Goal: Task Accomplishment & Management: Manage account settings

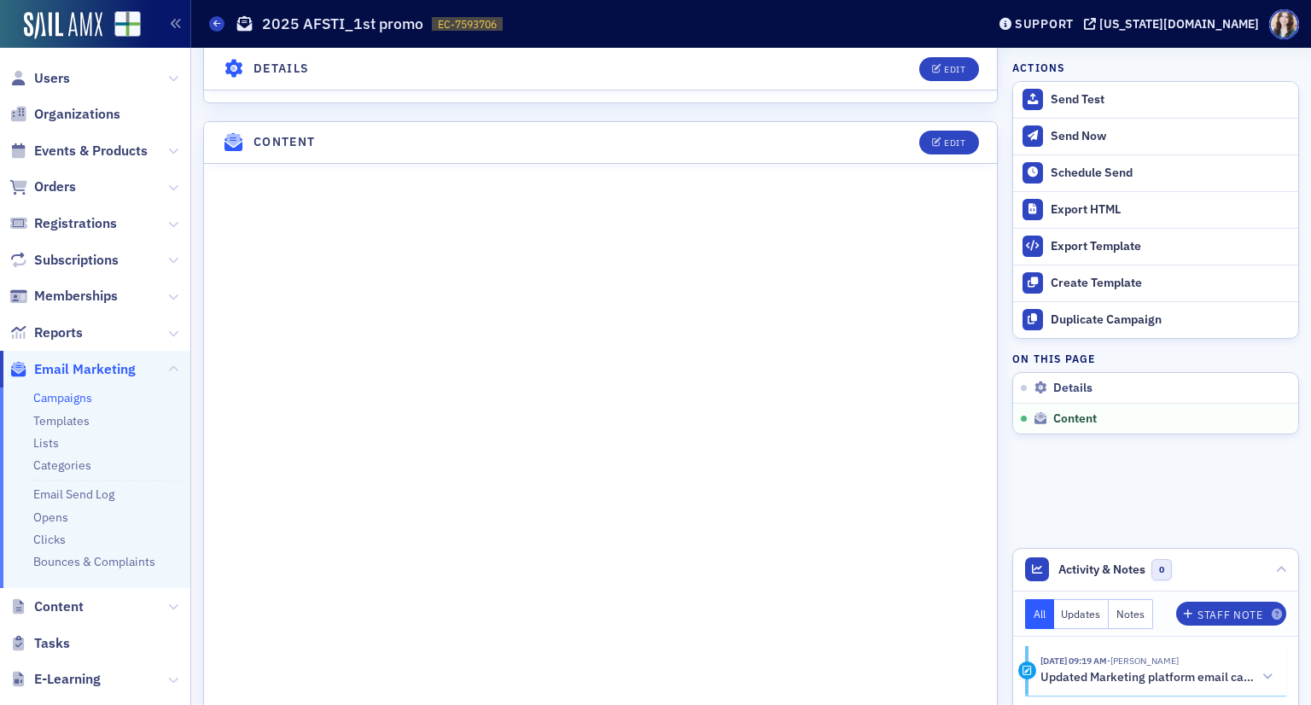
scroll to position [847, 0]
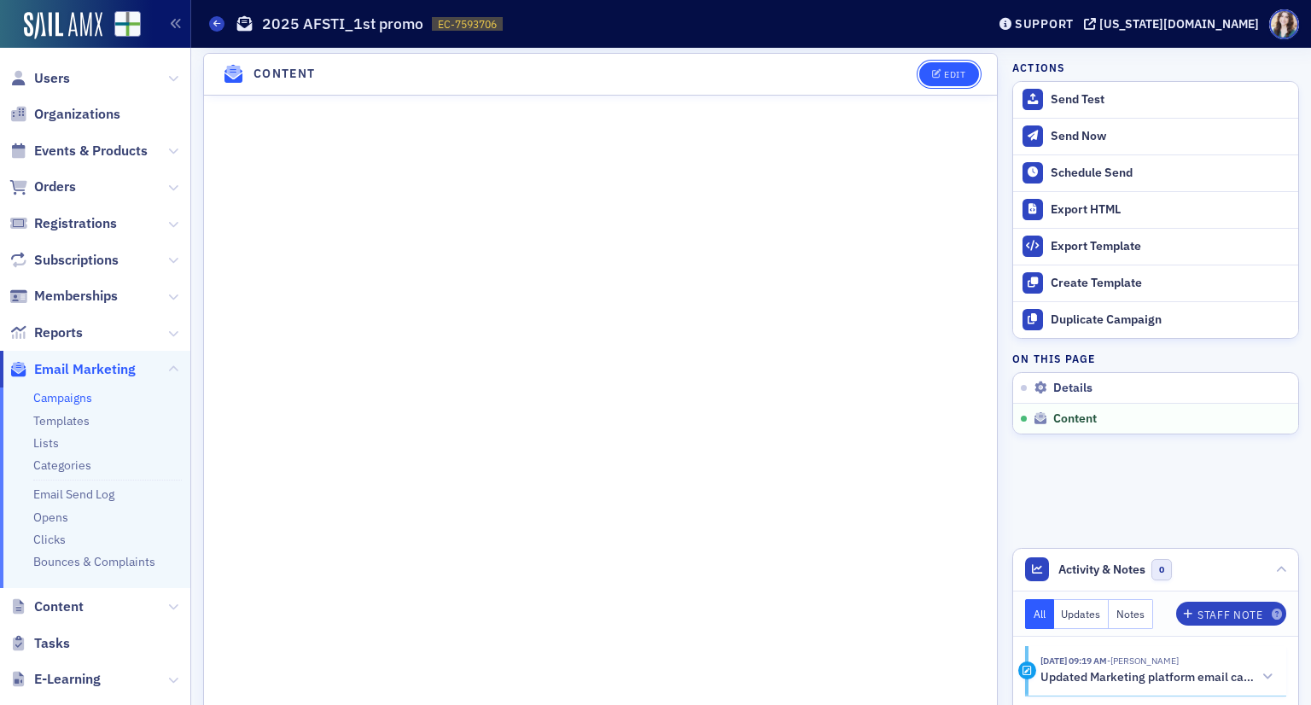
click at [958, 69] on button "Edit" at bounding box center [948, 74] width 59 height 24
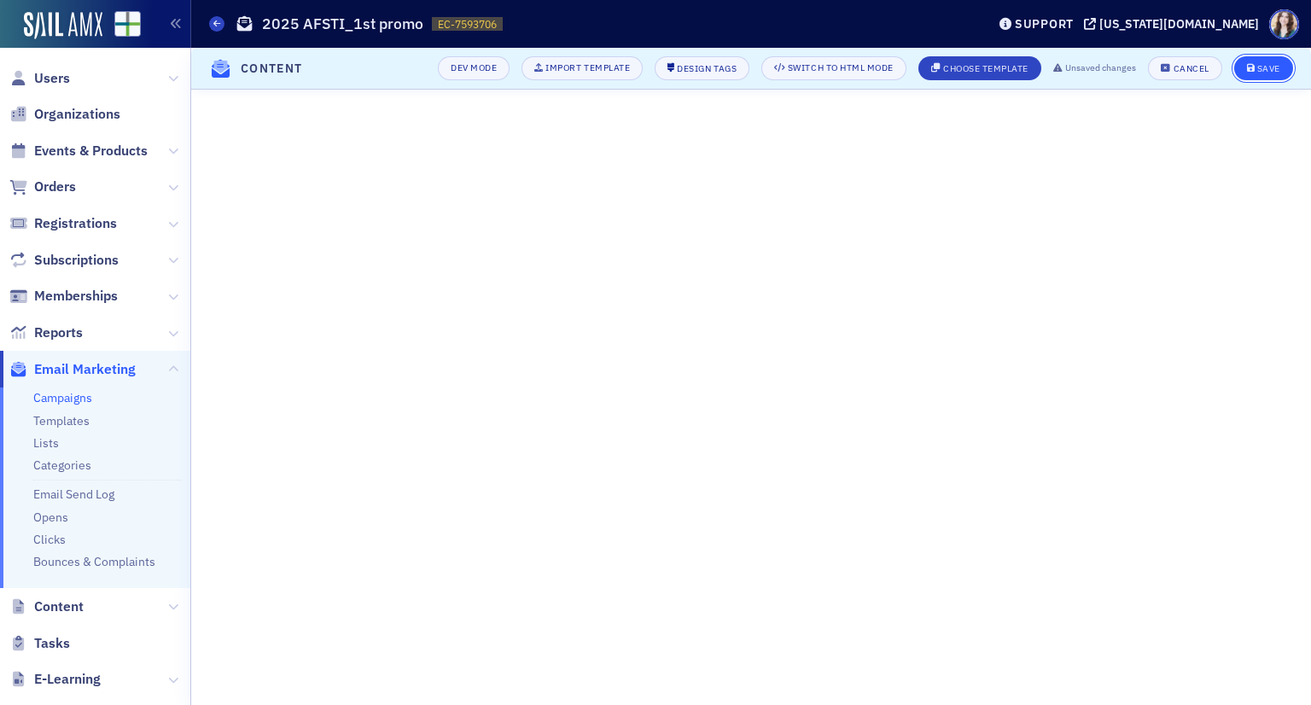
click at [1257, 65] on div "Save" at bounding box center [1268, 68] width 23 height 9
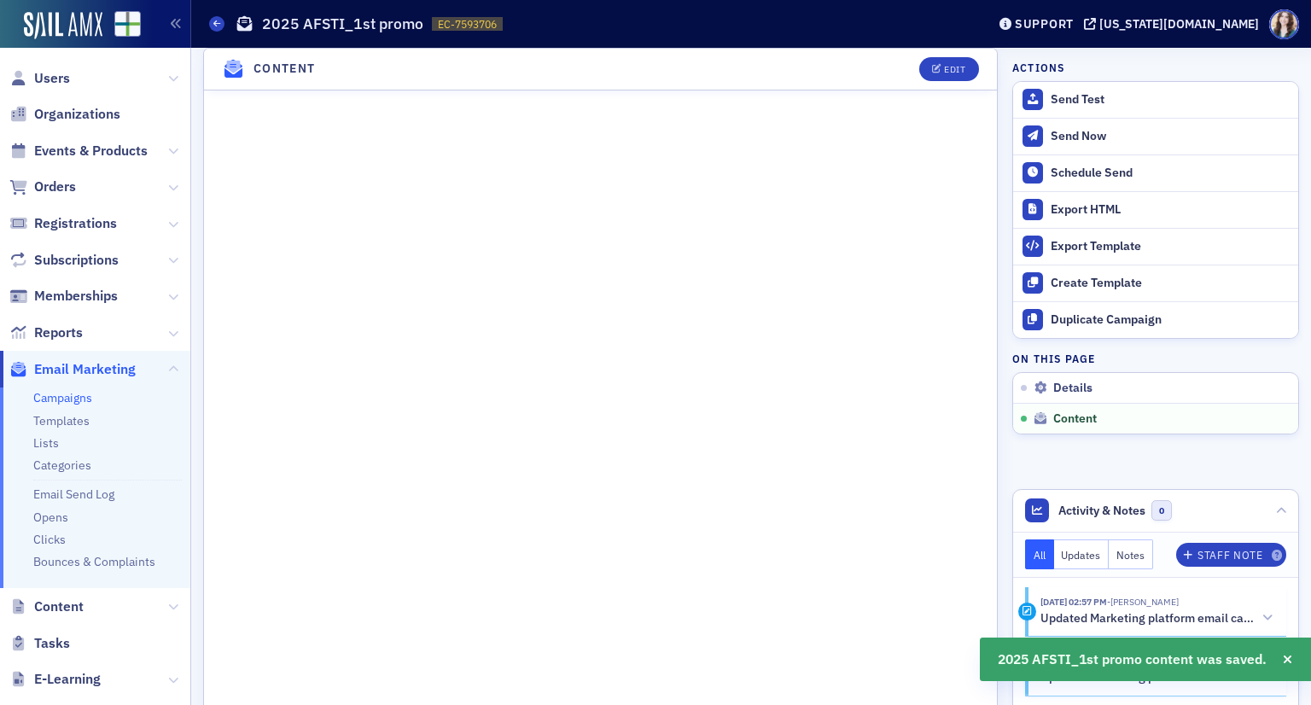
scroll to position [1193, 0]
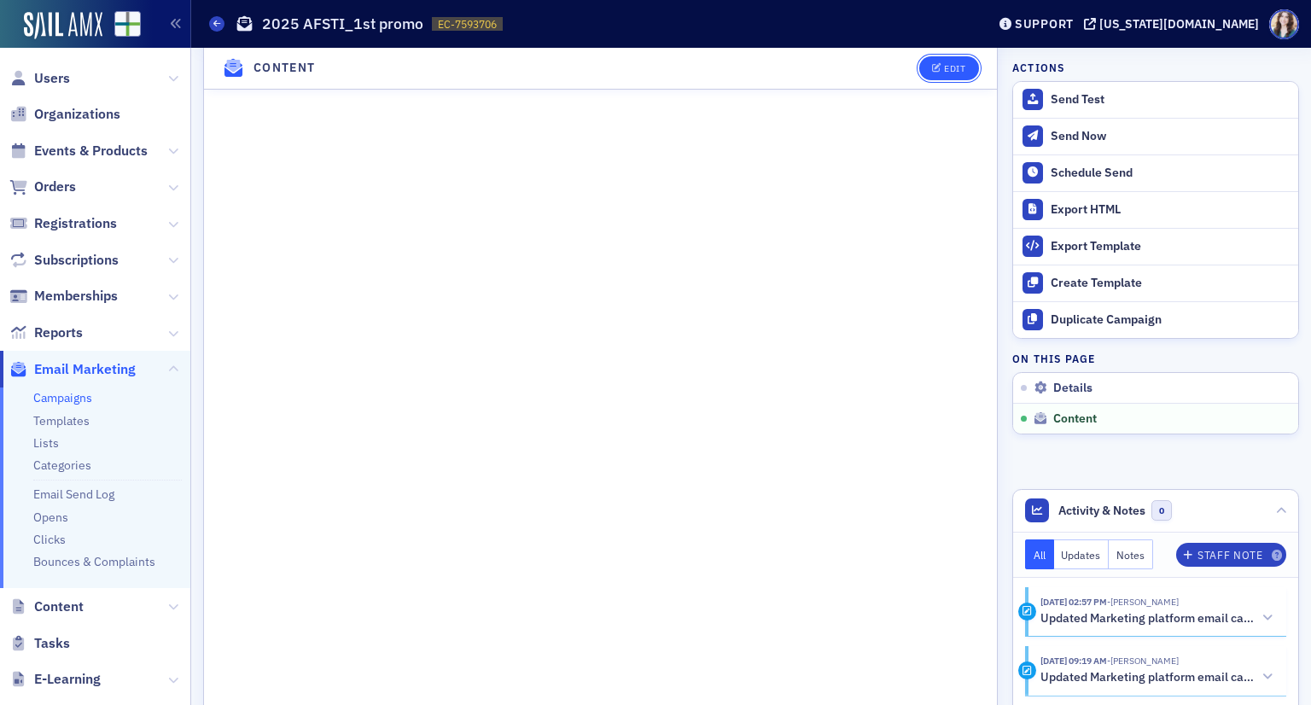
click at [958, 72] on button "Edit" at bounding box center [948, 68] width 59 height 24
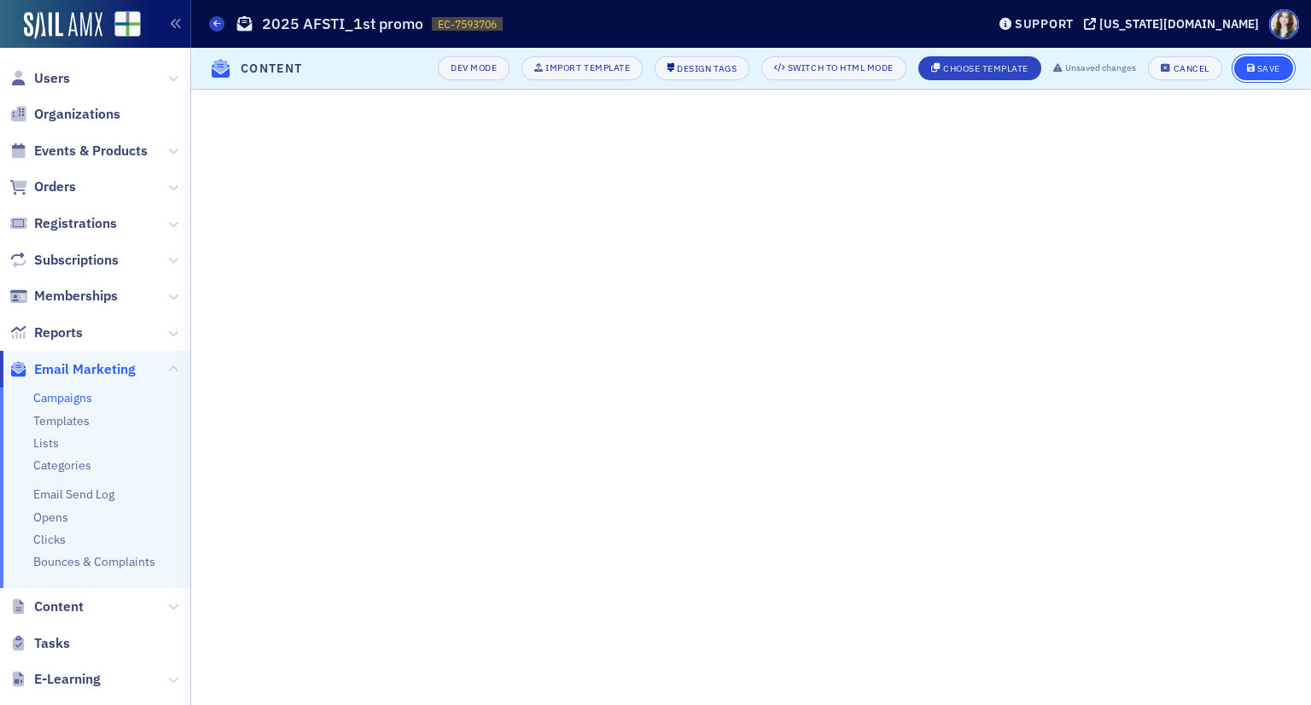
click at [1284, 69] on button "Save" at bounding box center [1263, 68] width 59 height 24
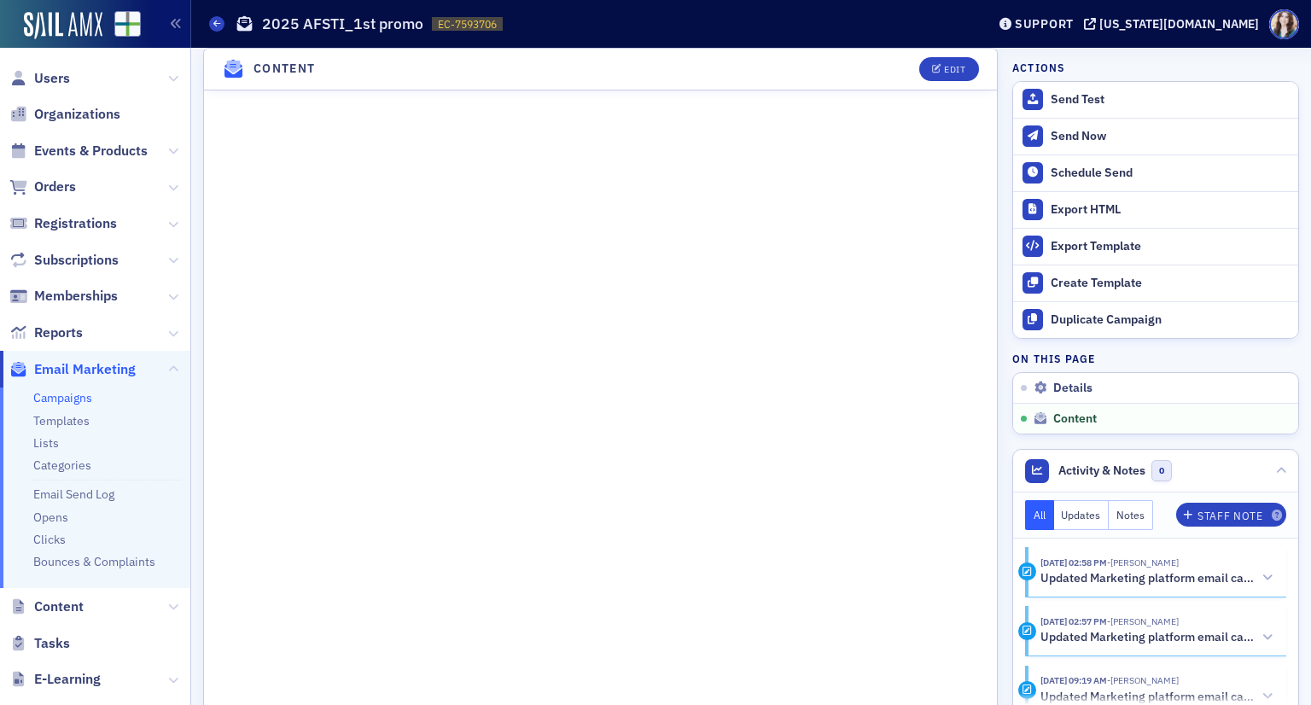
scroll to position [937, 0]
click at [949, 76] on button "Edit" at bounding box center [948, 68] width 59 height 24
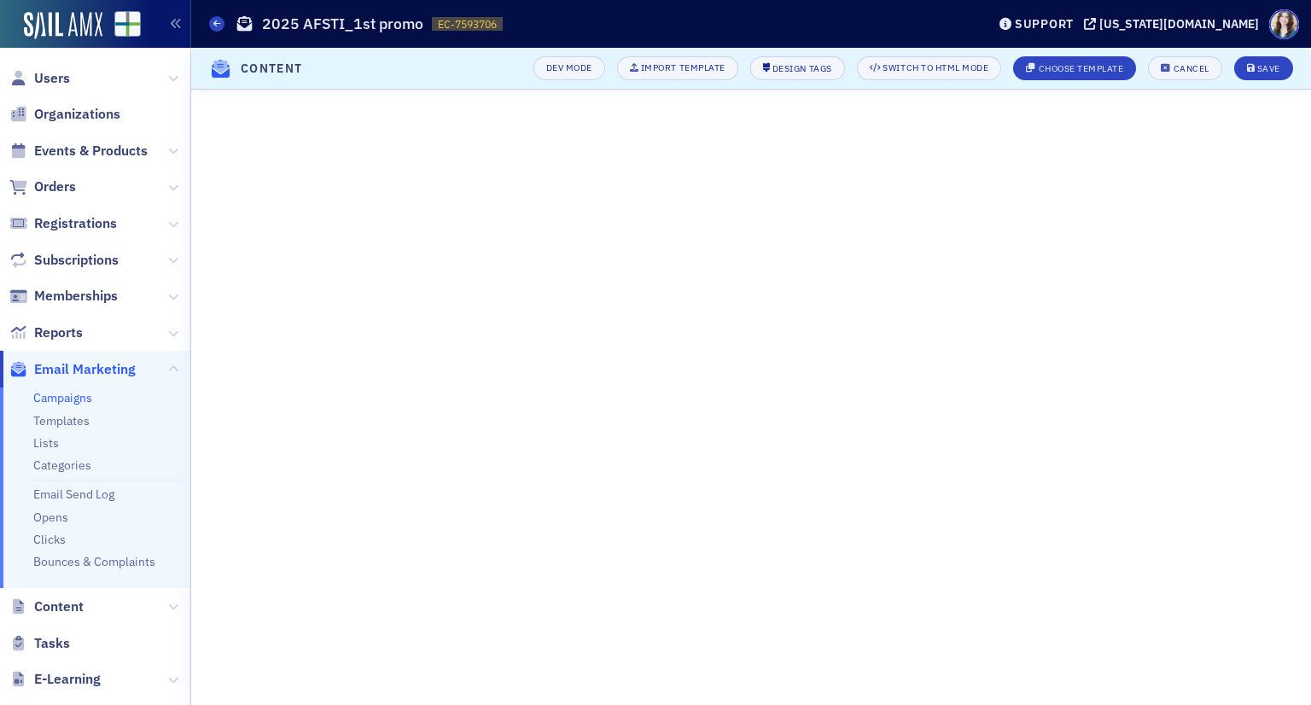
scroll to position [215, 0]
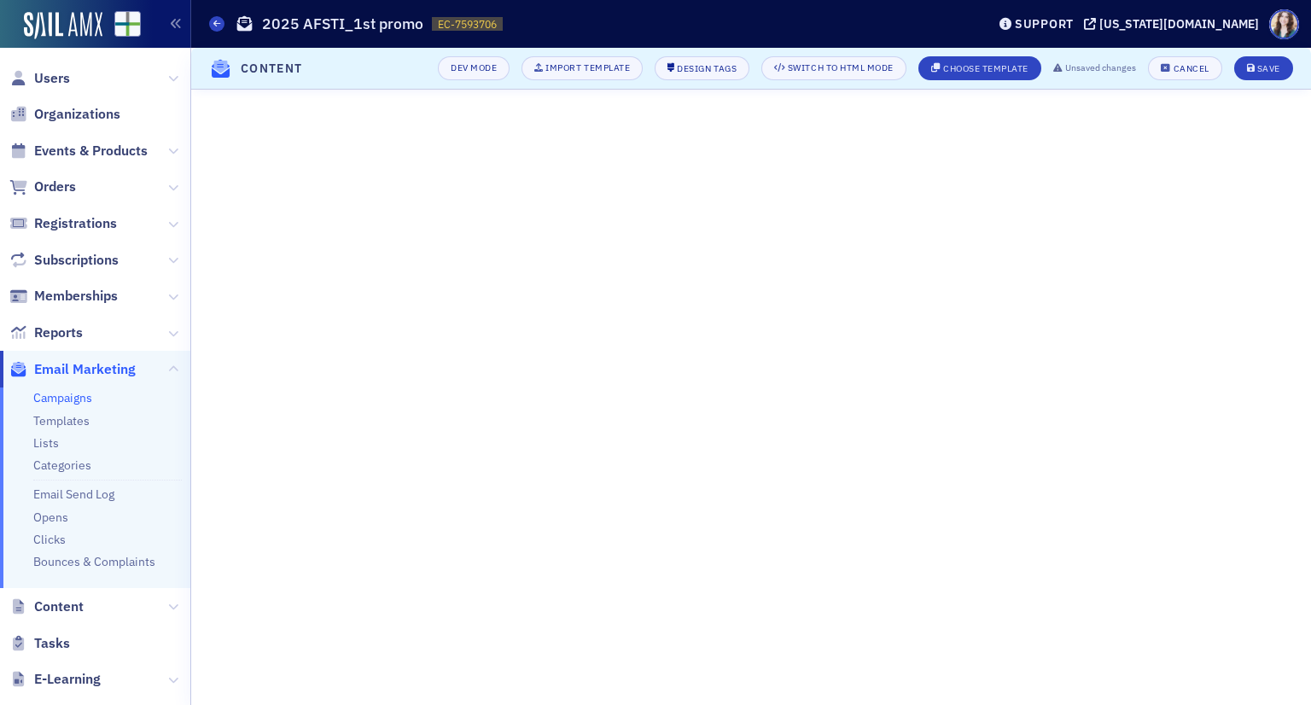
click at [437, 34] on div "Campaigns 2025 AFSTI_1st promo EC-7593706 7593706" at bounding box center [584, 24] width 751 height 32
click at [1274, 70] on div "Save" at bounding box center [1268, 68] width 23 height 9
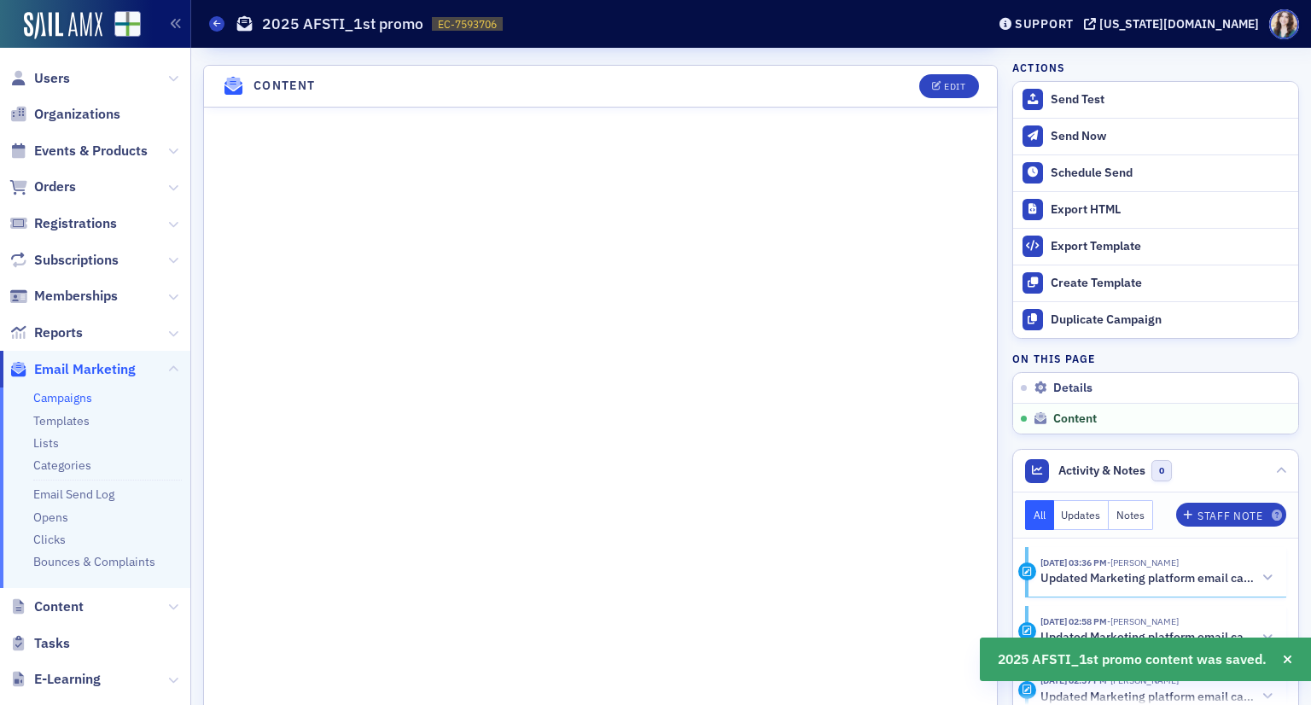
scroll to position [852, 0]
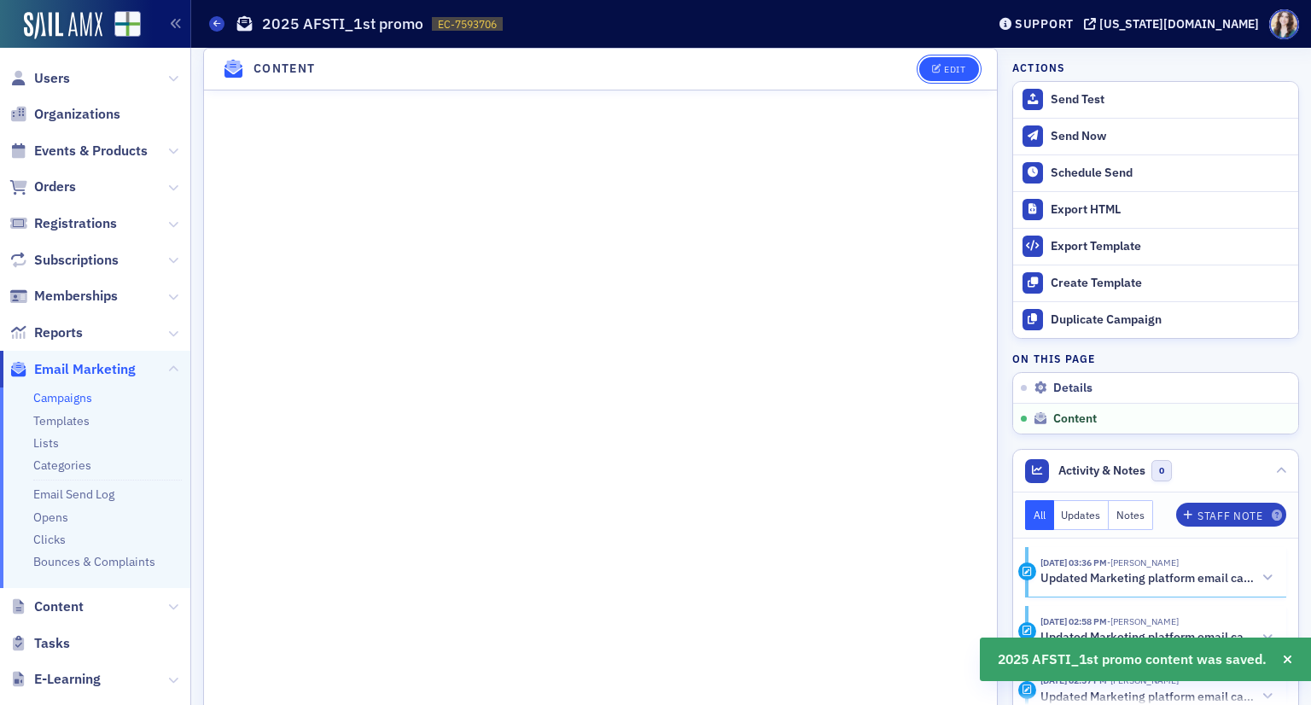
click at [944, 74] on div "Edit" at bounding box center [954, 69] width 21 height 9
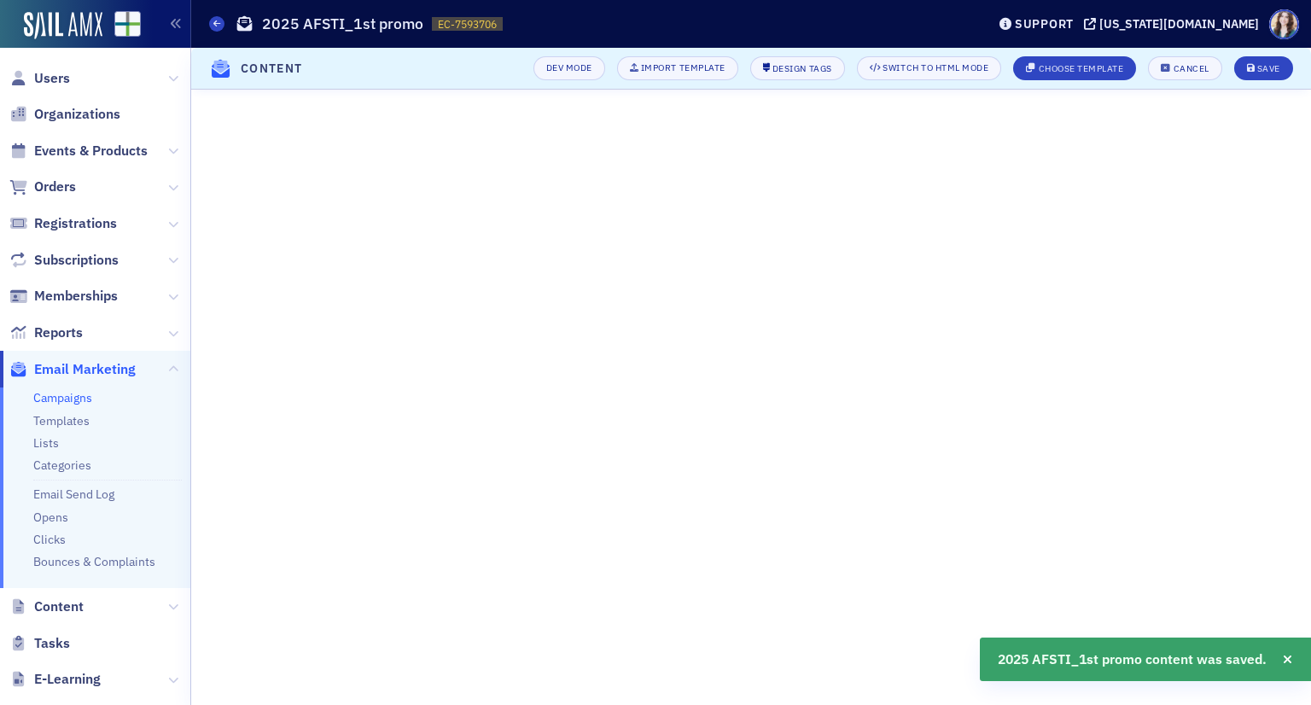
scroll to position [215, 0]
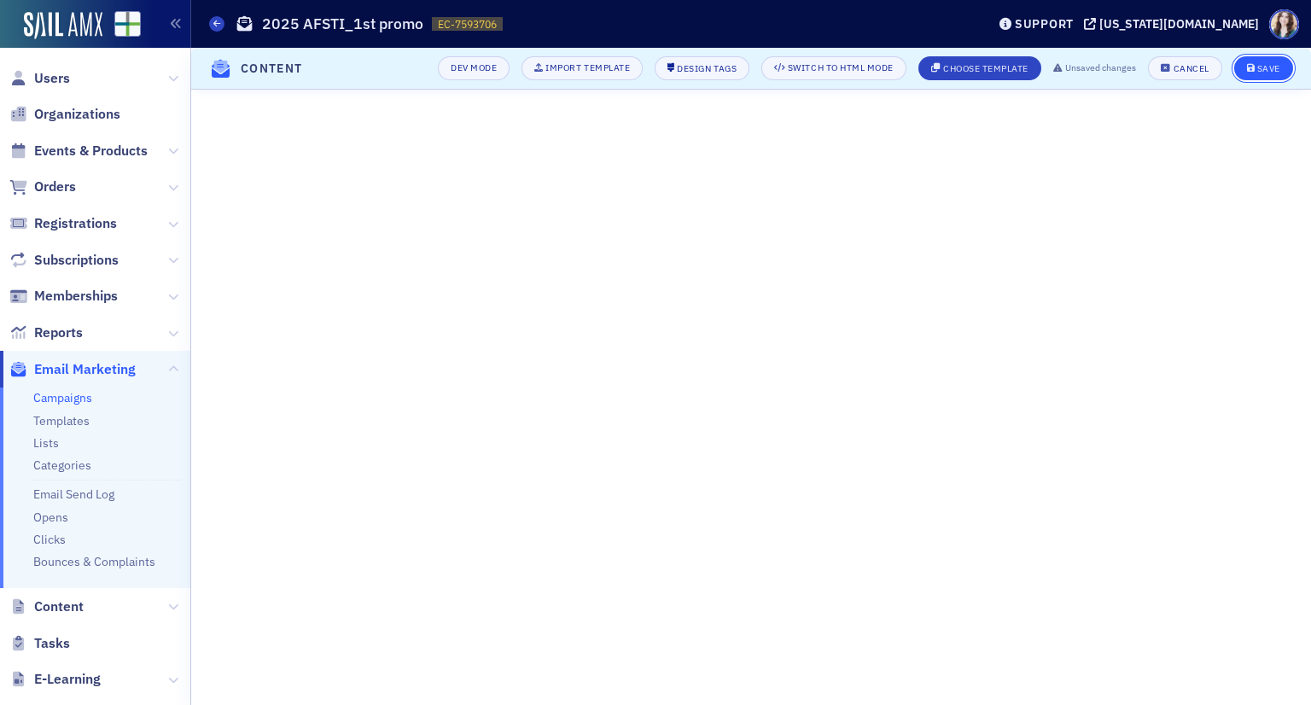
click at [1264, 73] on button "Save" at bounding box center [1263, 68] width 59 height 24
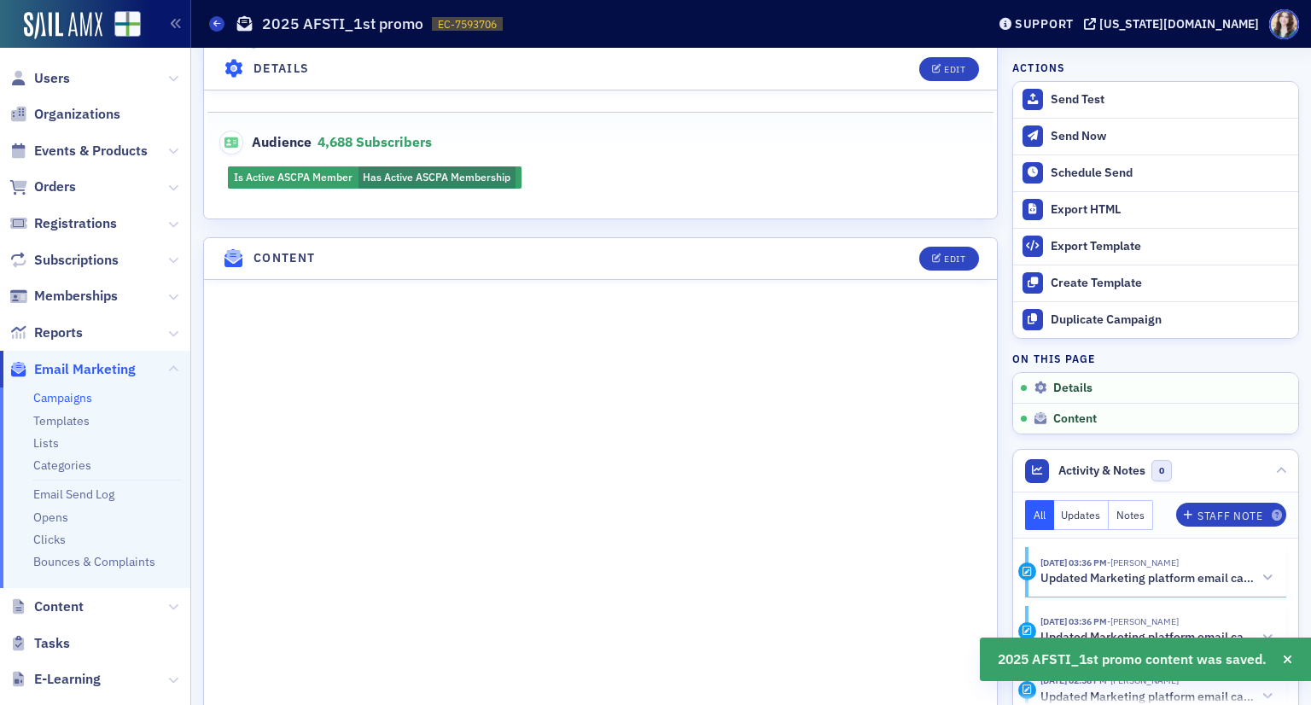
scroll to position [852, 0]
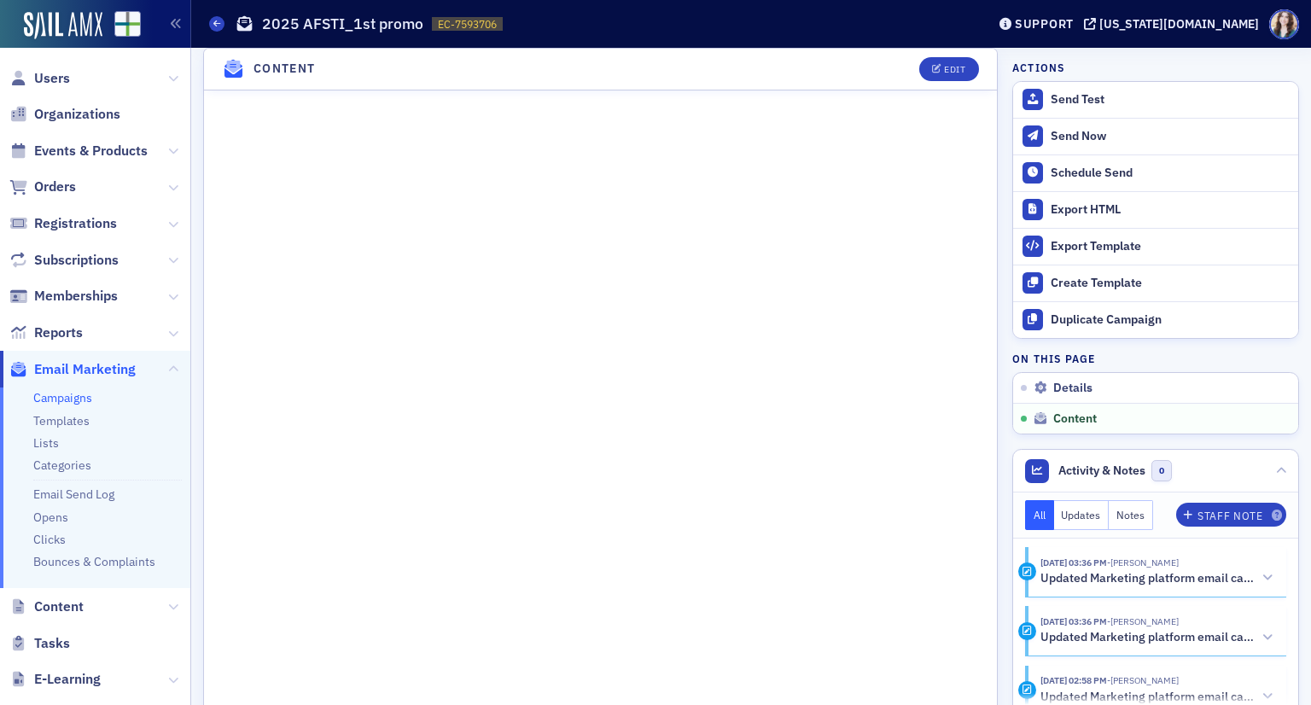
click at [874, 65] on header "Content Edit" at bounding box center [600, 70] width 793 height 42
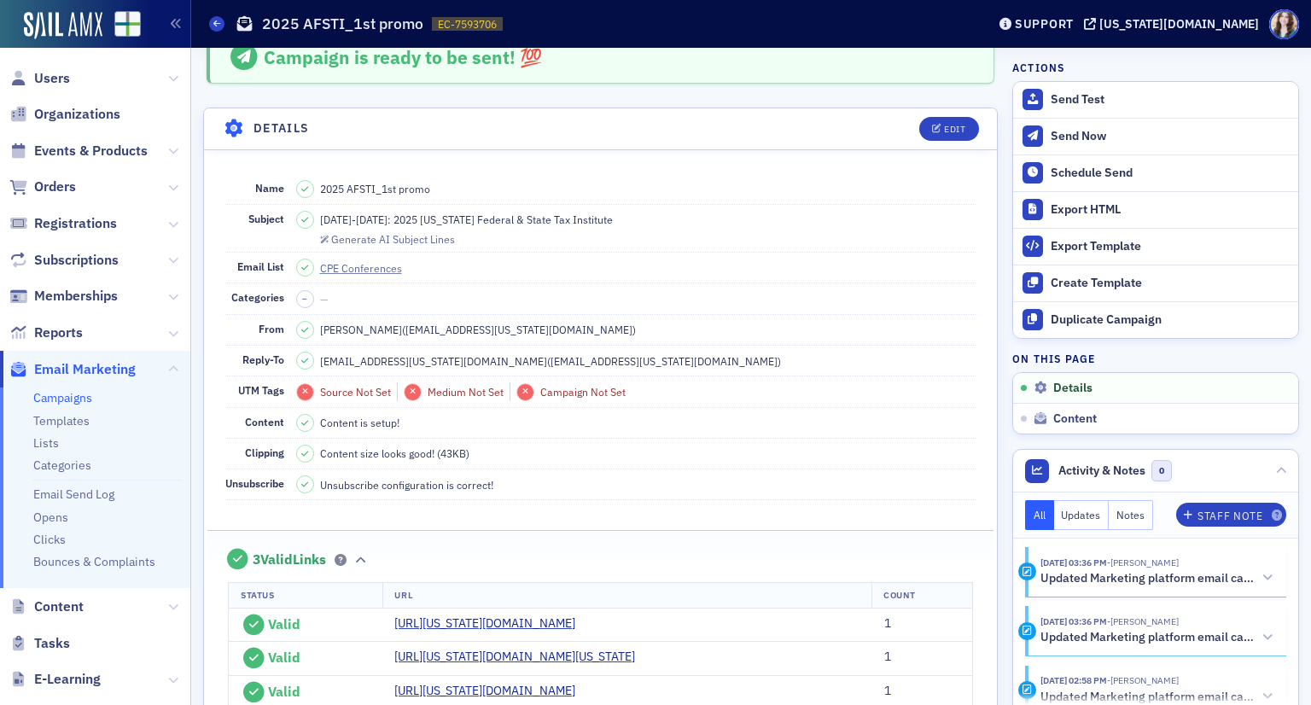
scroll to position [0, 0]
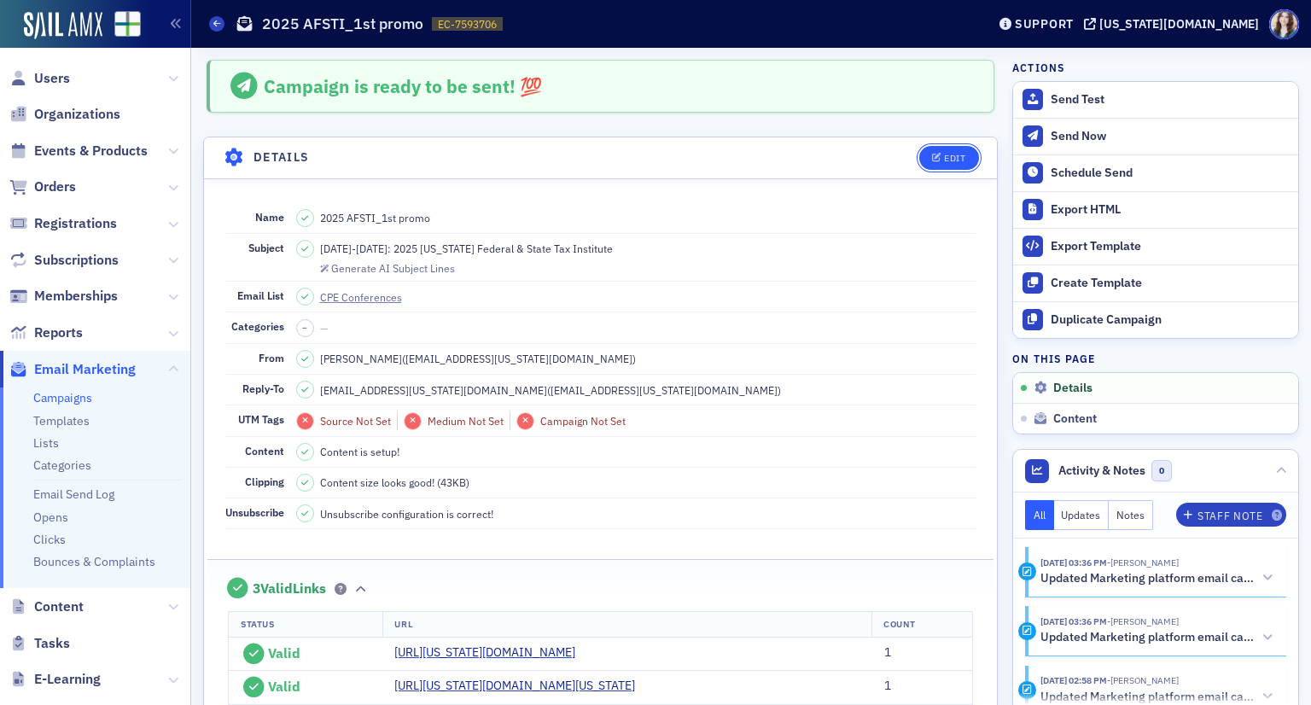
click at [944, 160] on div "Edit" at bounding box center [954, 158] width 21 height 9
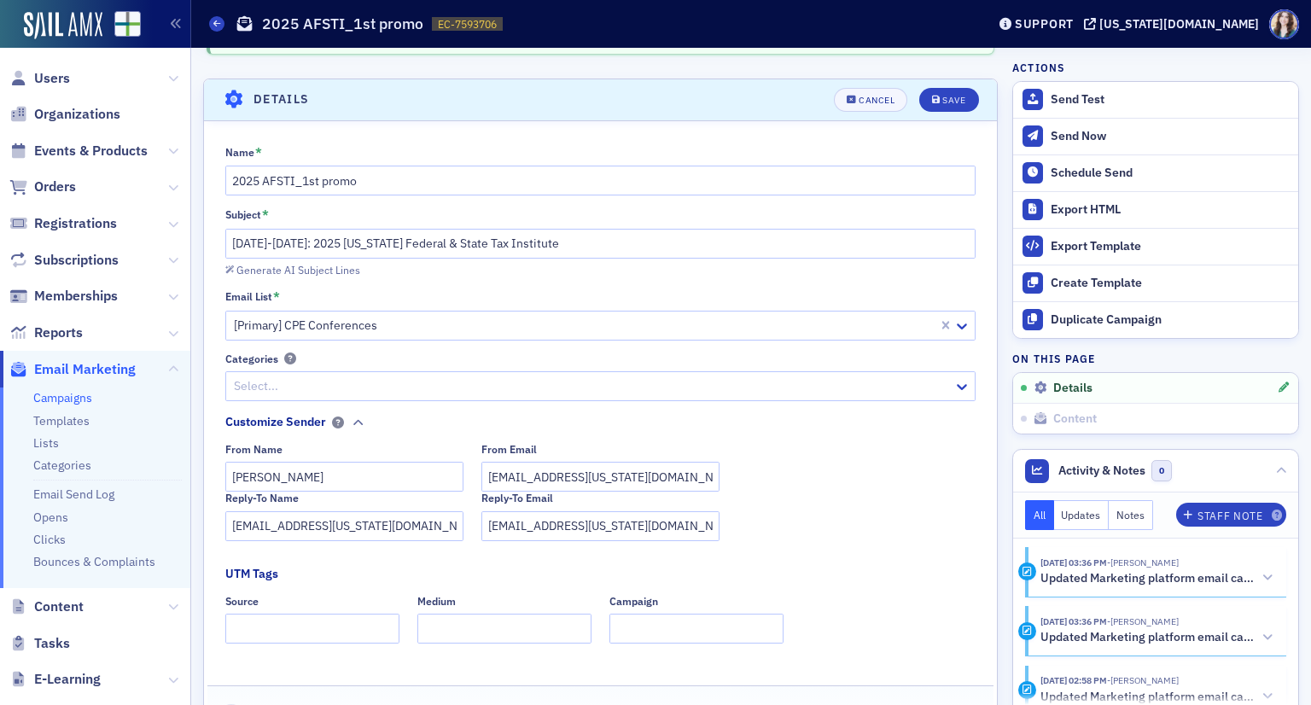
scroll to position [79, 0]
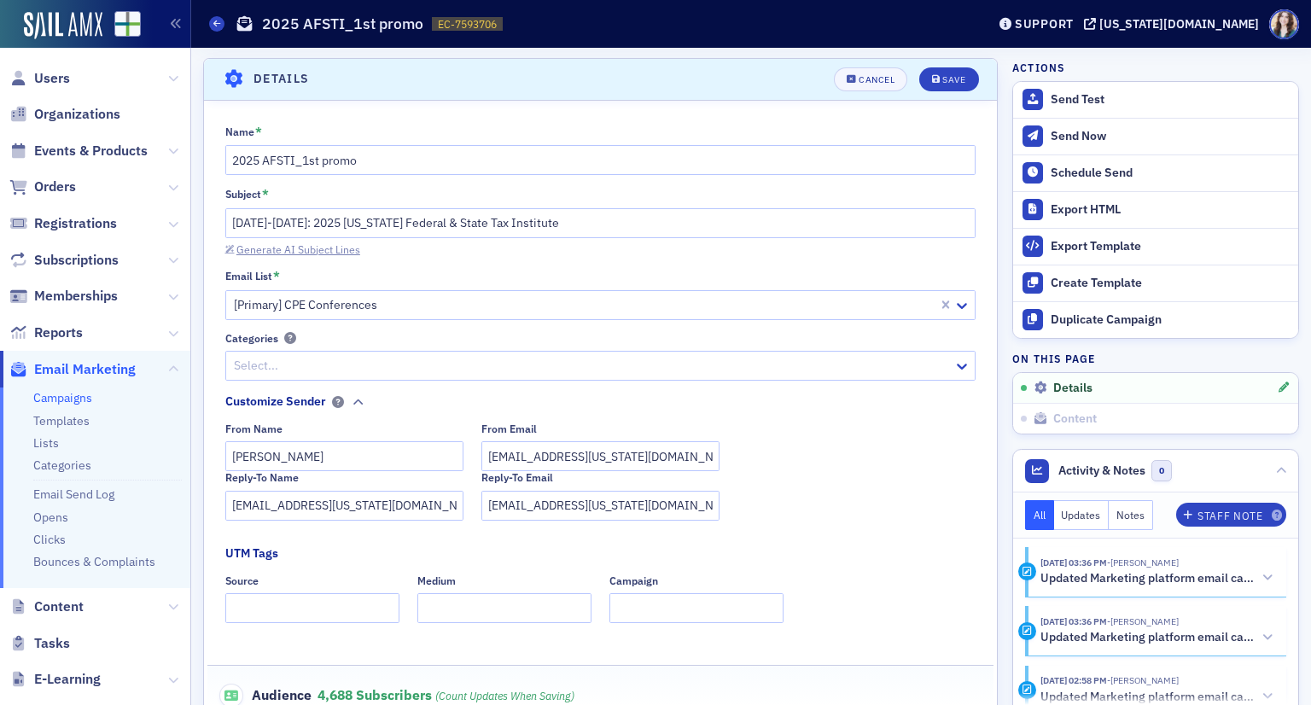
click at [331, 254] on div "Generate AI Subject Lines" at bounding box center [298, 249] width 124 height 9
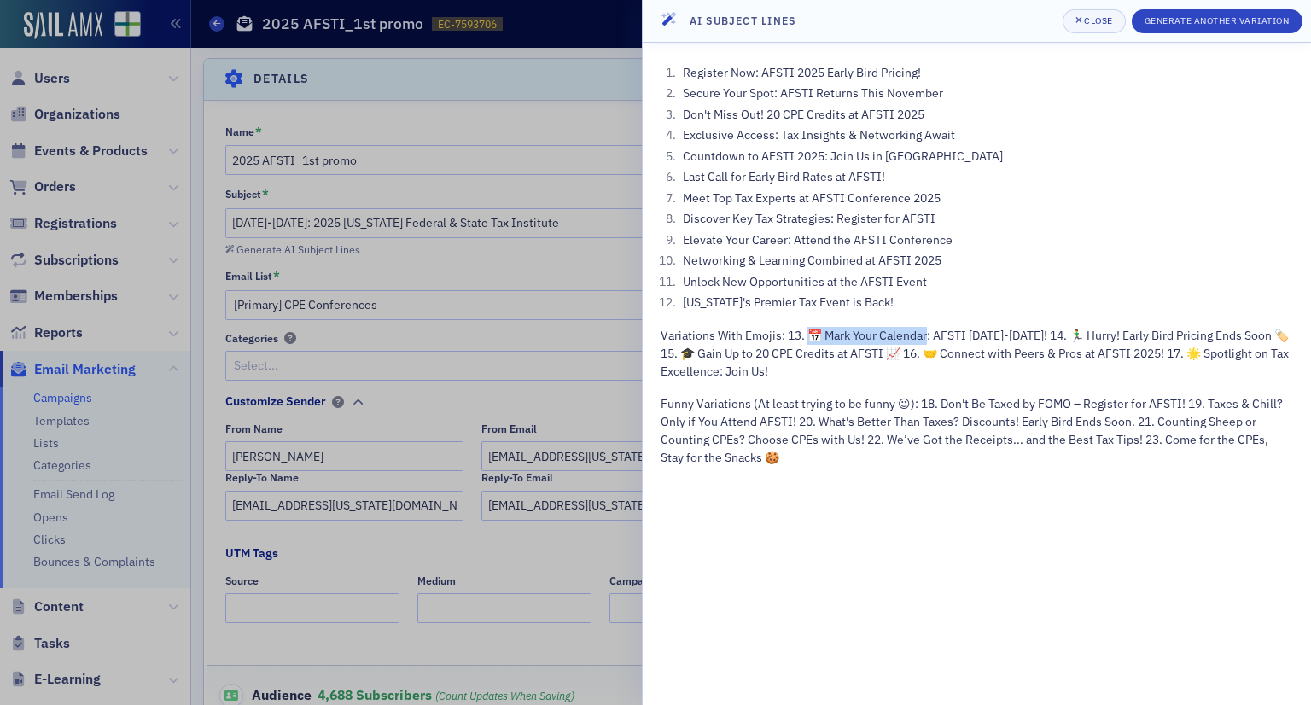
drag, startPoint x: 815, startPoint y: 334, endPoint x: 938, endPoint y: 329, distance: 123.0
click at [938, 329] on p "Variations With Emojis: 13. 📅 Mark Your Calendar: AFSTI Nov 12-14! 14. 🏃‍♂️ Hur…" at bounding box center [977, 354] width 633 height 54
click at [837, 364] on p "Variations With Emojis: 13. 📅 Mark Your Calendar: AFSTI Nov 12-14! 14. 🏃‍♂️ Hur…" at bounding box center [977, 354] width 633 height 54
drag, startPoint x: 813, startPoint y: 333, endPoint x: 828, endPoint y: 333, distance: 15.4
click at [828, 333] on p "Variations With Emojis: 13. 📅 Mark Your Calendar: AFSTI Nov 12-14! 14. 🏃‍♂️ Hur…" at bounding box center [977, 354] width 633 height 54
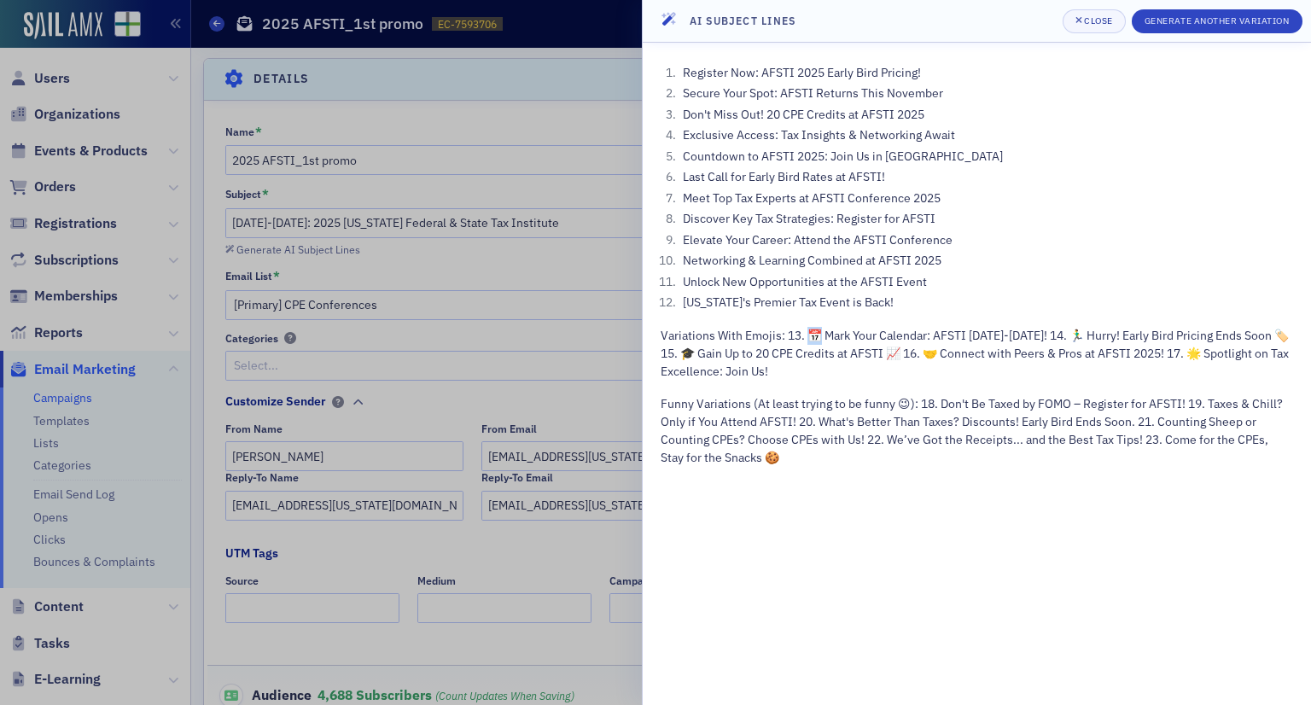
copy p "📅"
click at [587, 138] on div at bounding box center [655, 352] width 1311 height 705
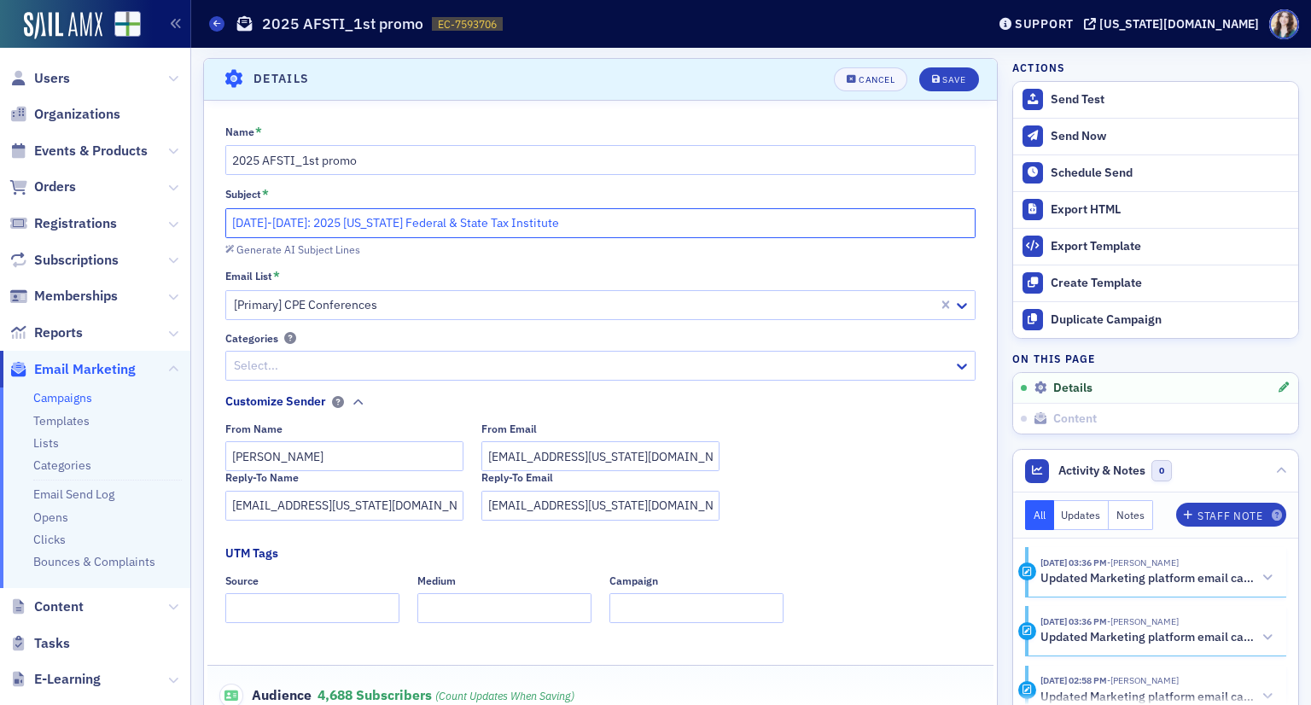
drag, startPoint x: 333, startPoint y: 225, endPoint x: 224, endPoint y: 231, distance: 108.6
click at [225, 231] on input "November 12-14: 2025 Alabama Federal & State Tax Institute" at bounding box center [600, 223] width 751 height 30
paste input "📅"
click at [242, 220] on input "📅You're Invited! 2025 Alabama Federal & State Tax Institute" at bounding box center [600, 223] width 751 height 30
drag, startPoint x: 324, startPoint y: 226, endPoint x: 246, endPoint y: 229, distance: 78.6
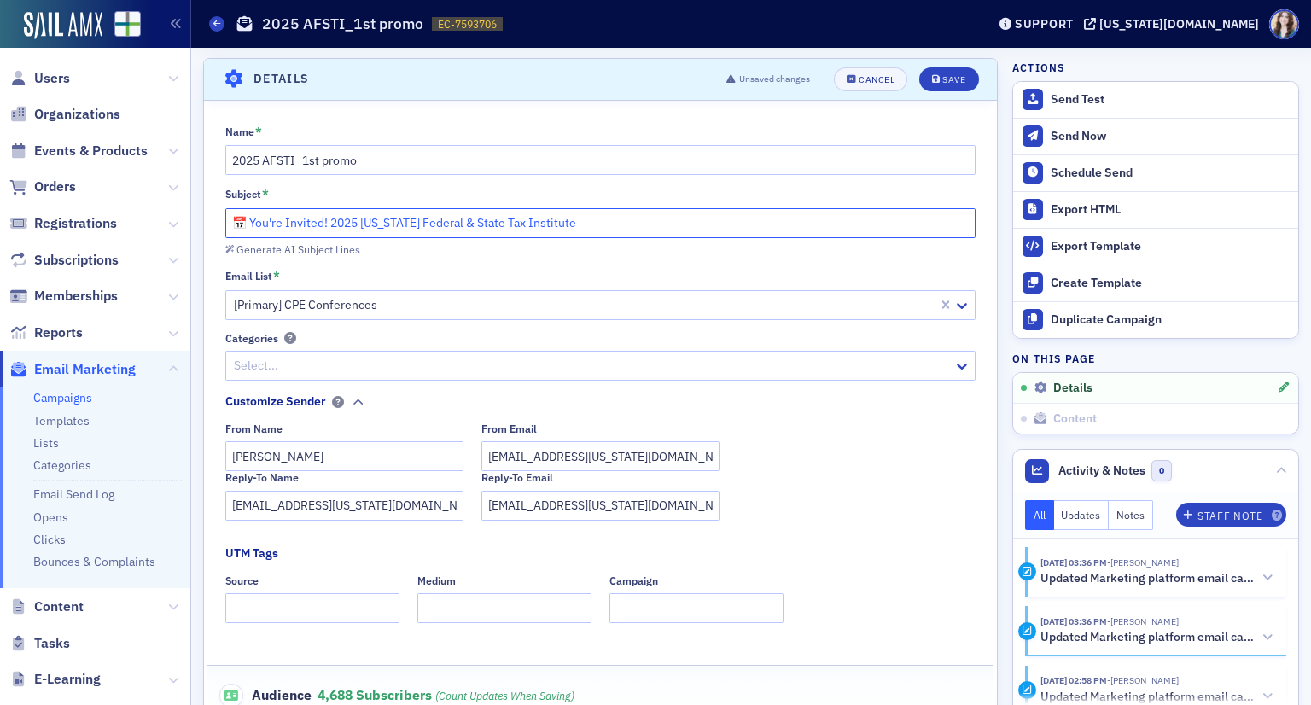
click at [246, 229] on input "📅 You're Invited! 2025 Alabama Federal & State Tax Institute" at bounding box center [600, 223] width 751 height 30
click at [335, 256] on div "Name * 2025 AFSTI_1st promo Subject * 📅 You're Invited! 2025 Alabama Federal & …" at bounding box center [600, 458] width 793 height 667
click at [338, 247] on div "Generate AI Subject Lines" at bounding box center [298, 249] width 124 height 9
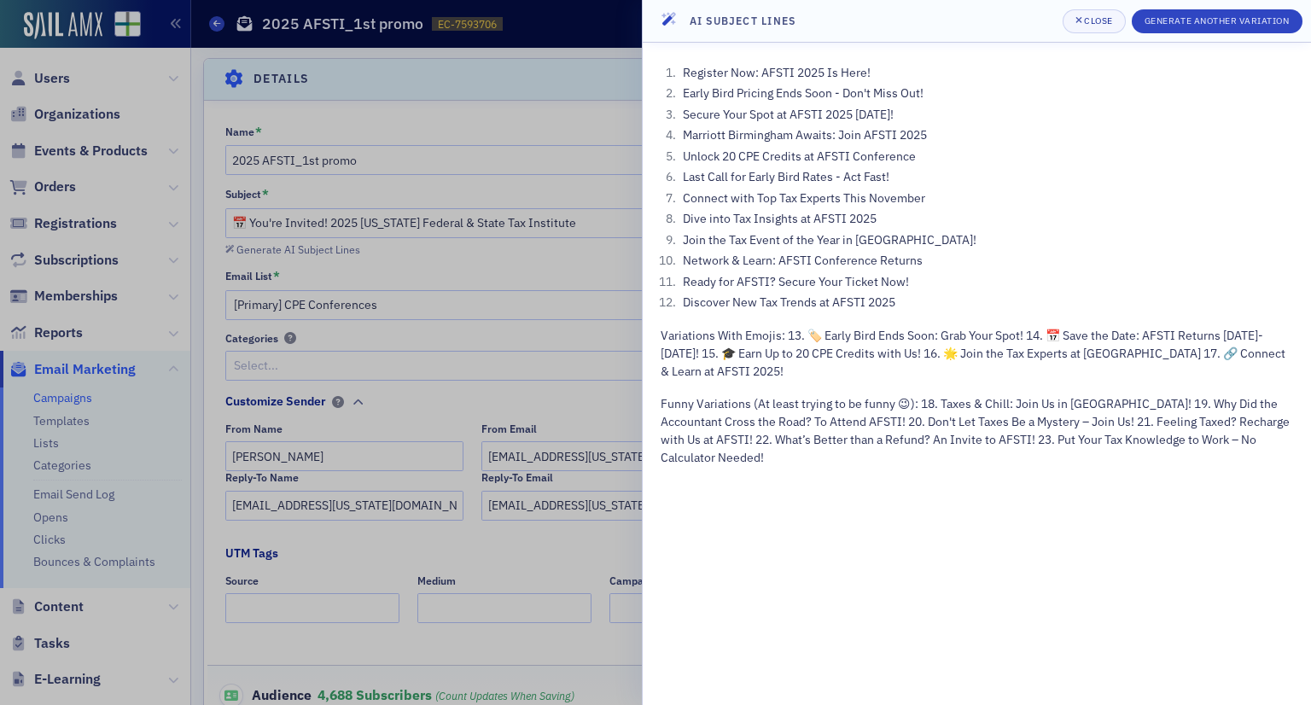
click at [652, 155] on div "Register Now: AFSTI 2025 Is Here! Early Bird Pricing Ends Soon - Don't Miss Out…" at bounding box center [977, 374] width 668 height 662
click at [416, 178] on div at bounding box center [655, 352] width 1311 height 705
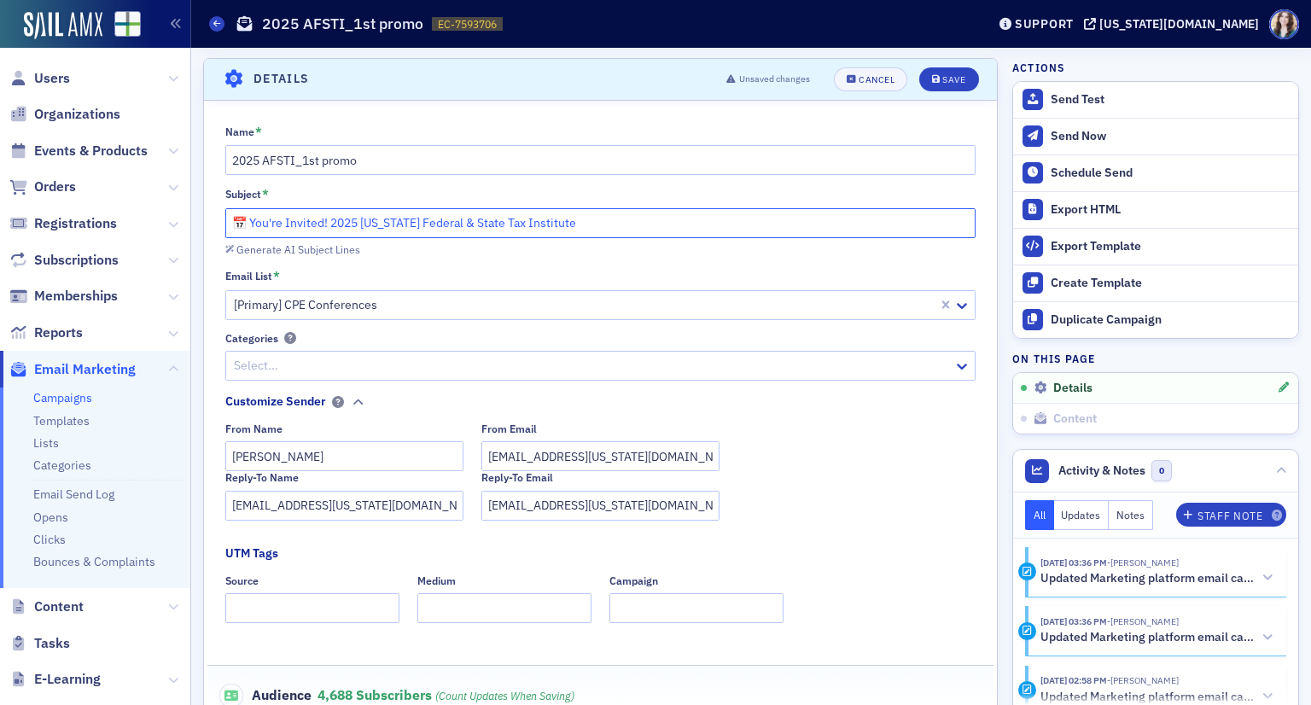
drag, startPoint x: 324, startPoint y: 218, endPoint x: 251, endPoint y: 222, distance: 73.5
click at [251, 222] on input "📅 You're Invited! 2025 Alabama Federal & State Tax Institute" at bounding box center [600, 223] width 751 height 30
type input "📅 Save The Date! 2025 Alabama Federal & State Tax Institute"
click at [417, 83] on header "Details Unsaved changes Cancel Save" at bounding box center [600, 80] width 793 height 42
click at [962, 74] on button "Save" at bounding box center [948, 79] width 59 height 24
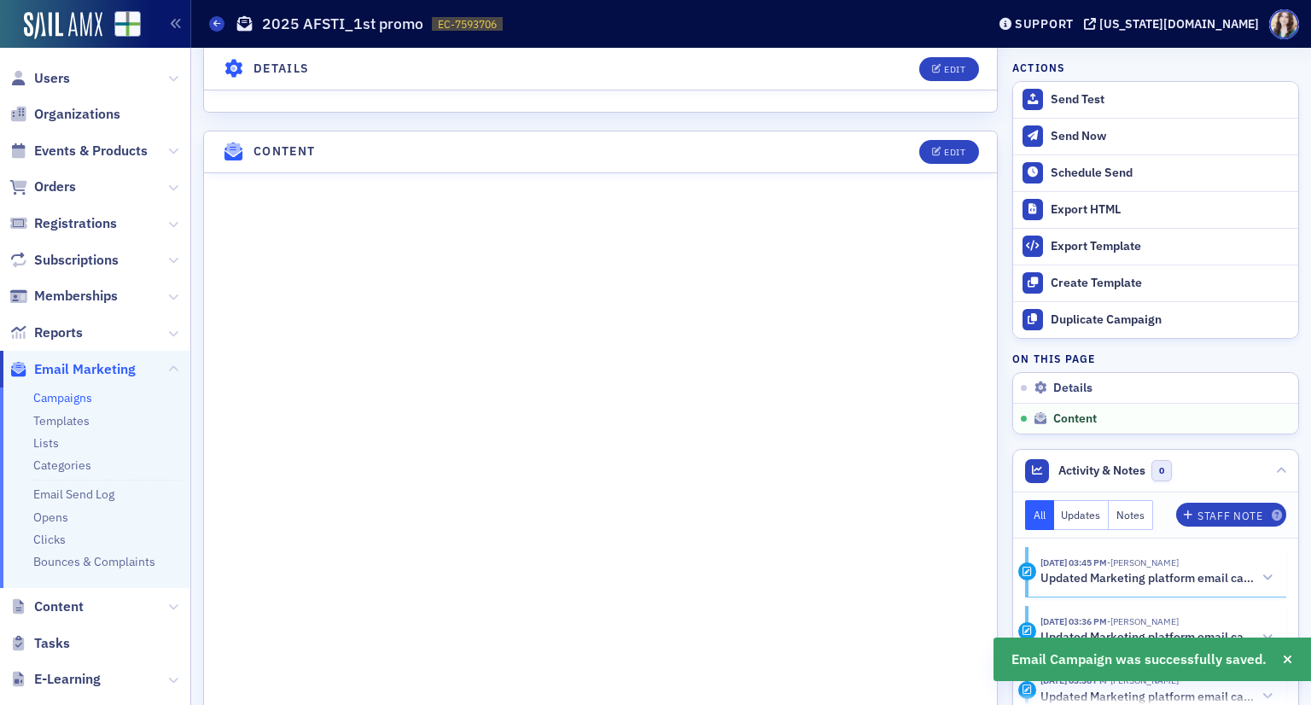
scroll to position [932, 0]
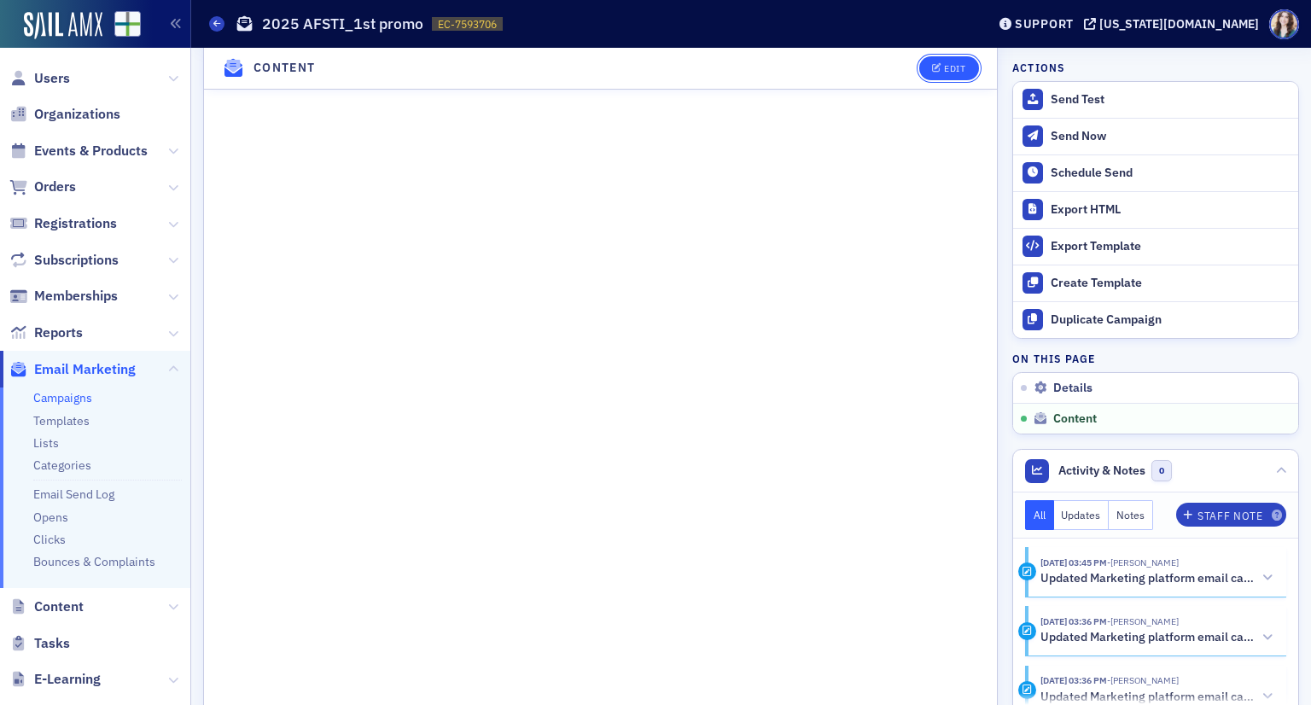
click at [963, 69] on button "Edit" at bounding box center [948, 68] width 59 height 24
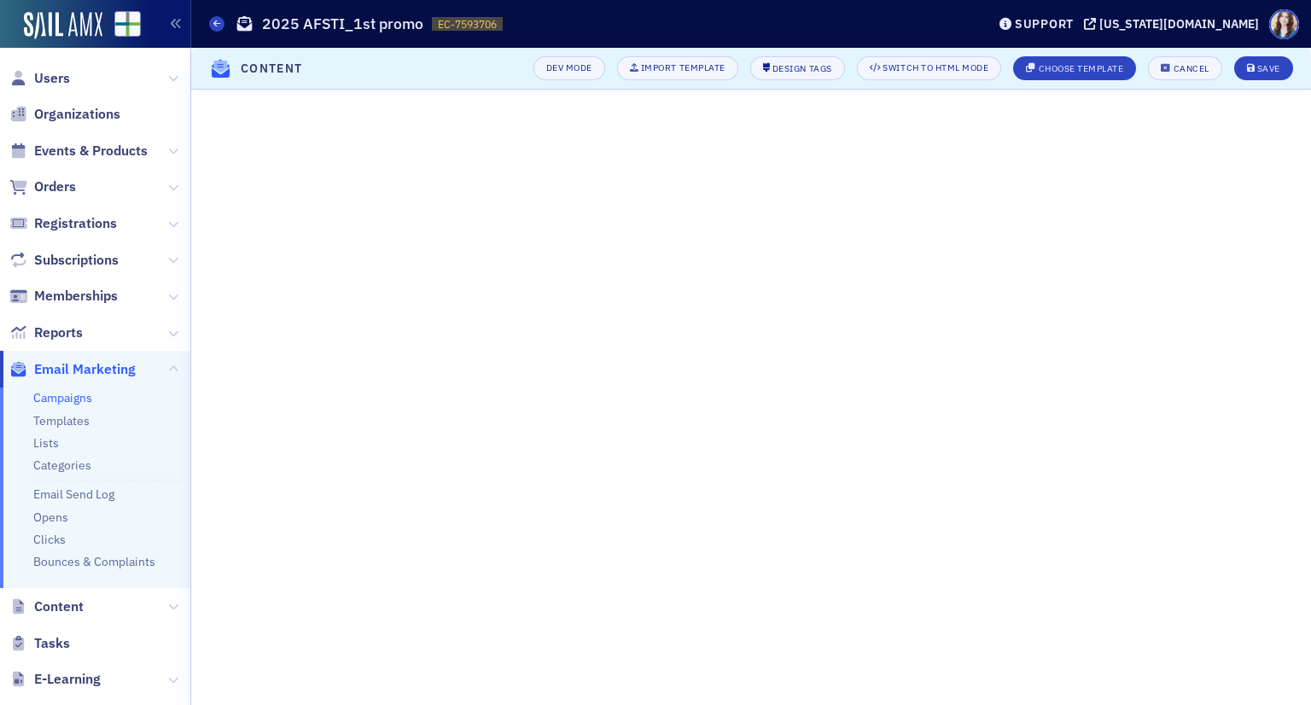
scroll to position [215, 0]
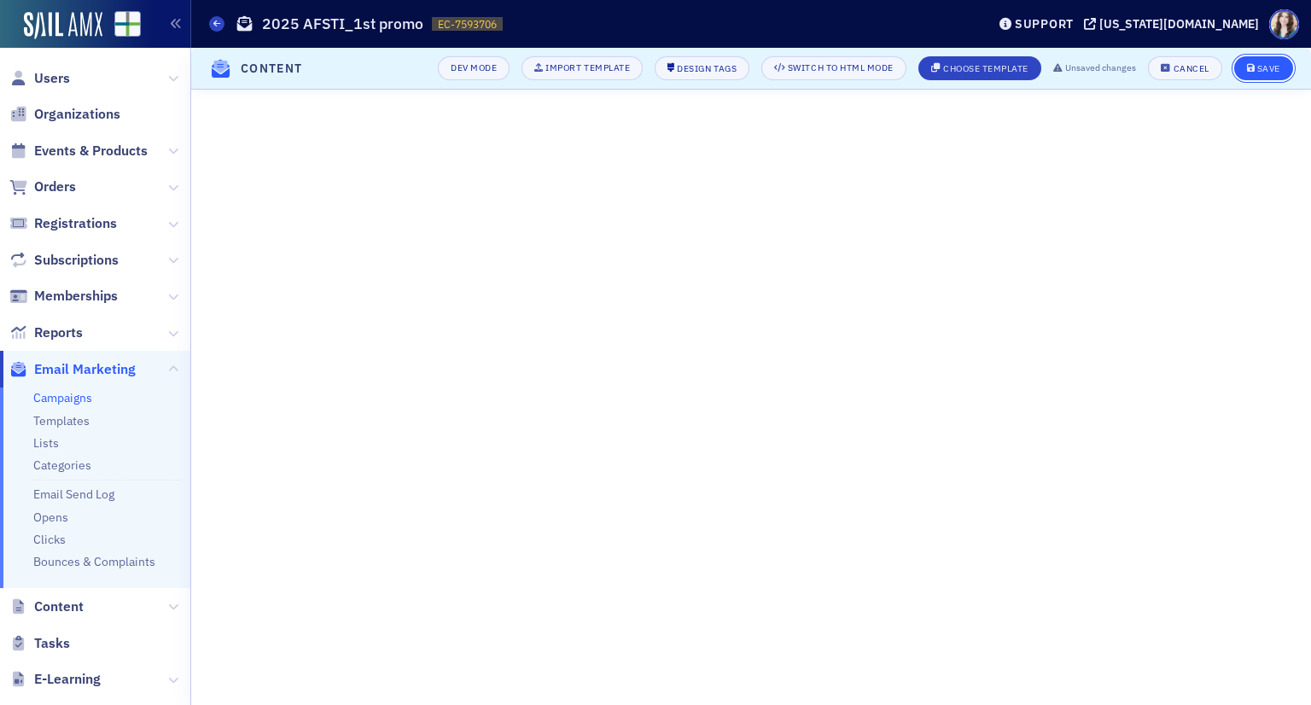
click at [1275, 73] on div "Save" at bounding box center [1268, 68] width 23 height 9
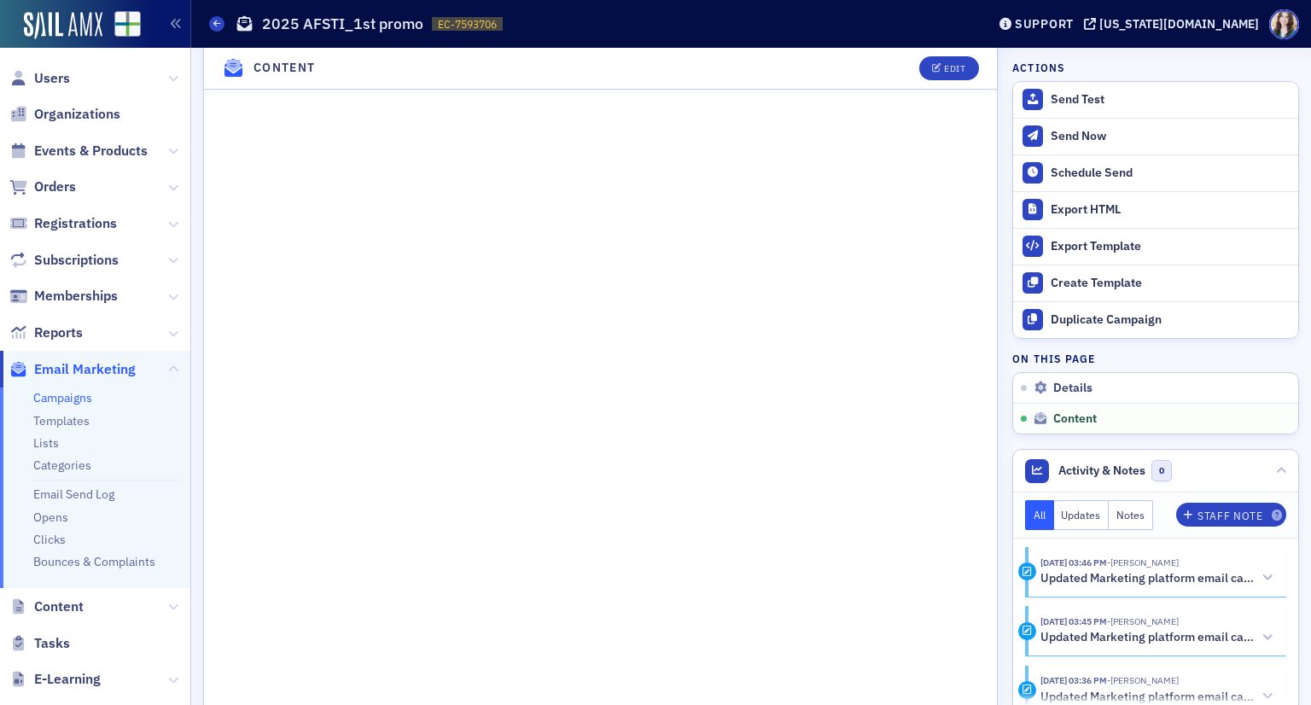
scroll to position [937, 0]
click at [960, 72] on button "Edit" at bounding box center [948, 68] width 59 height 24
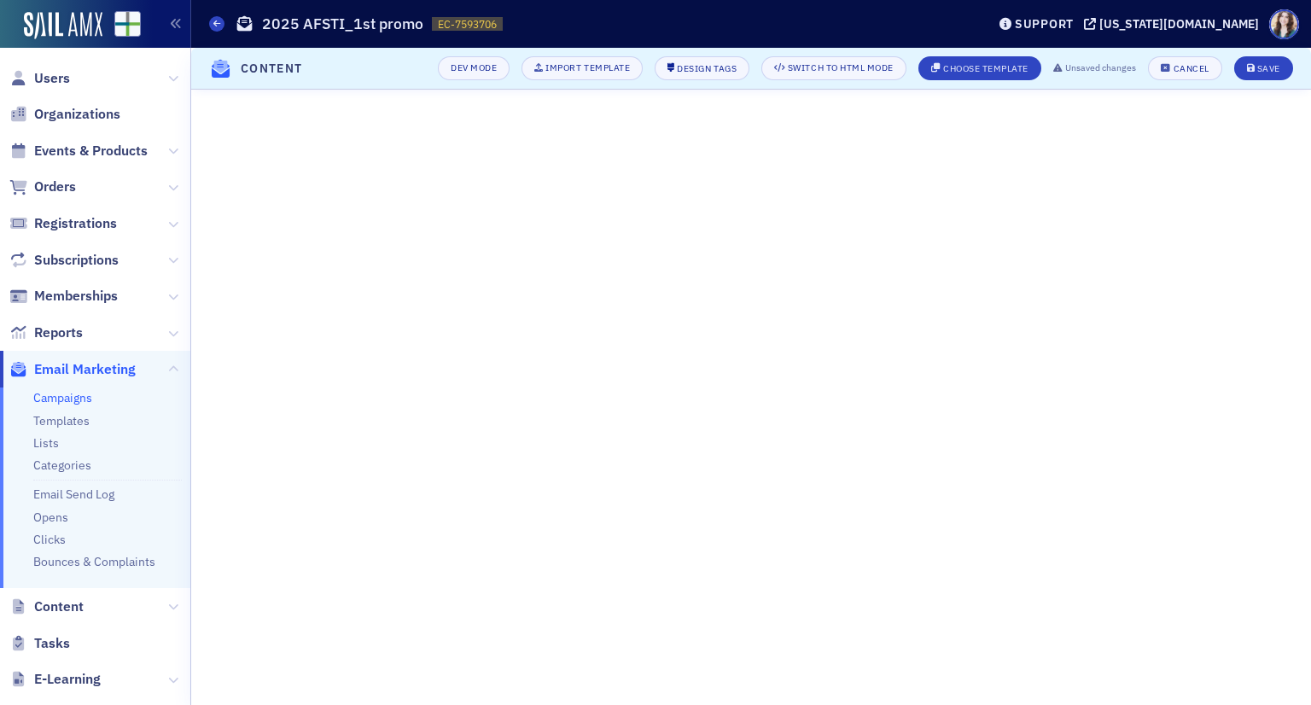
click at [608, 25] on div "Campaigns 2025 AFSTI_1st promo EC-7593706 7593706" at bounding box center [584, 24] width 751 height 32
click at [1284, 66] on button "Save" at bounding box center [1263, 68] width 59 height 24
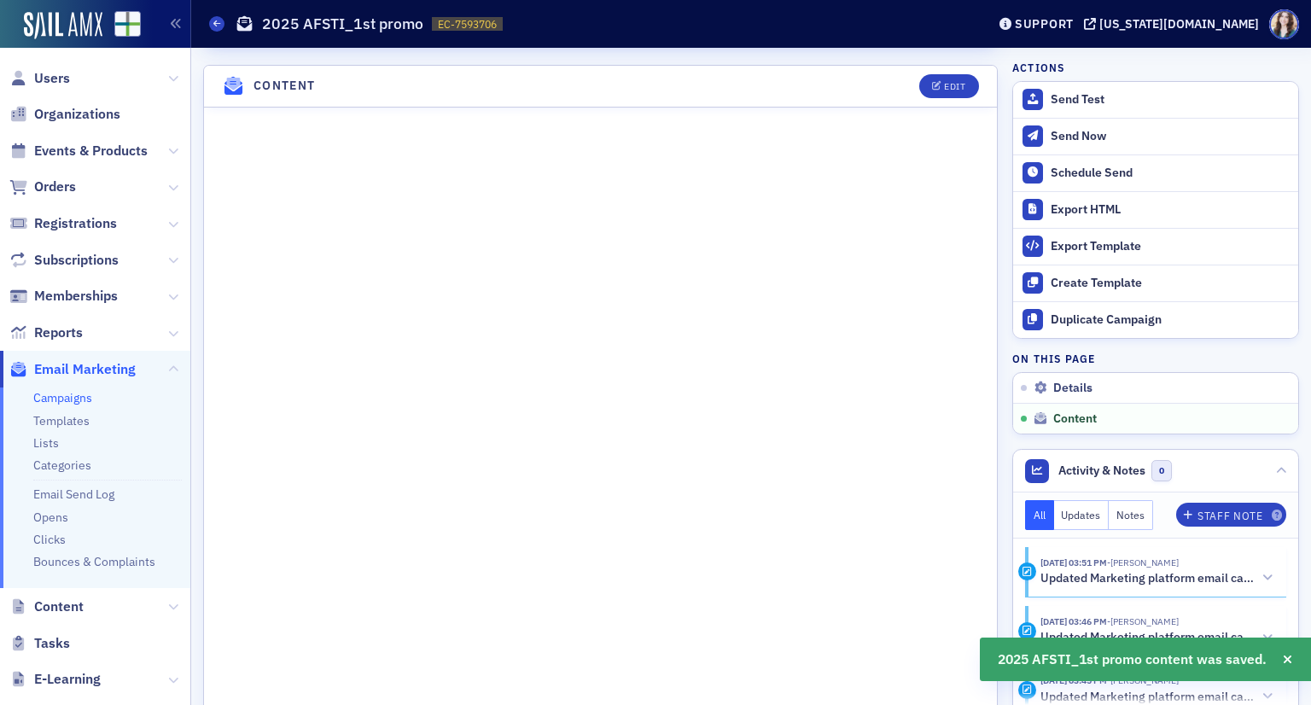
scroll to position [852, 0]
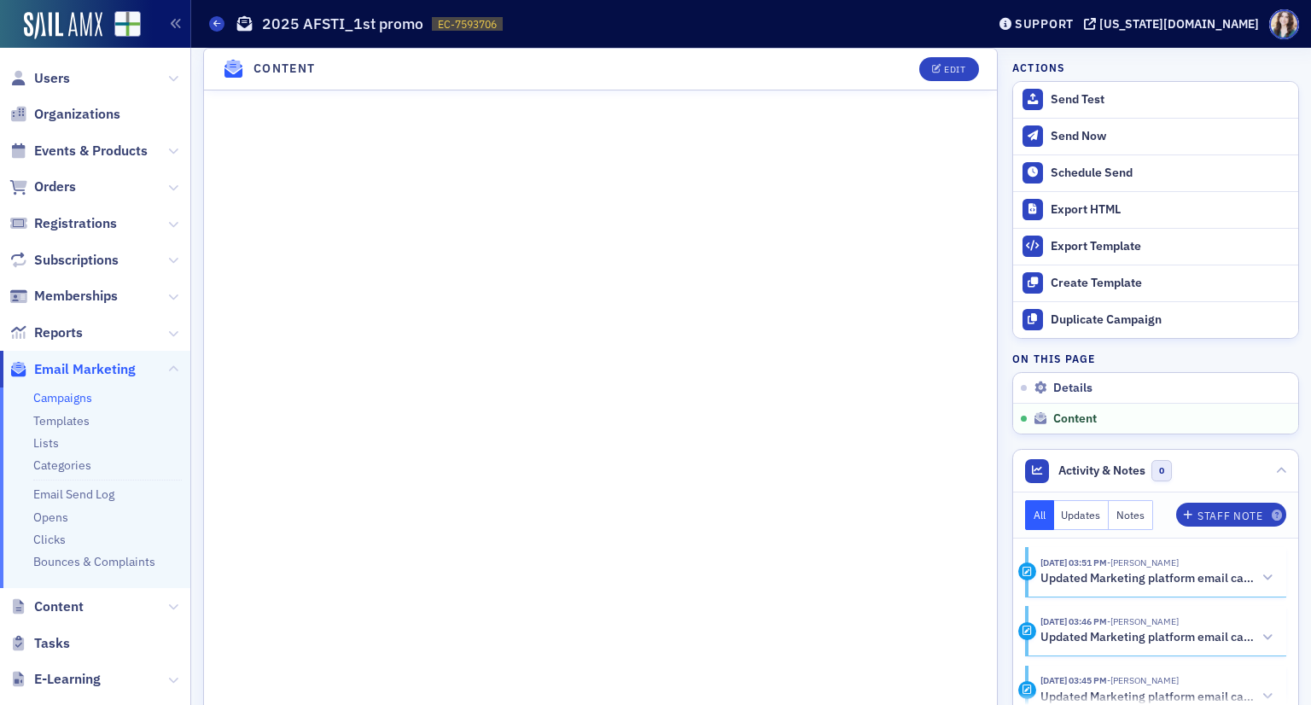
click at [893, 73] on header "Content Edit" at bounding box center [600, 70] width 793 height 42
click at [949, 81] on button "Edit" at bounding box center [948, 69] width 59 height 24
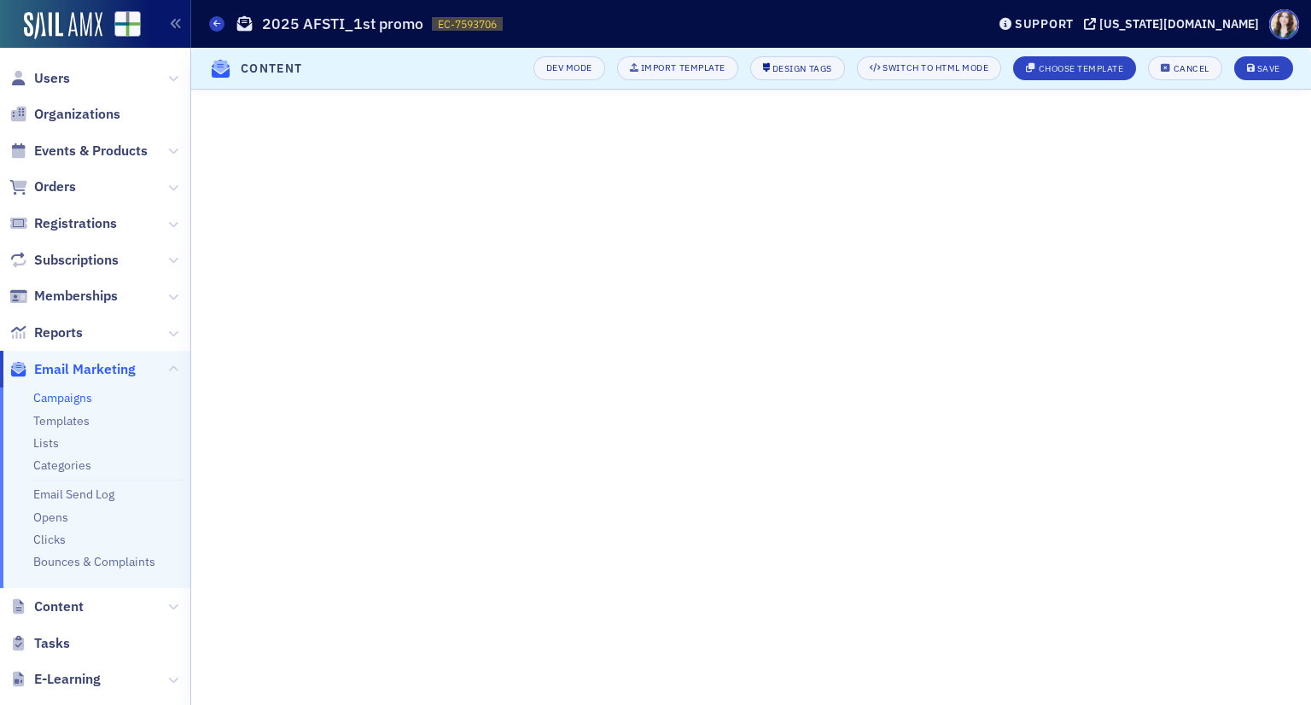
scroll to position [215, 0]
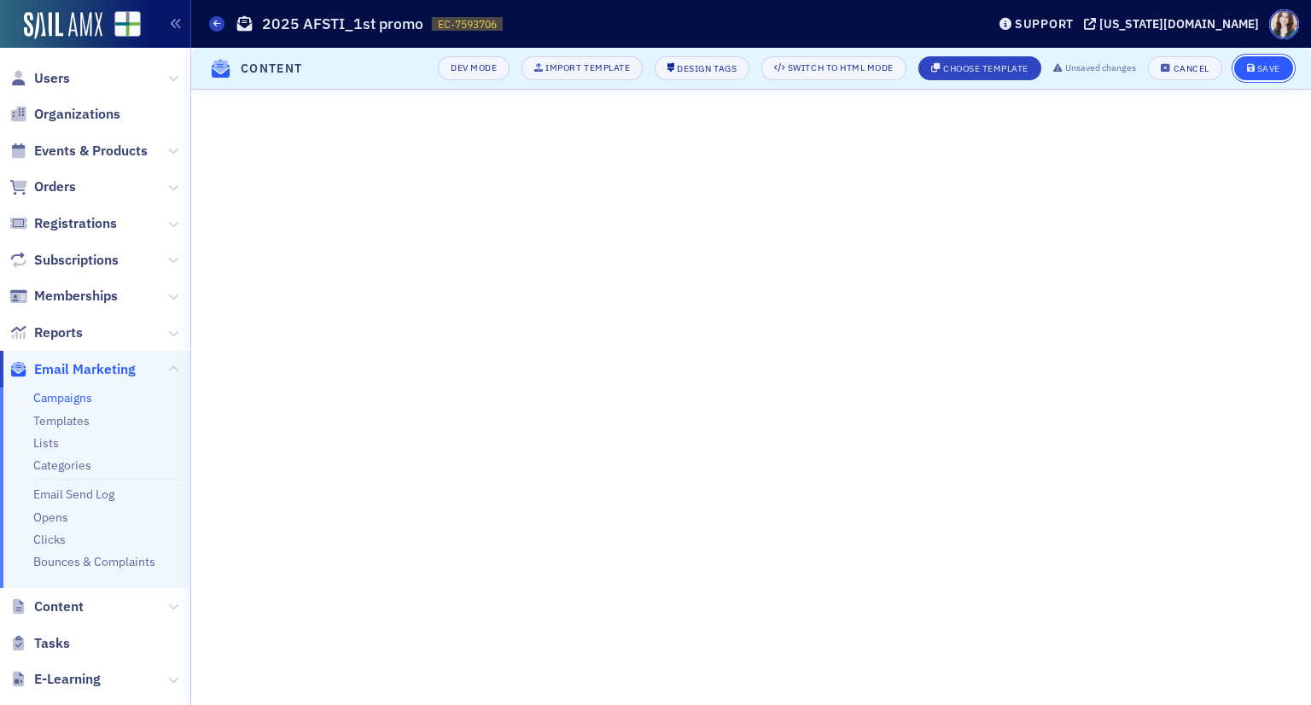
click at [1280, 70] on div "Save" at bounding box center [1268, 68] width 23 height 9
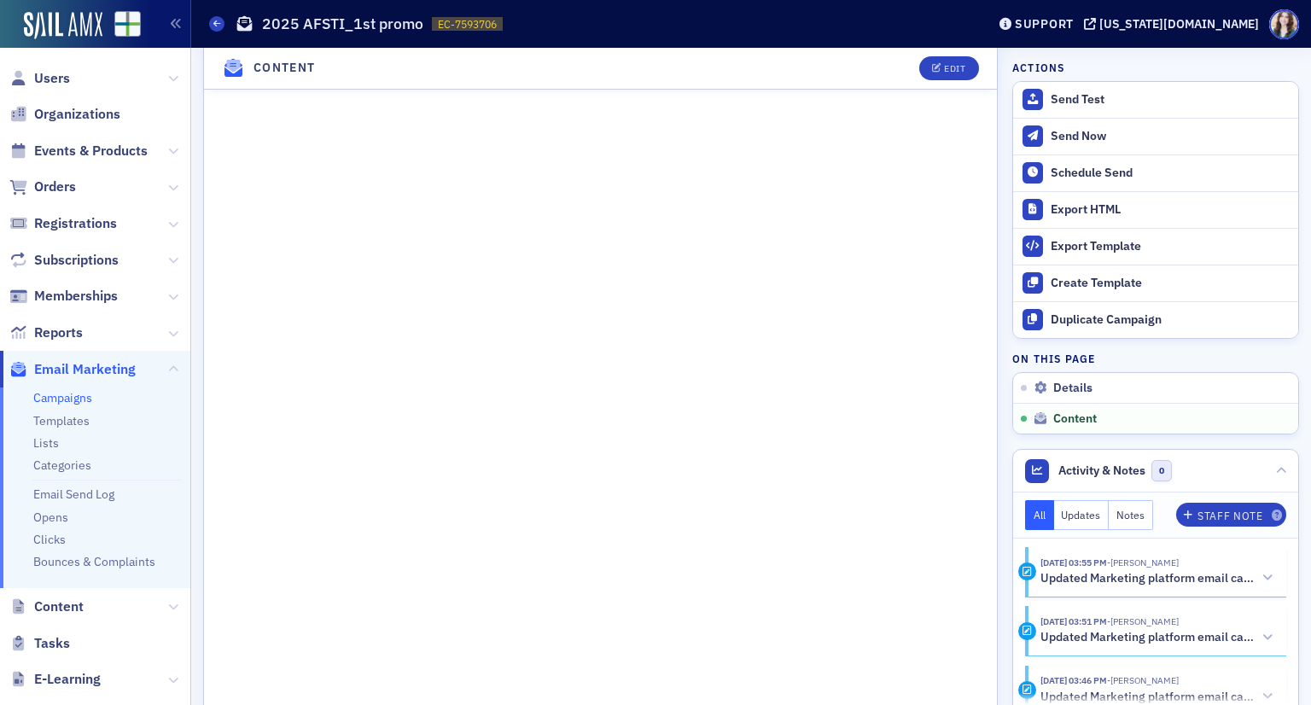
scroll to position [1176, 0]
click at [947, 66] on div "Edit" at bounding box center [954, 68] width 21 height 9
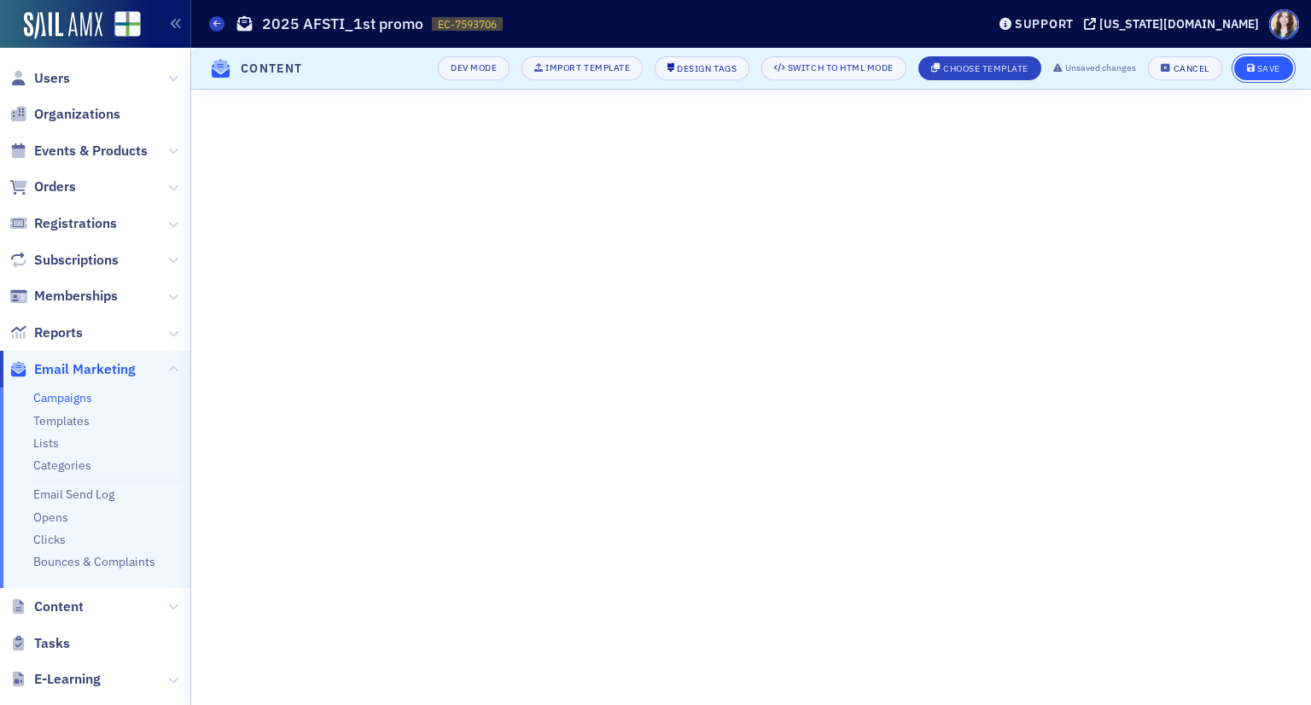
click at [1256, 65] on span "Save" at bounding box center [1263, 68] width 33 height 9
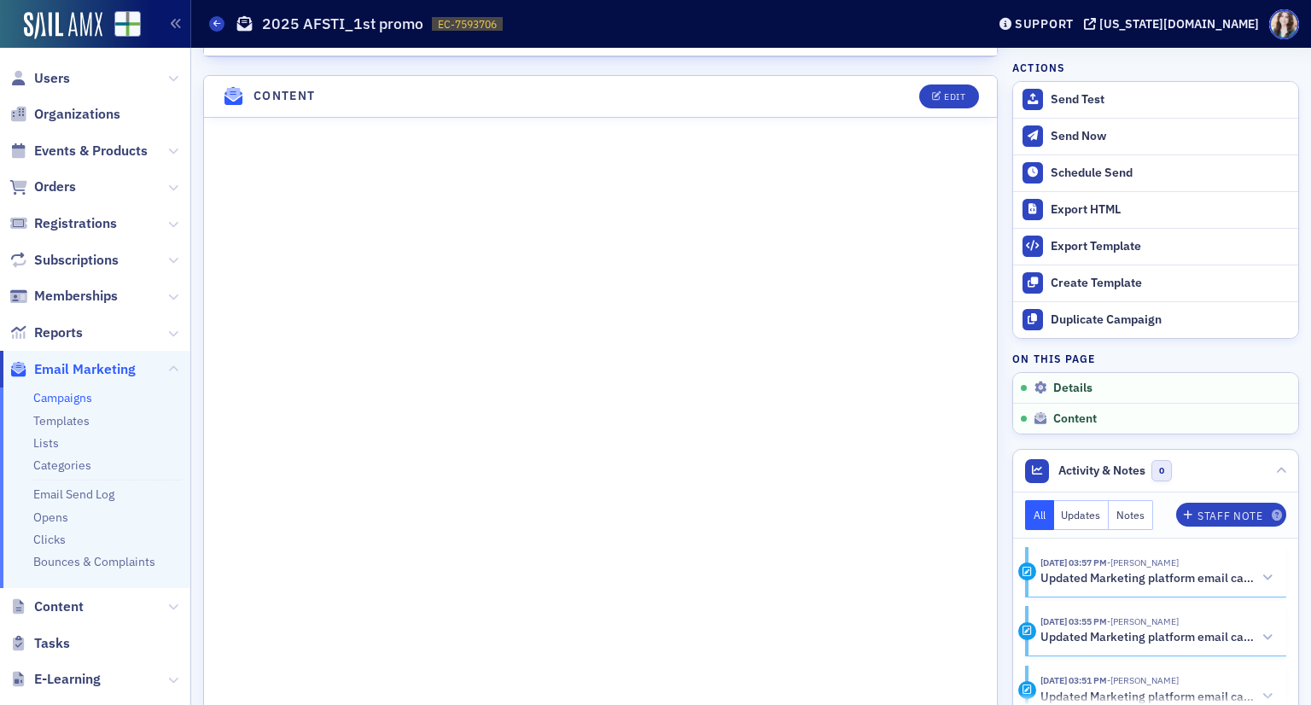
scroll to position [767, 0]
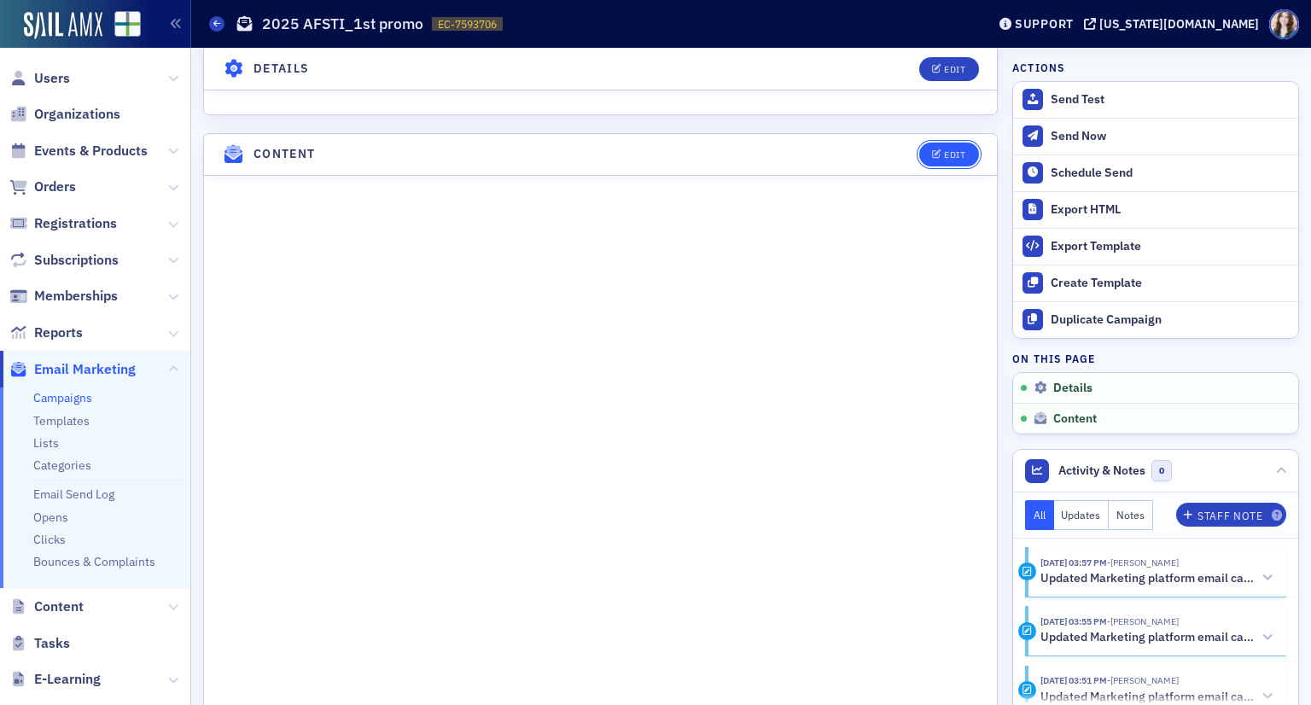
click at [953, 164] on button "Edit" at bounding box center [948, 155] width 59 height 24
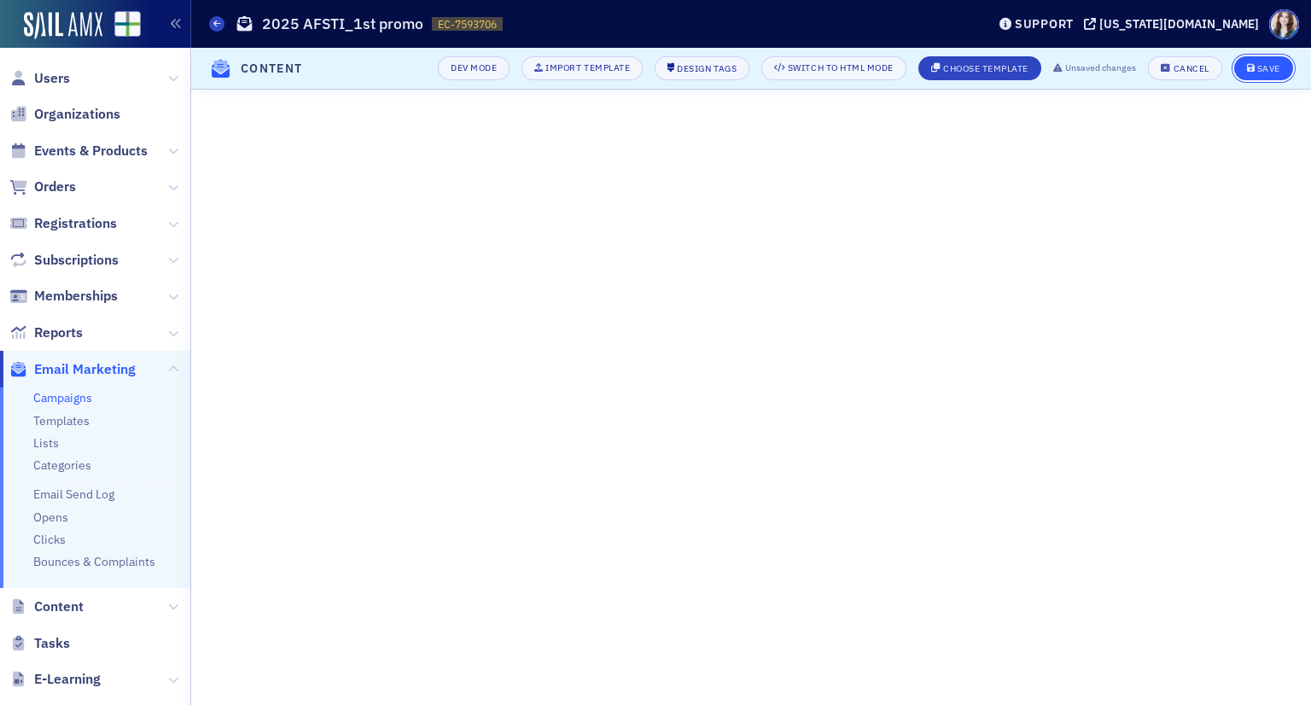
click at [1284, 71] on button "Save" at bounding box center [1263, 68] width 59 height 24
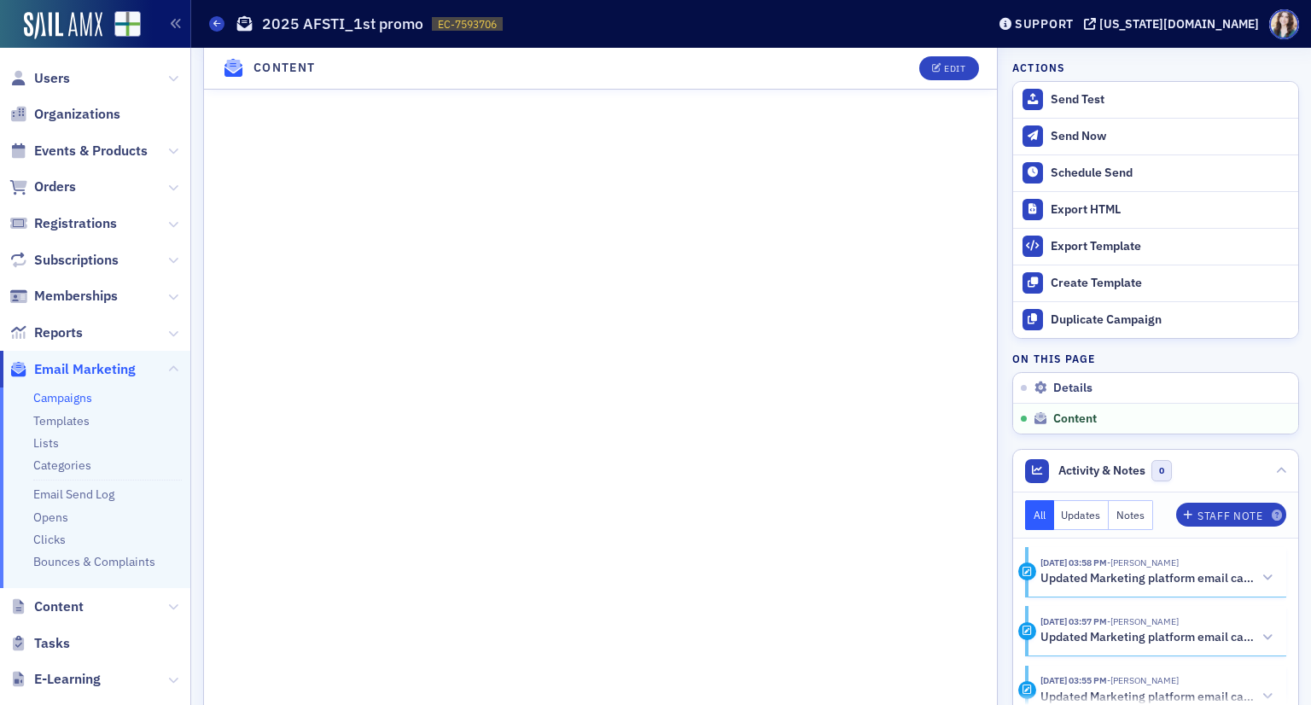
scroll to position [1108, 0]
click at [1069, 92] on div "Send Test" at bounding box center [1170, 99] width 239 height 15
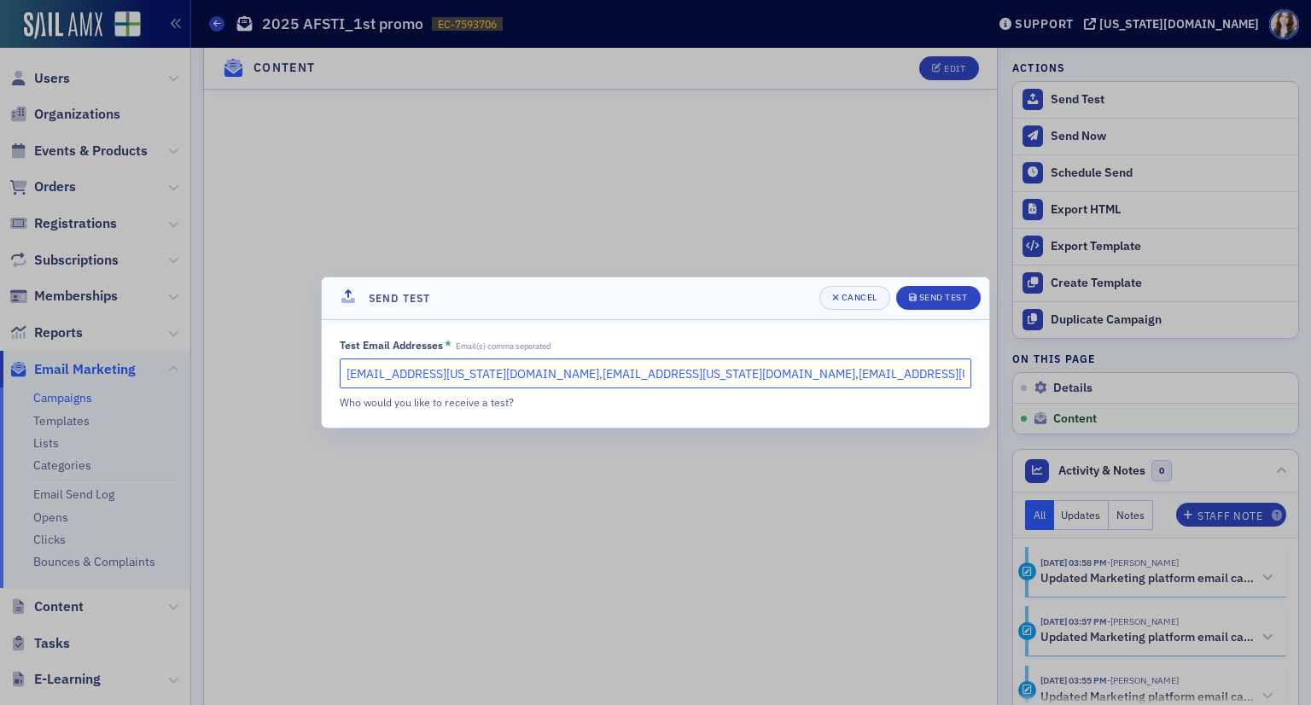
drag, startPoint x: 478, startPoint y: 376, endPoint x: 851, endPoint y: 393, distance: 373.4
click at [831, 396] on div "Test Email Addresses * Email(s) comma seperated slowery@alabama.cpa,hoglesby@al…" at bounding box center [656, 374] width 632 height 73
type input "slowery@alabama.cpa, kgates@alabama.cpa"
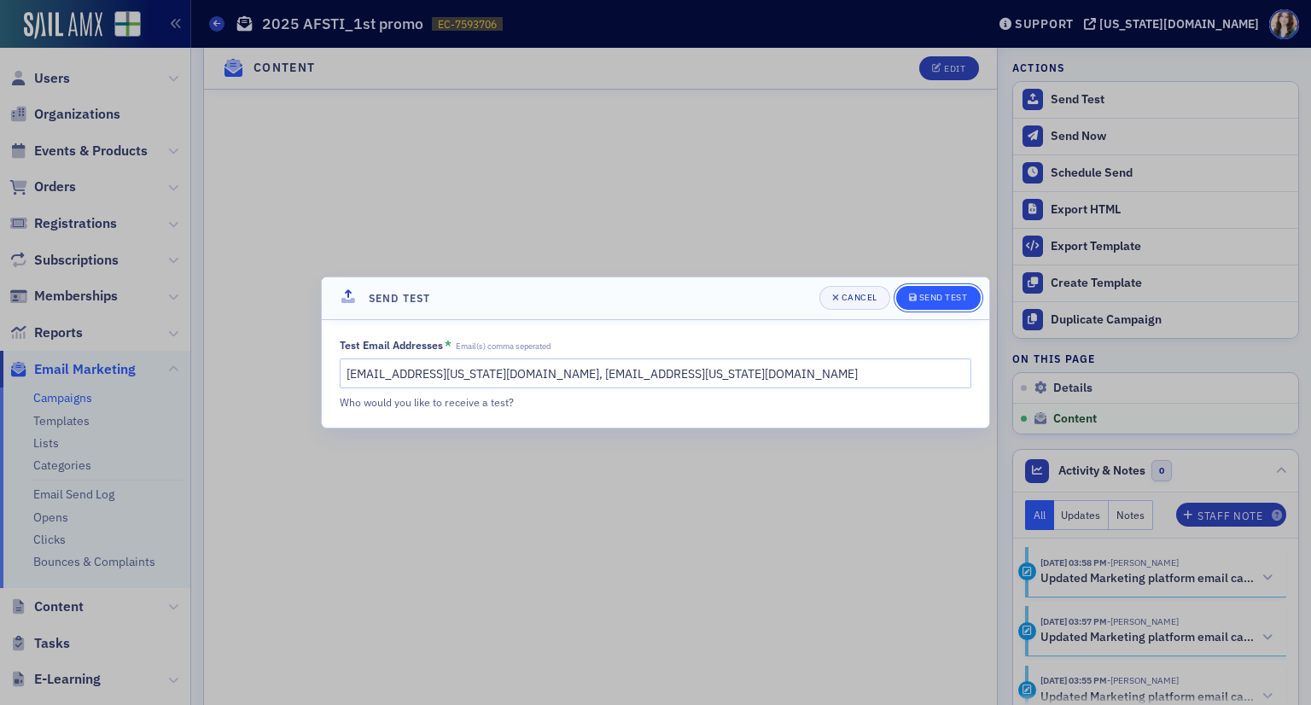
click at [952, 298] on div "Send Test" at bounding box center [943, 297] width 49 height 9
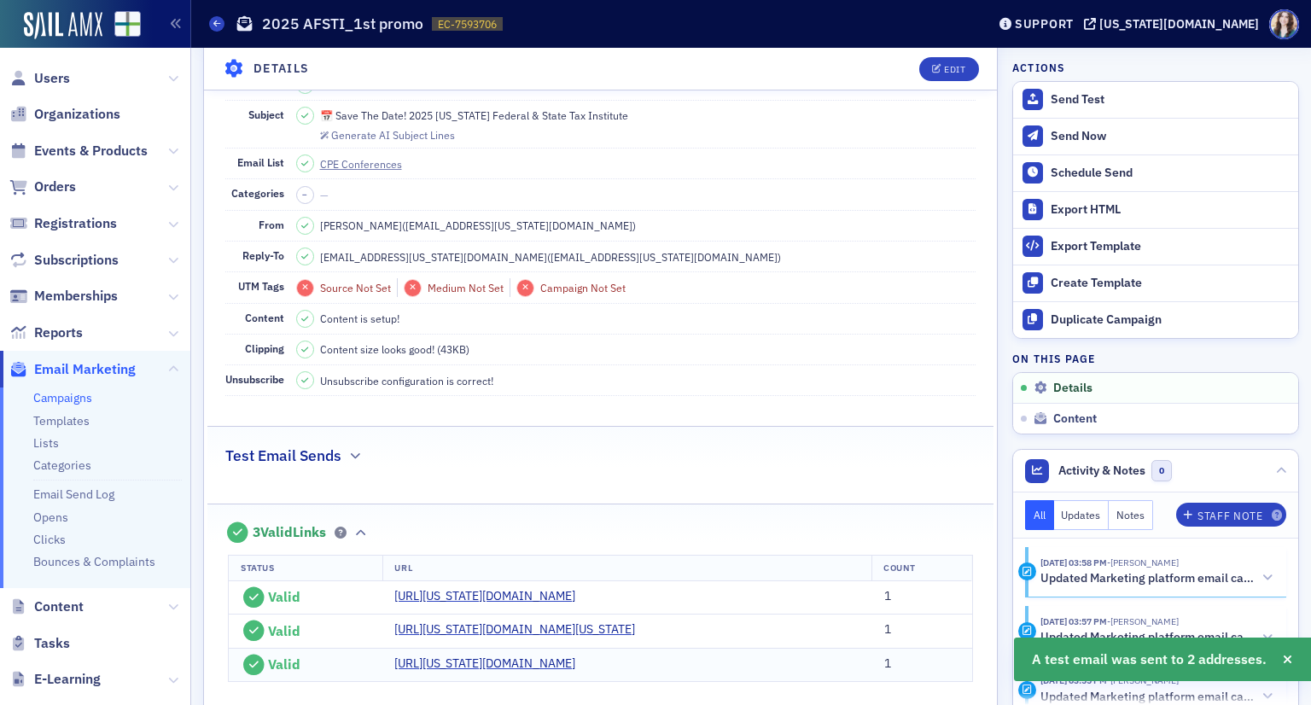
scroll to position [0, 0]
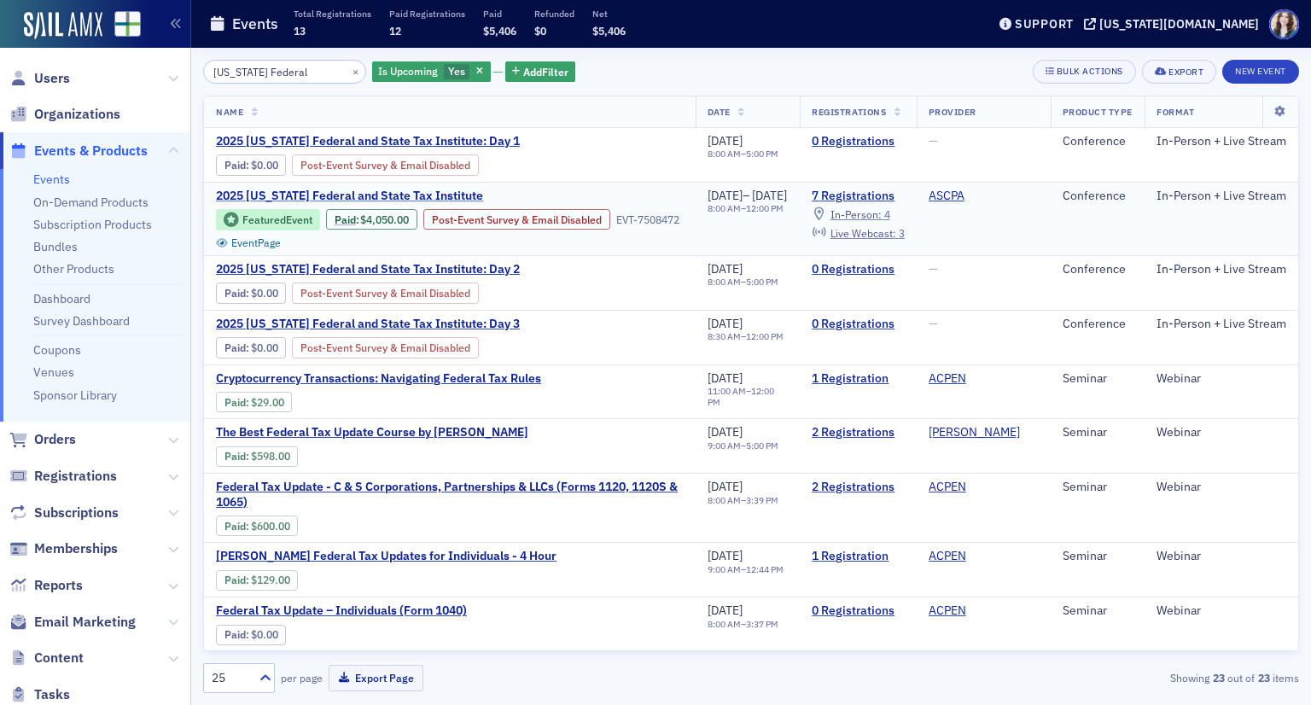
click at [405, 204] on span "2025 Alabama Federal and State Tax Institute" at bounding box center [359, 196] width 287 height 15
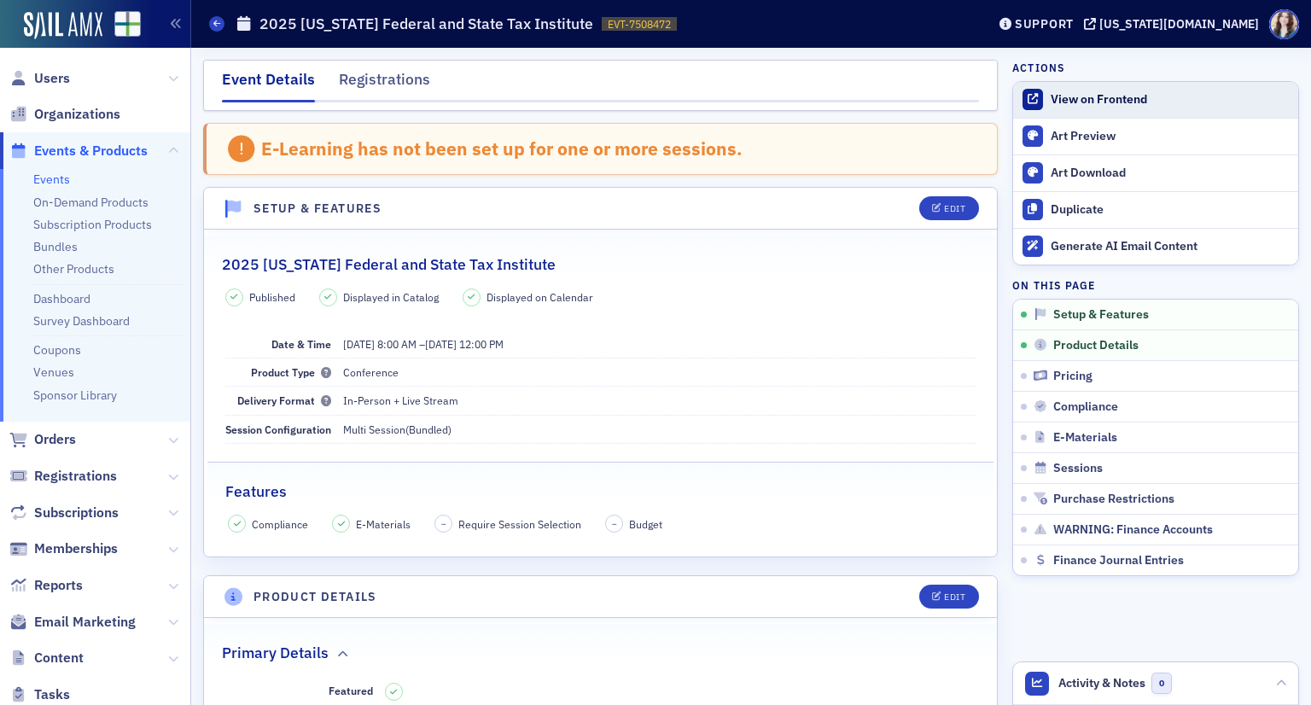
click at [1069, 95] on div "View on Frontend" at bounding box center [1170, 99] width 239 height 15
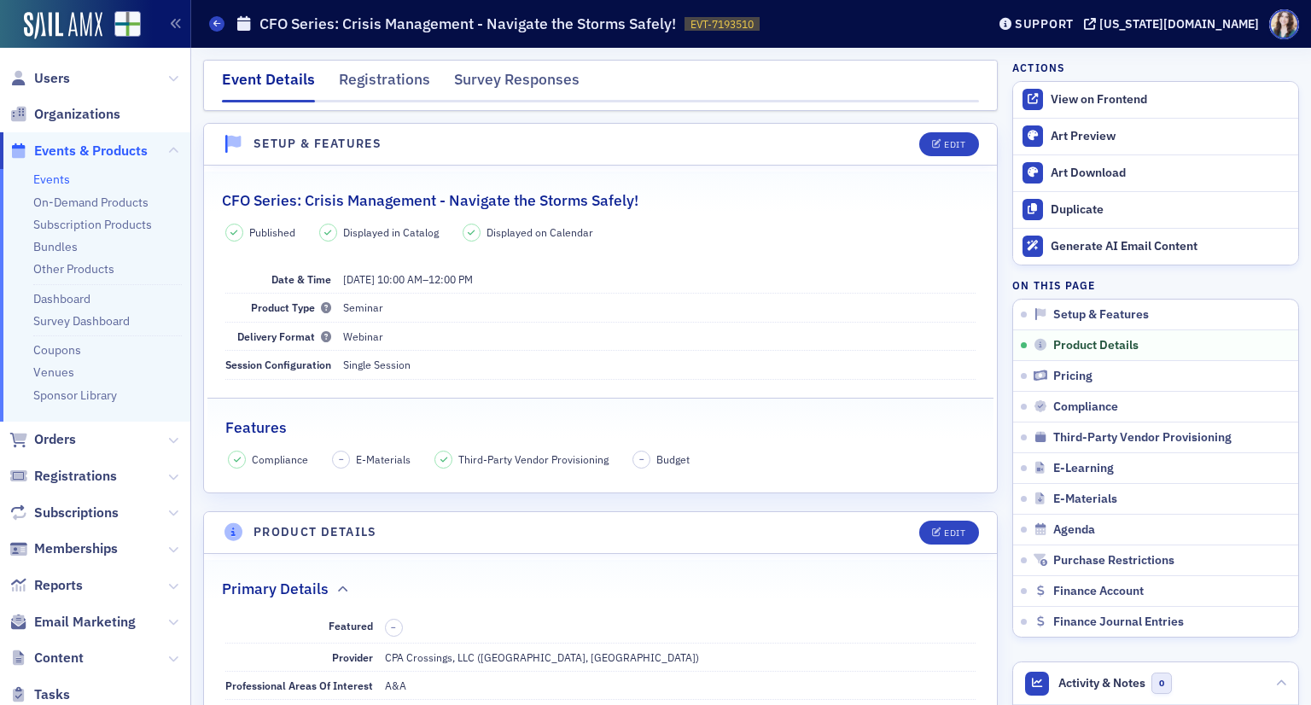
scroll to position [768, 0]
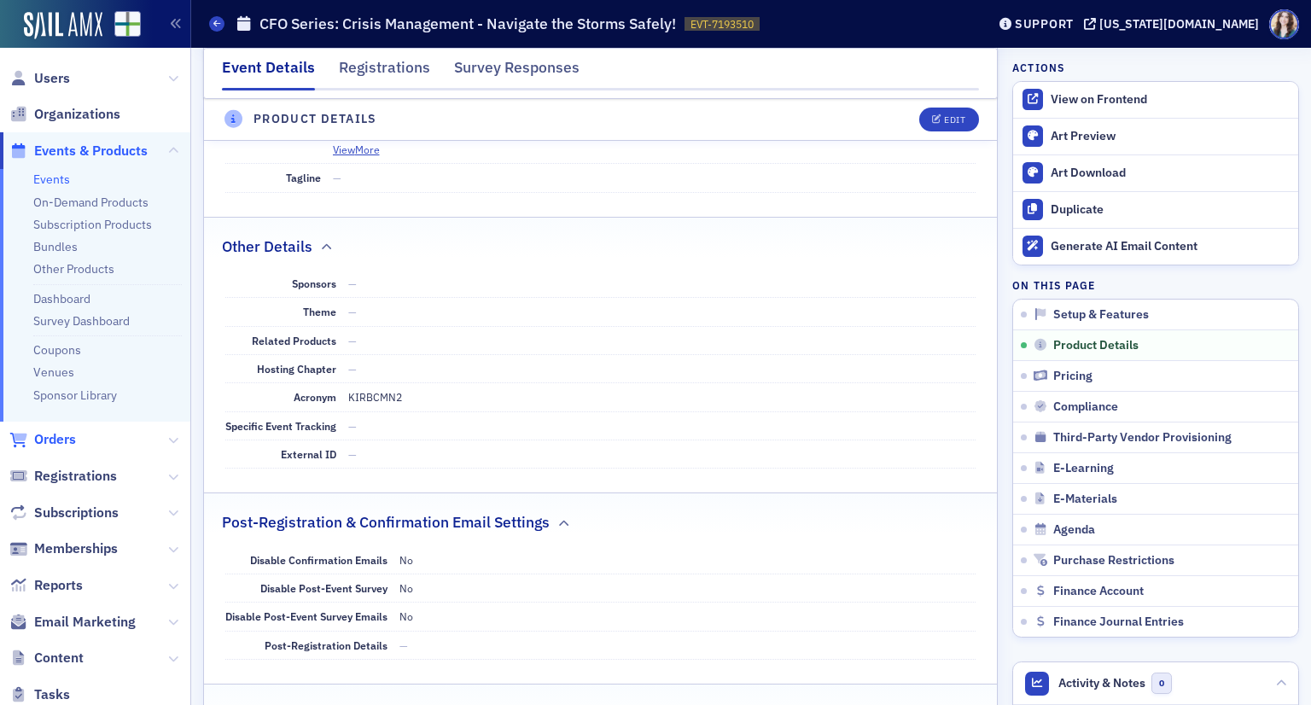
click at [54, 434] on span "Orders" at bounding box center [55, 439] width 42 height 19
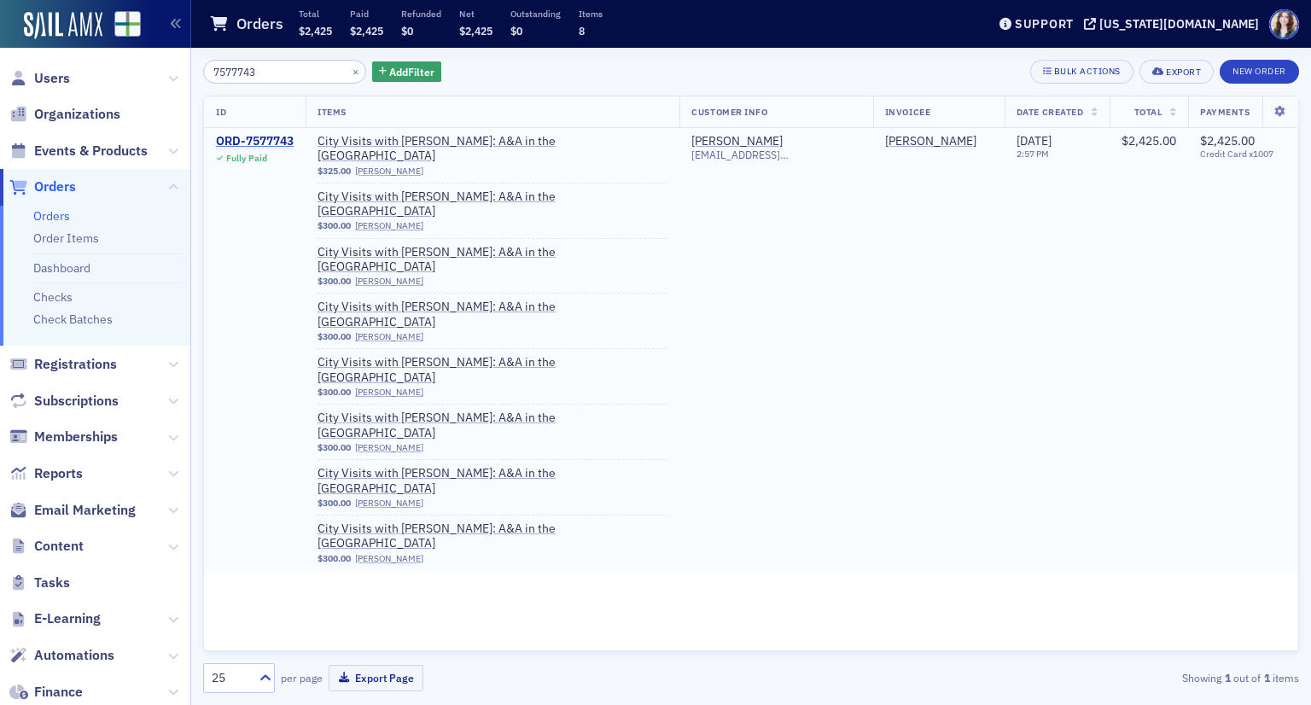
type input "7577743"
click at [268, 137] on div "ORD-7577743" at bounding box center [255, 141] width 78 height 15
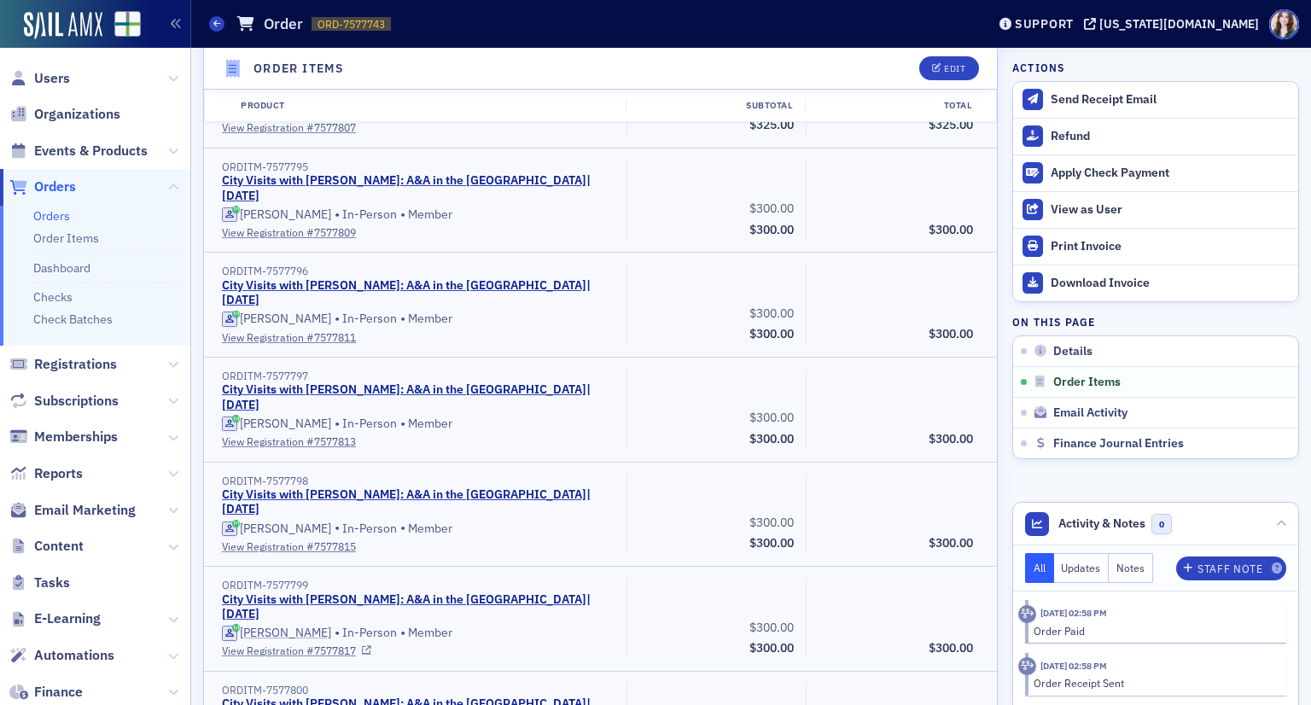
scroll to position [598, 0]
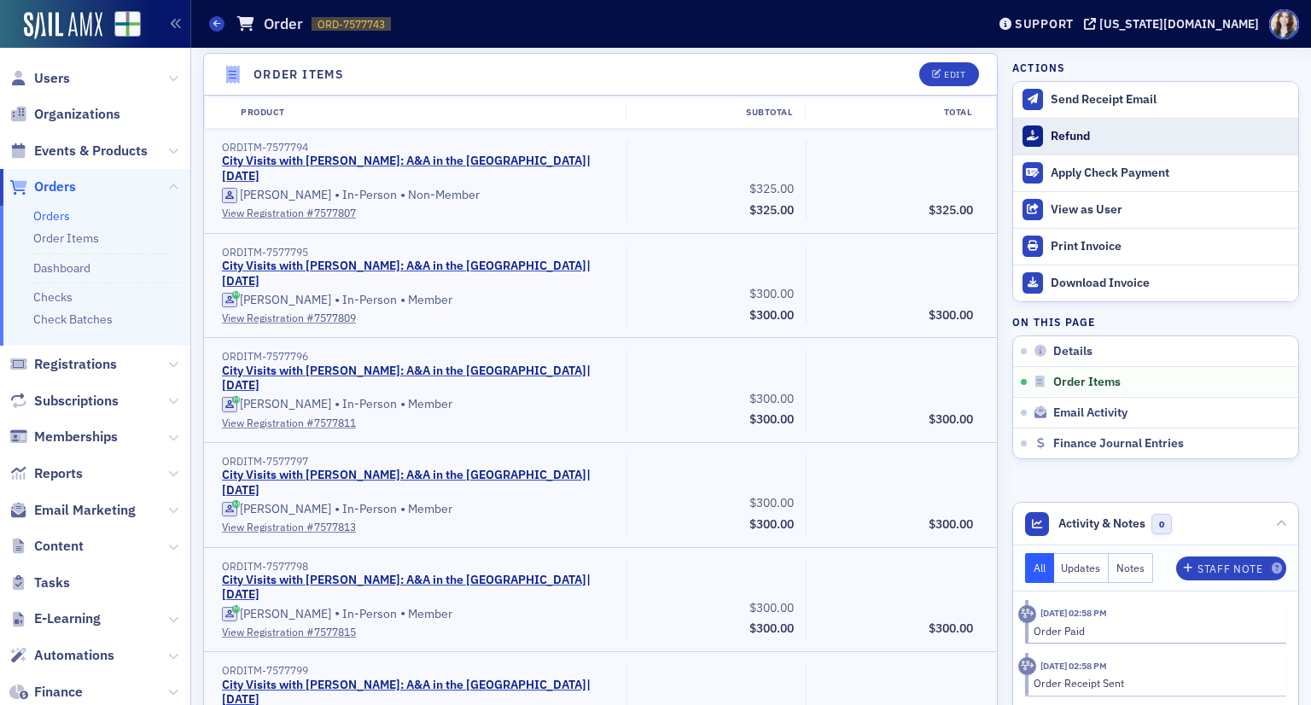
click at [1052, 134] on div "Refund" at bounding box center [1170, 136] width 239 height 15
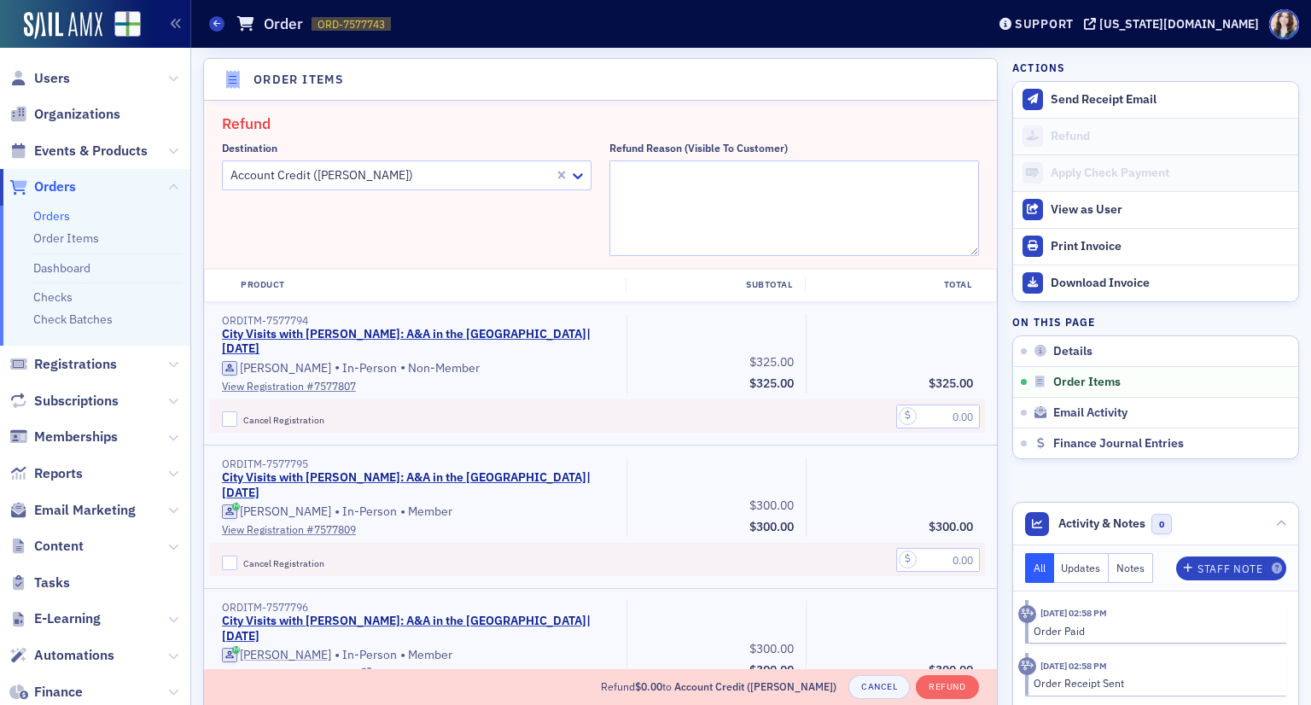
scroll to position [678, 0]
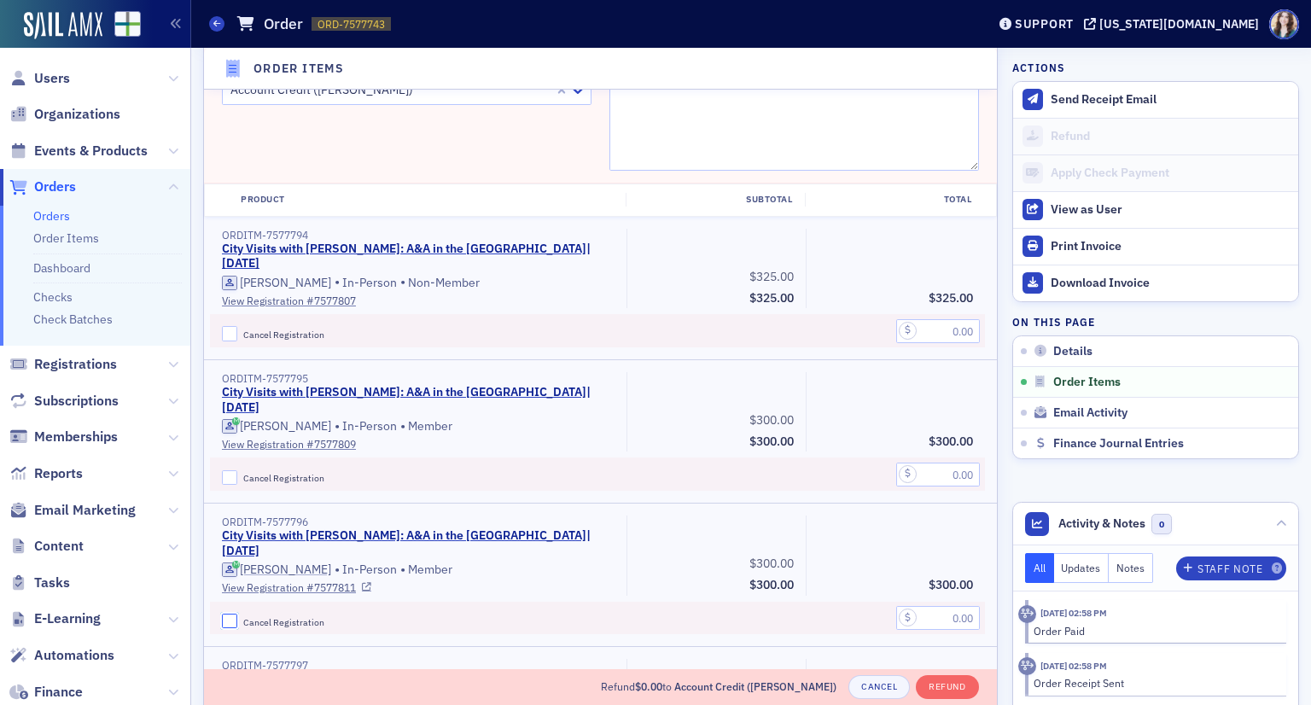
click at [228, 614] on input "Cancel Registration" at bounding box center [229, 621] width 15 height 15
checkbox input "true"
click at [912, 606] on input "text" at bounding box center [938, 618] width 84 height 24
type input "300.00"
click at [468, 134] on div "Destination Account Credit (Charlotte Magner)" at bounding box center [407, 113] width 370 height 114
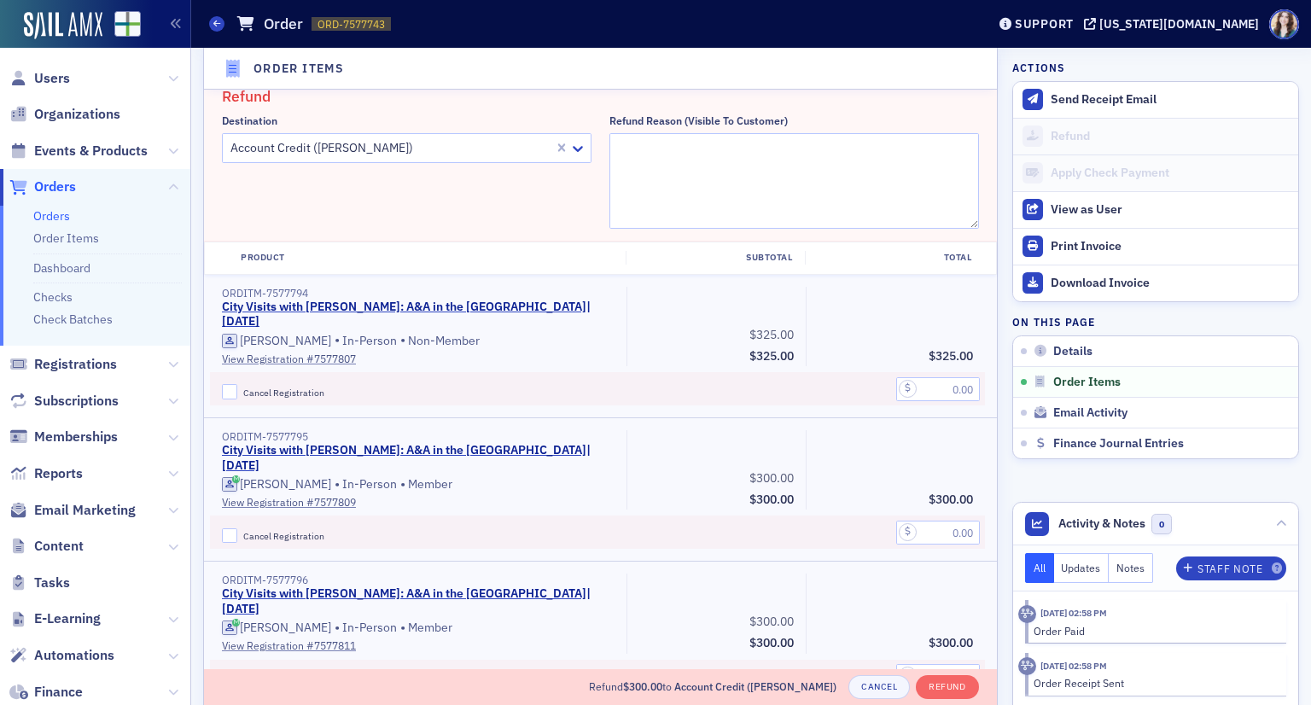
scroll to position [592, 0]
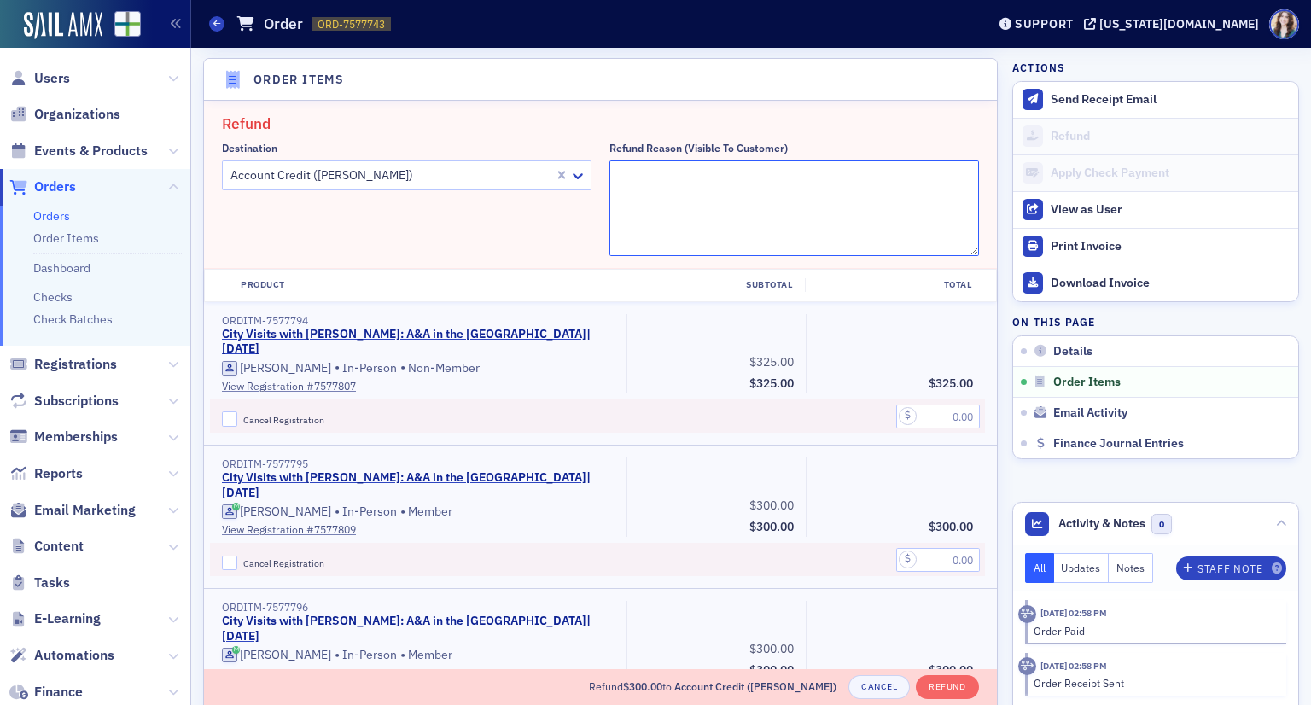
click at [683, 178] on textarea "Refund Reason (Visible to Customer)" at bounding box center [794, 208] width 370 height 96
type textarea "Unable to attend"
click at [519, 218] on div "Destination Account Credit (Charlotte Magner)" at bounding box center [407, 199] width 370 height 114
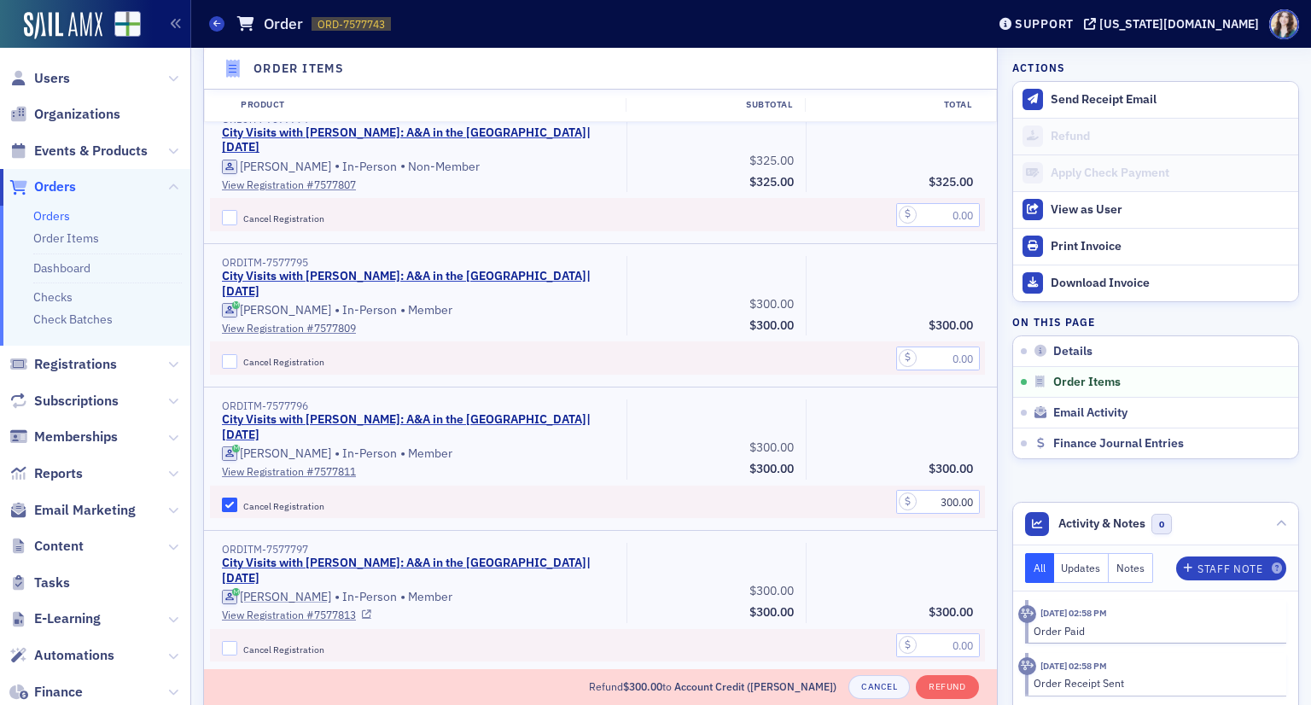
scroll to position [768, 0]
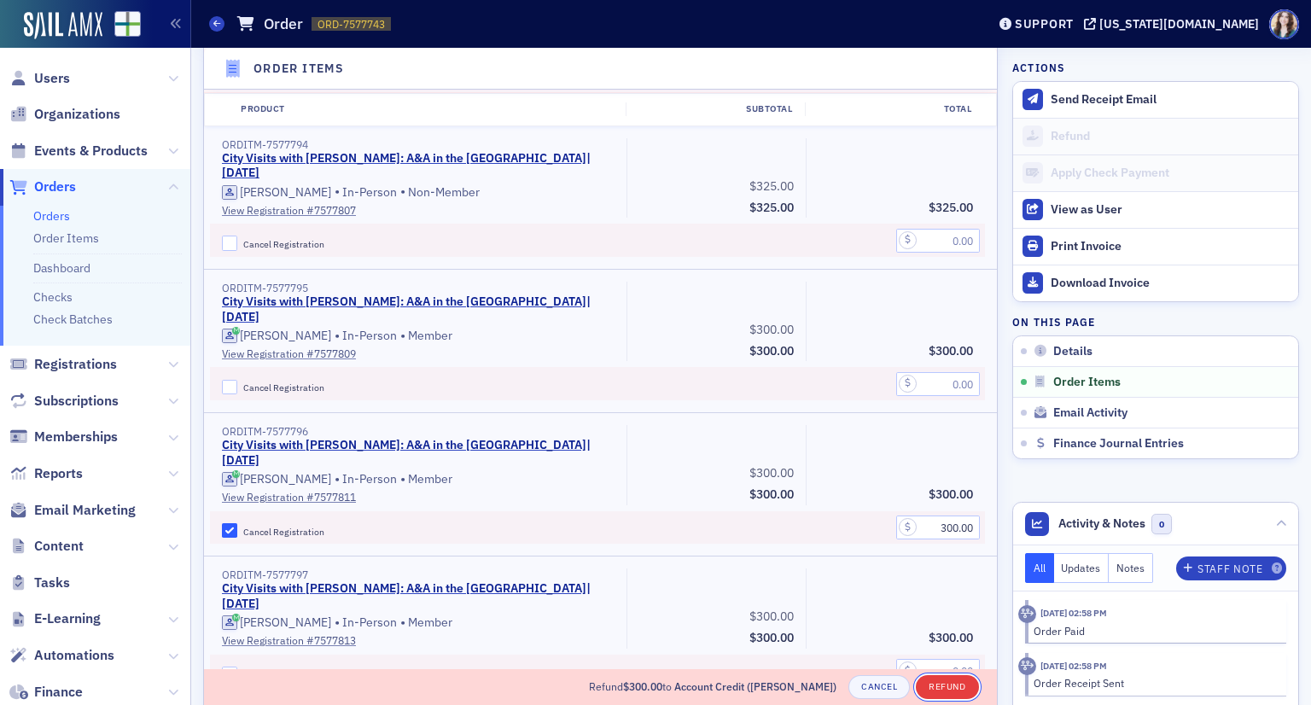
click at [949, 691] on button "Refund" at bounding box center [947, 687] width 62 height 24
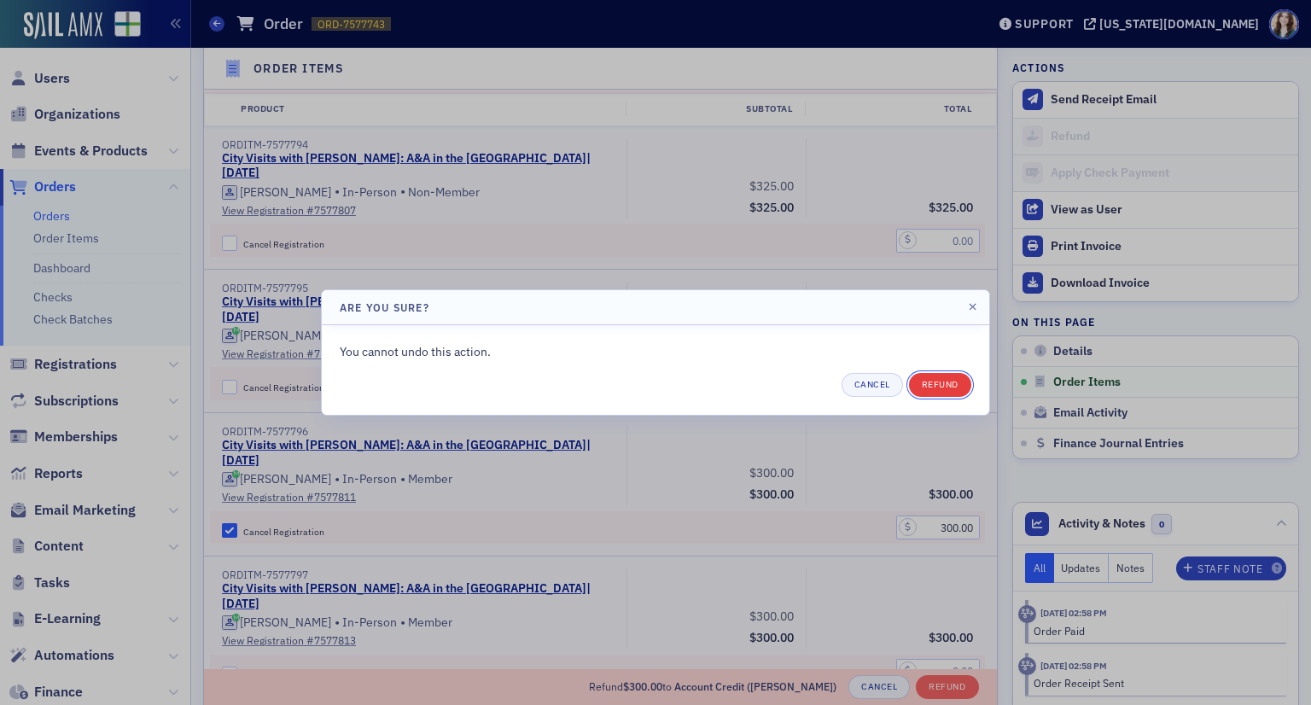
click at [936, 383] on button "Refund" at bounding box center [940, 385] width 62 height 24
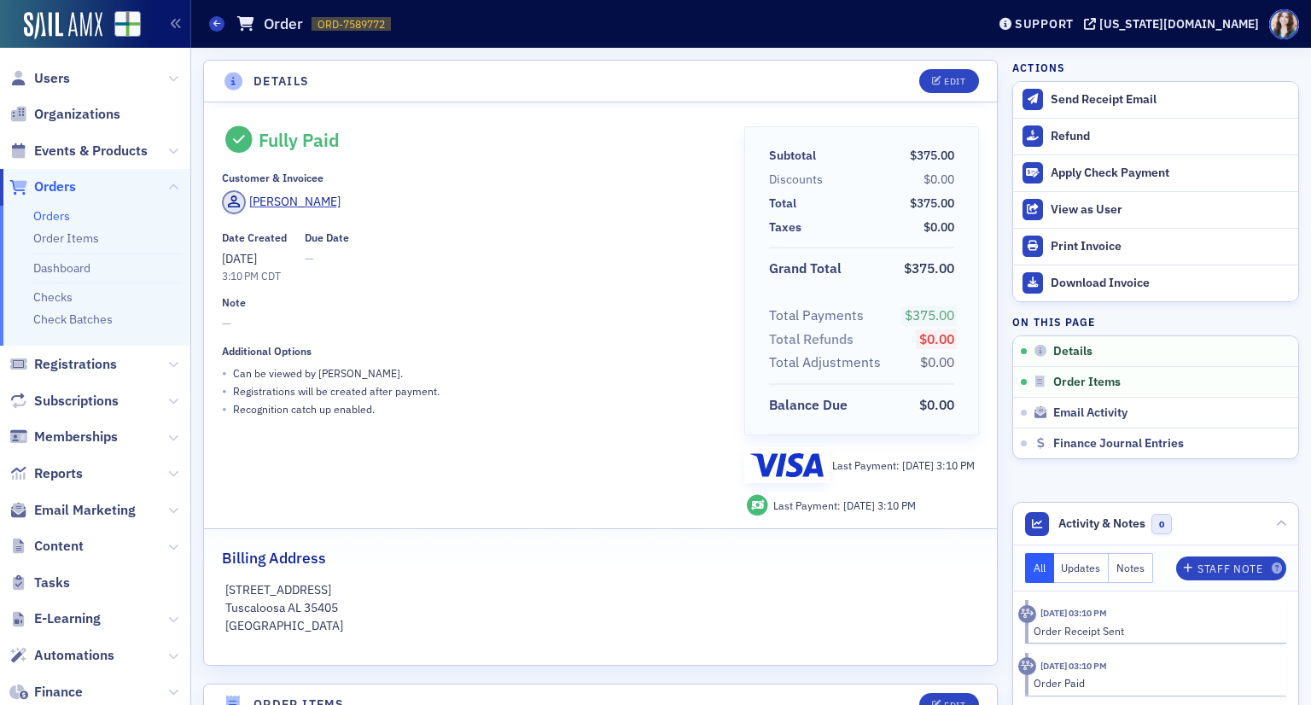
click at [43, 187] on span "Orders" at bounding box center [55, 187] width 42 height 19
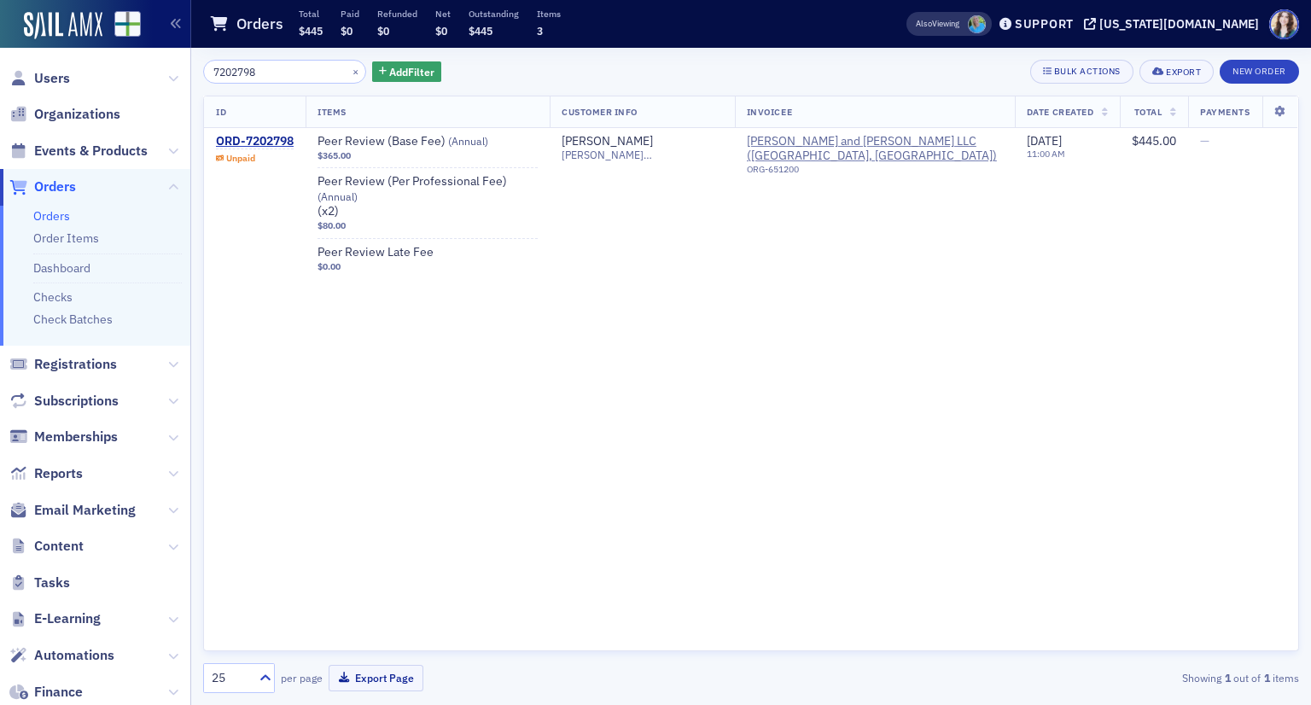
drag, startPoint x: 219, startPoint y: 73, endPoint x: 281, endPoint y: 71, distance: 61.5
click at [281, 71] on input "7202798" at bounding box center [284, 72] width 163 height 24
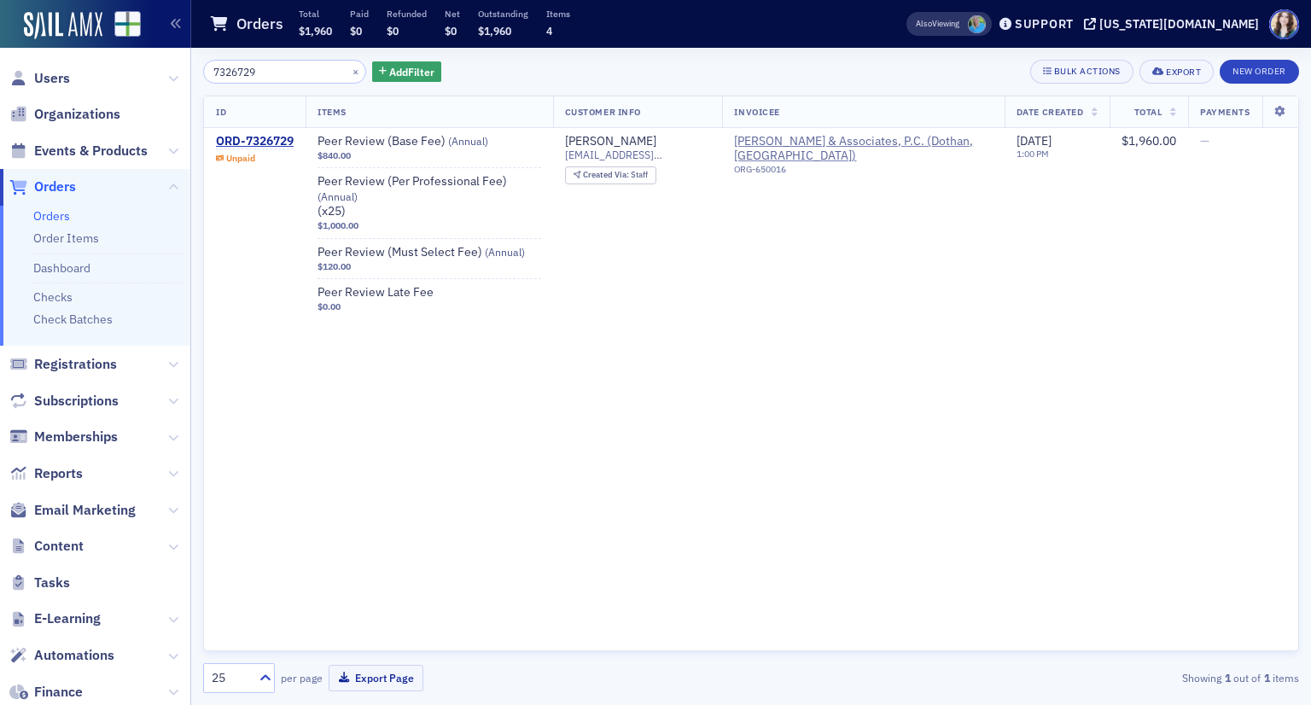
drag, startPoint x: 219, startPoint y: 71, endPoint x: 283, endPoint y: 73, distance: 64.9
click at [283, 73] on input "7326729" at bounding box center [284, 72] width 163 height 24
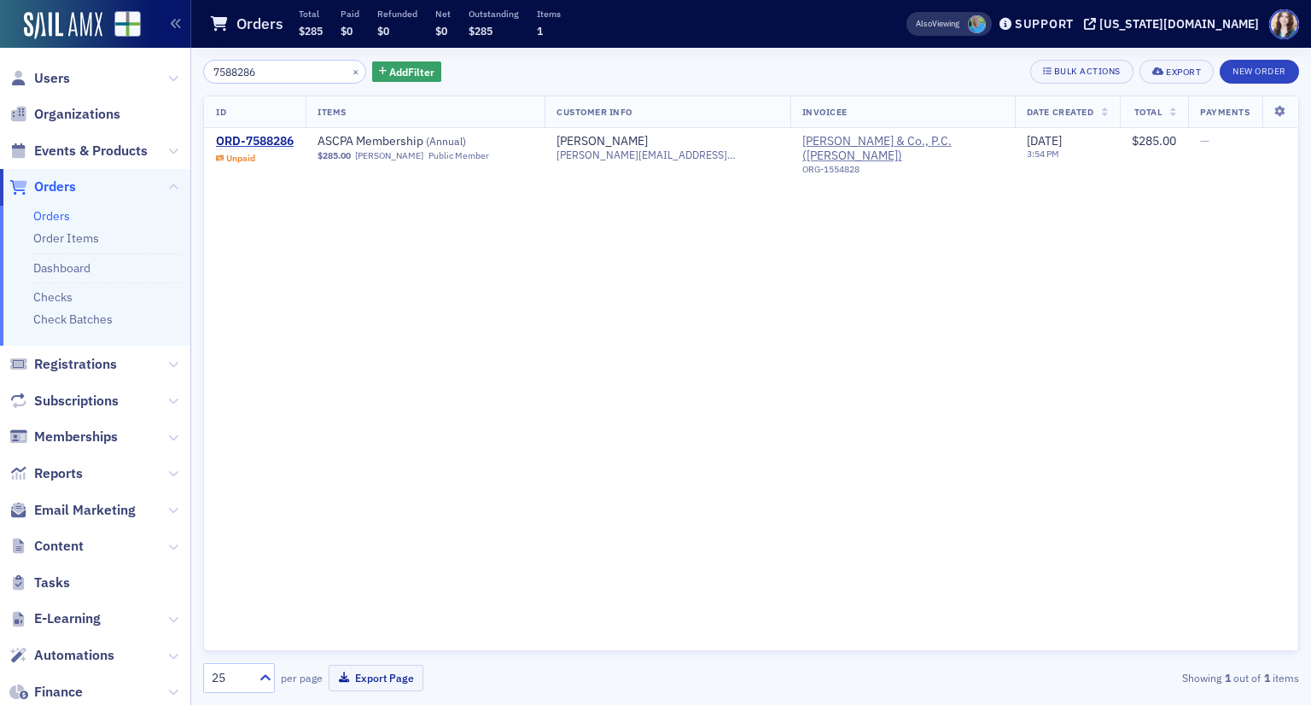
type input "7588286"
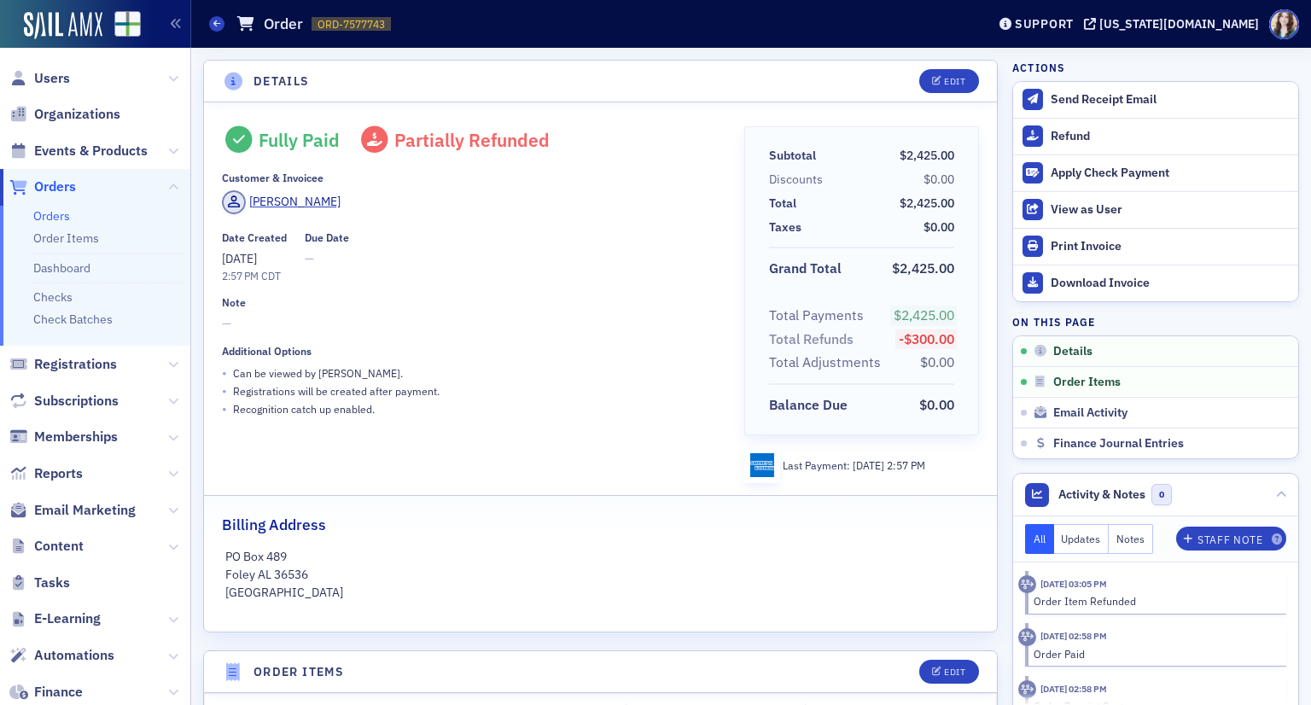
click at [56, 183] on span "Orders" at bounding box center [55, 187] width 42 height 19
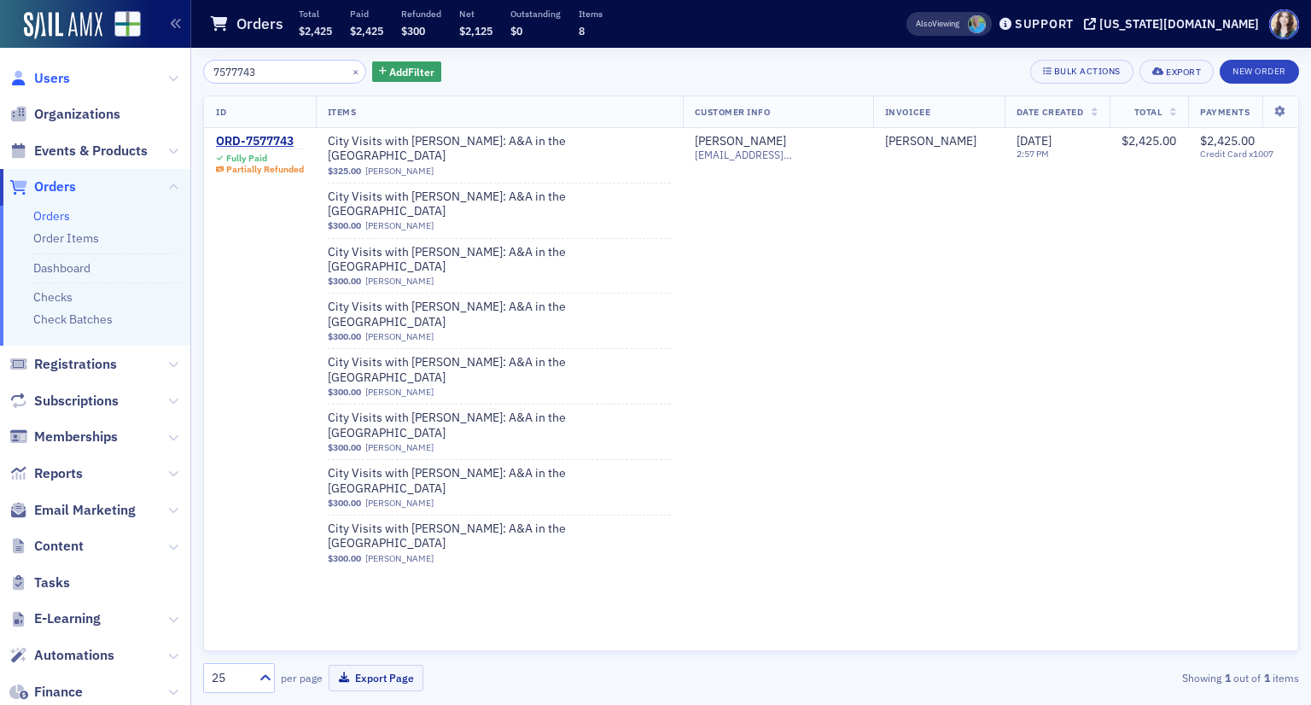
click at [55, 77] on span "Users" at bounding box center [52, 78] width 36 height 19
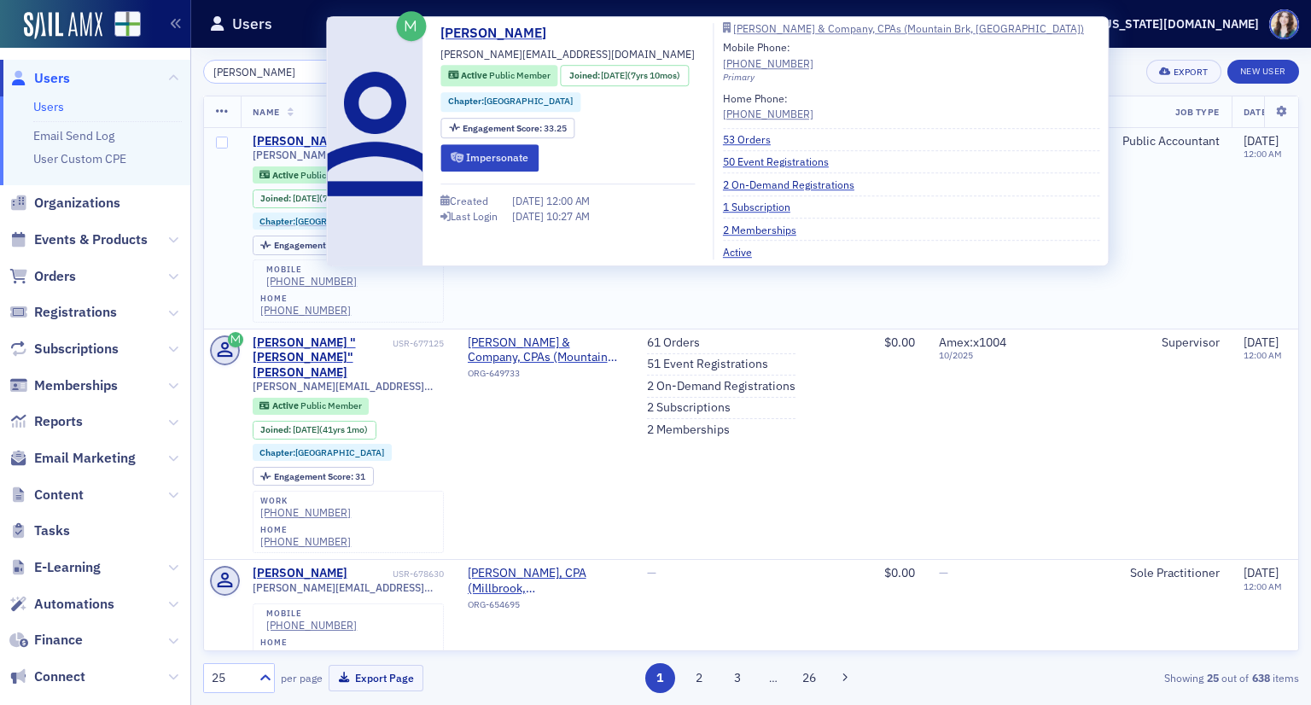
type input "[PERSON_NAME]"
click at [289, 137] on div "[PERSON_NAME]" at bounding box center [300, 141] width 95 height 15
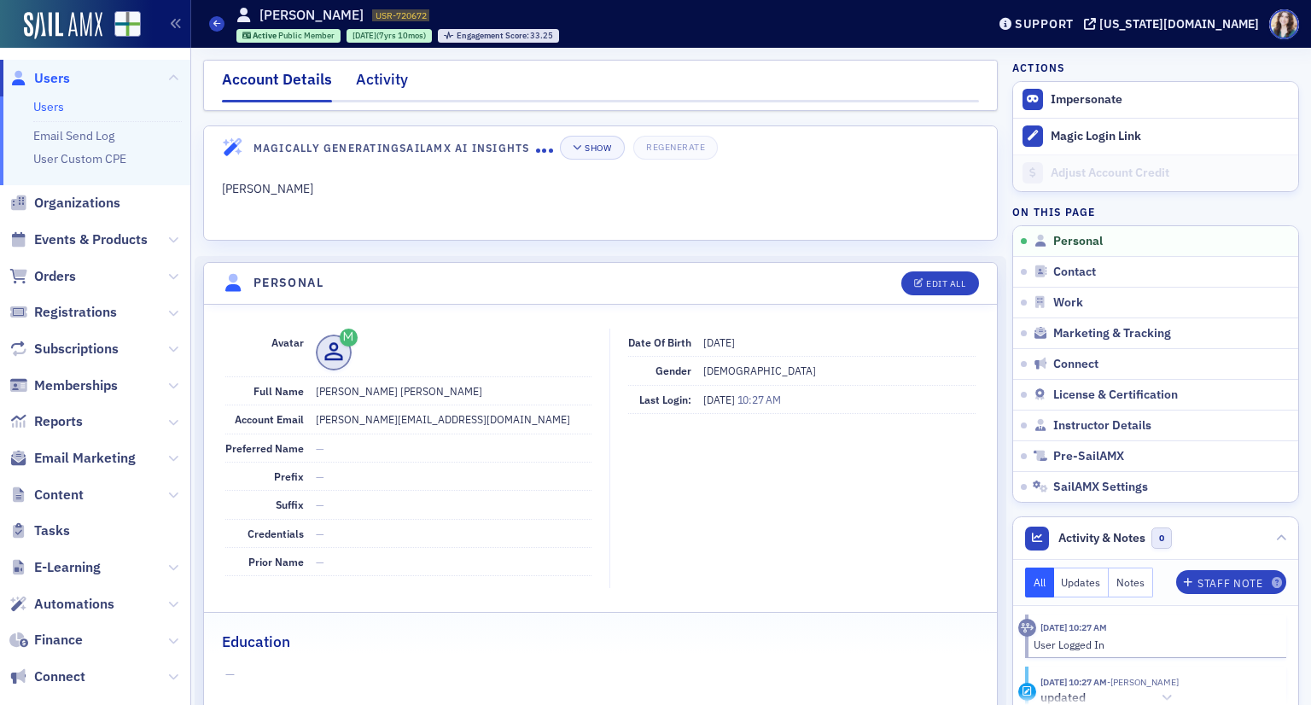
click at [376, 84] on div "Activity" at bounding box center [382, 84] width 52 height 32
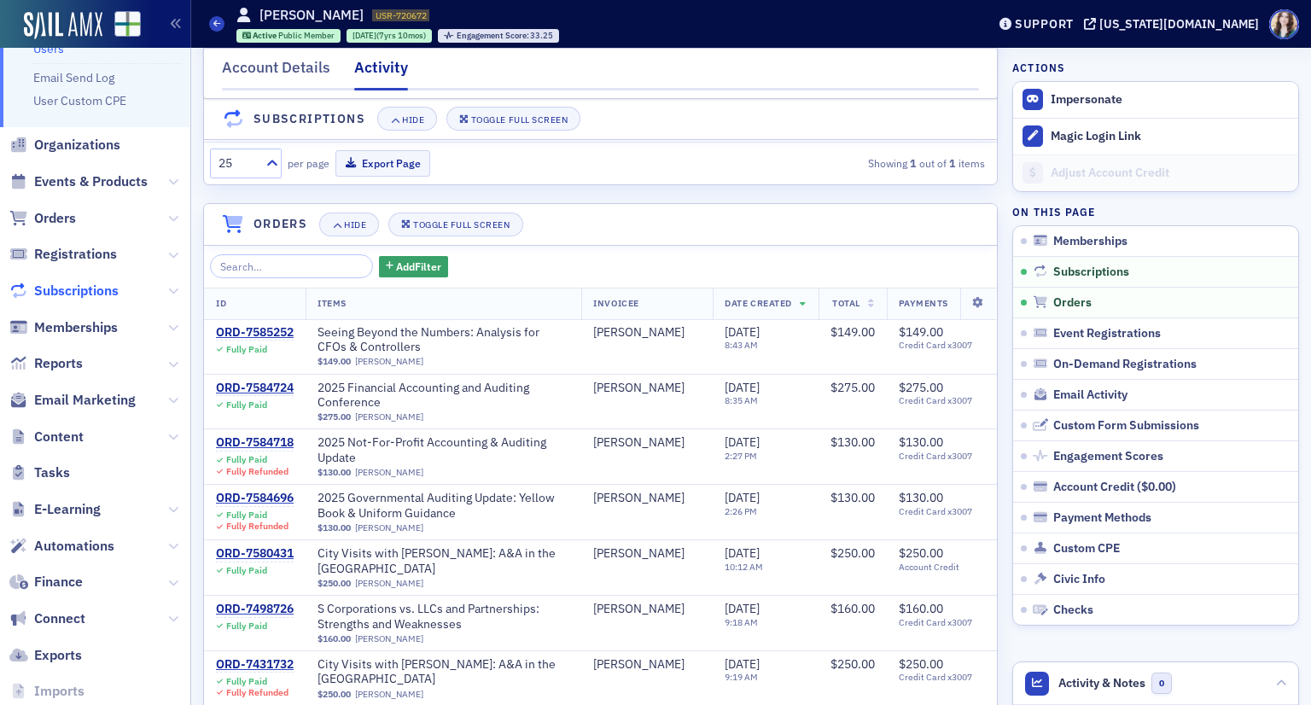
scroll to position [85, 0]
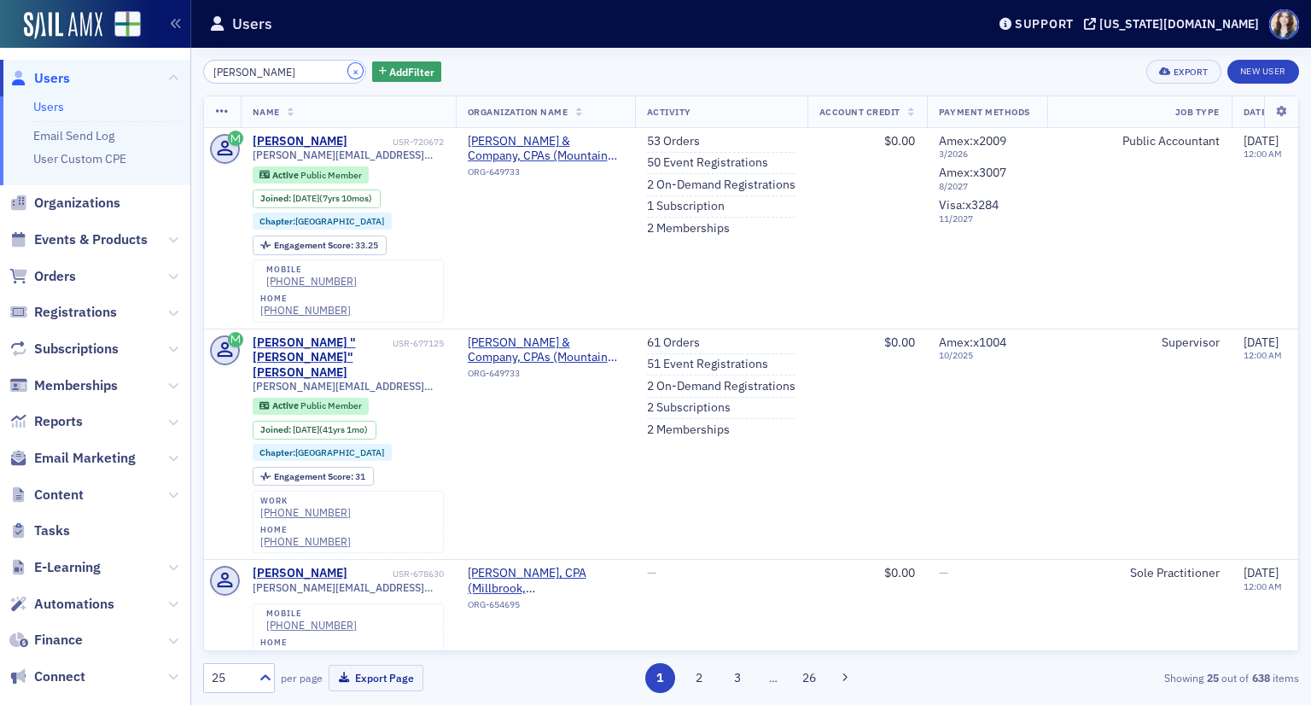
click at [348, 67] on button "×" at bounding box center [355, 70] width 15 height 15
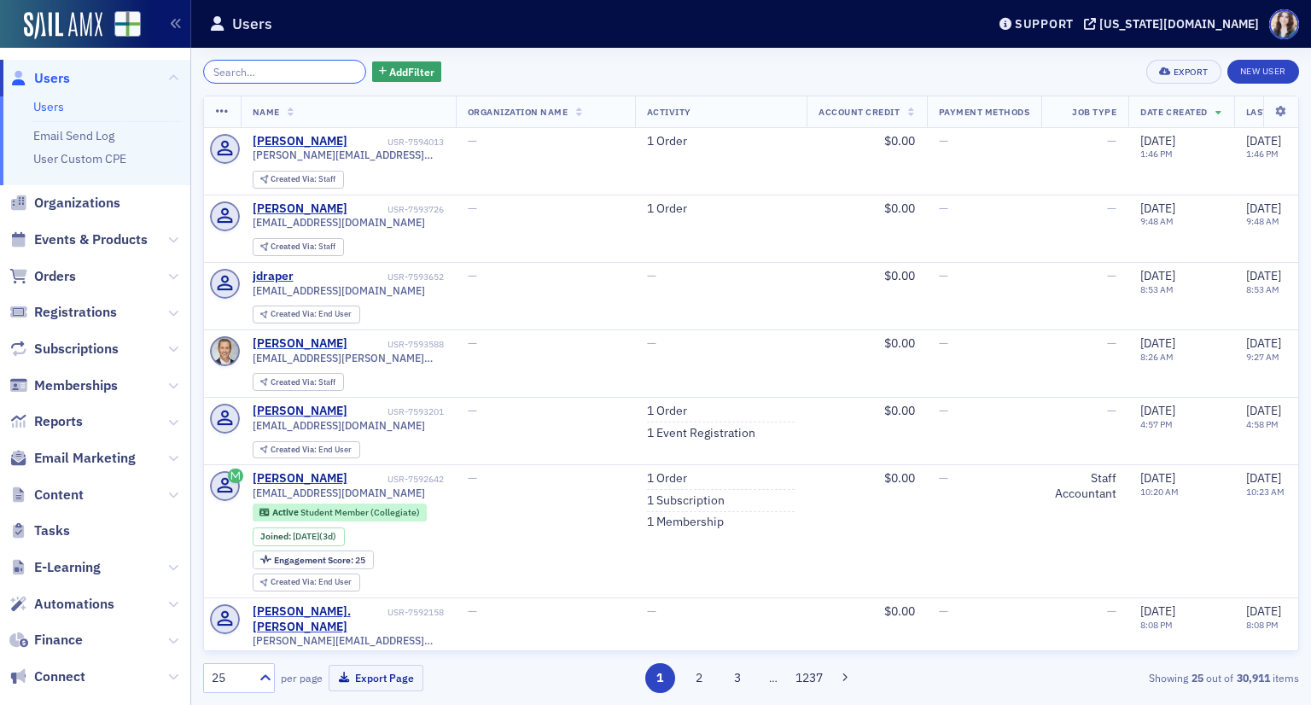
click at [271, 77] on input "search" at bounding box center [284, 72] width 163 height 24
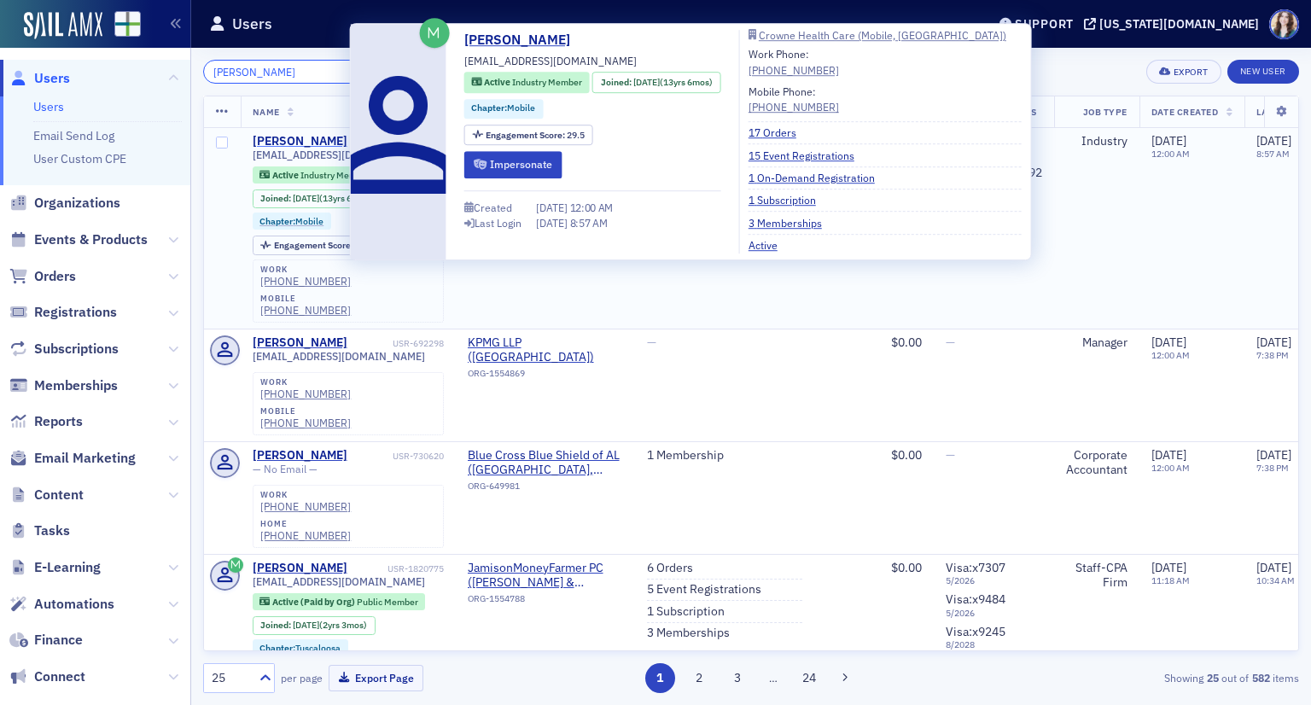
type input "Matthew Hil"
click at [313, 136] on div "Matthew Hilburn" at bounding box center [300, 141] width 95 height 15
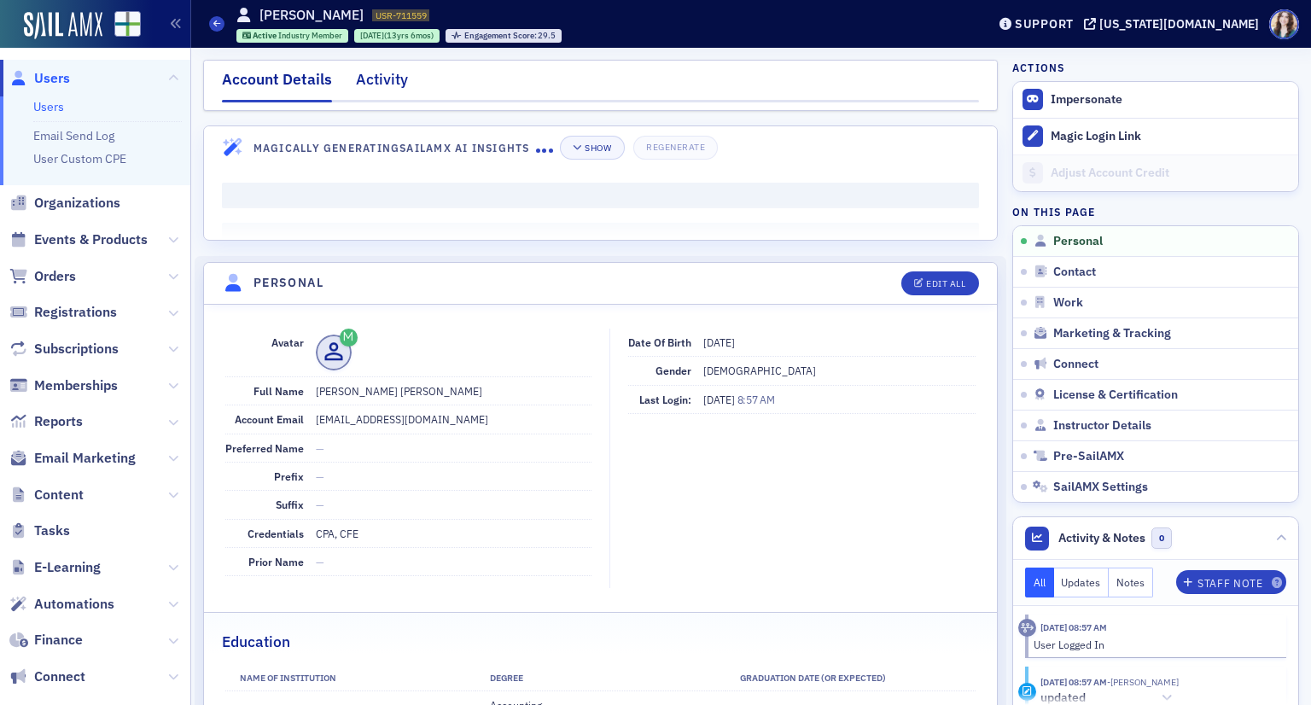
click at [381, 80] on div "Activity" at bounding box center [382, 84] width 52 height 32
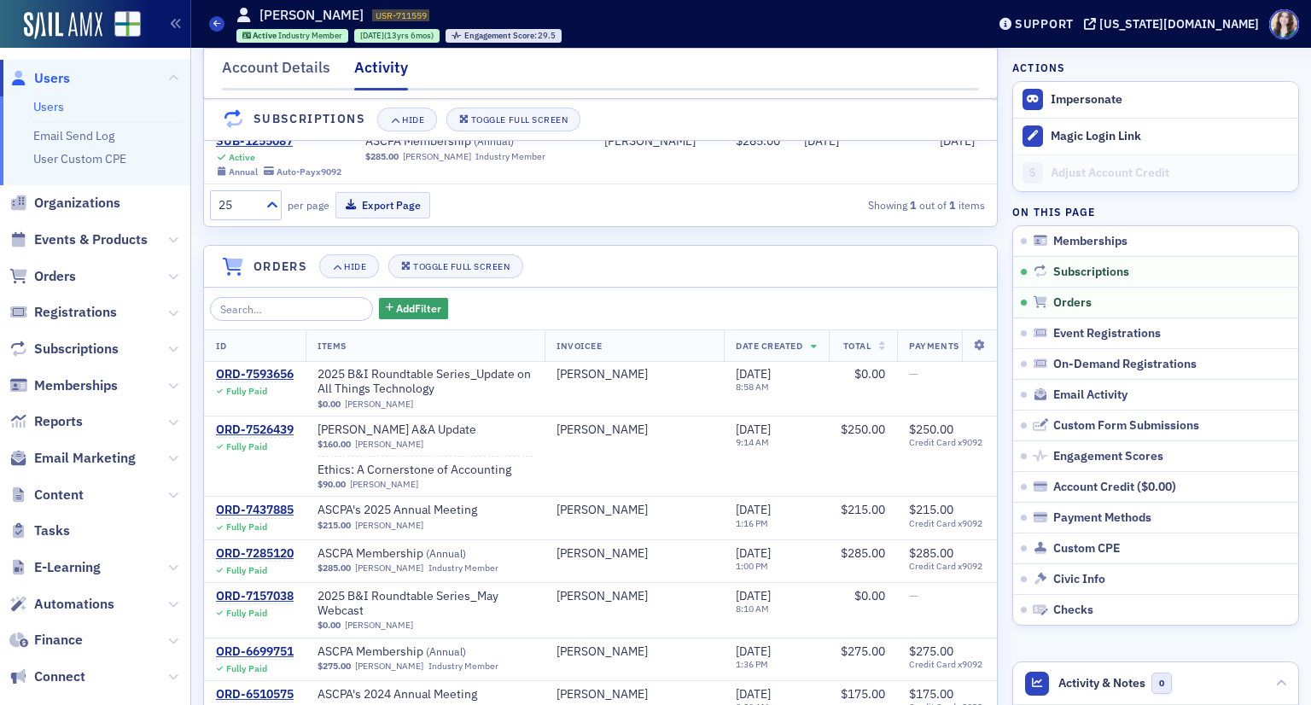
scroll to position [427, 0]
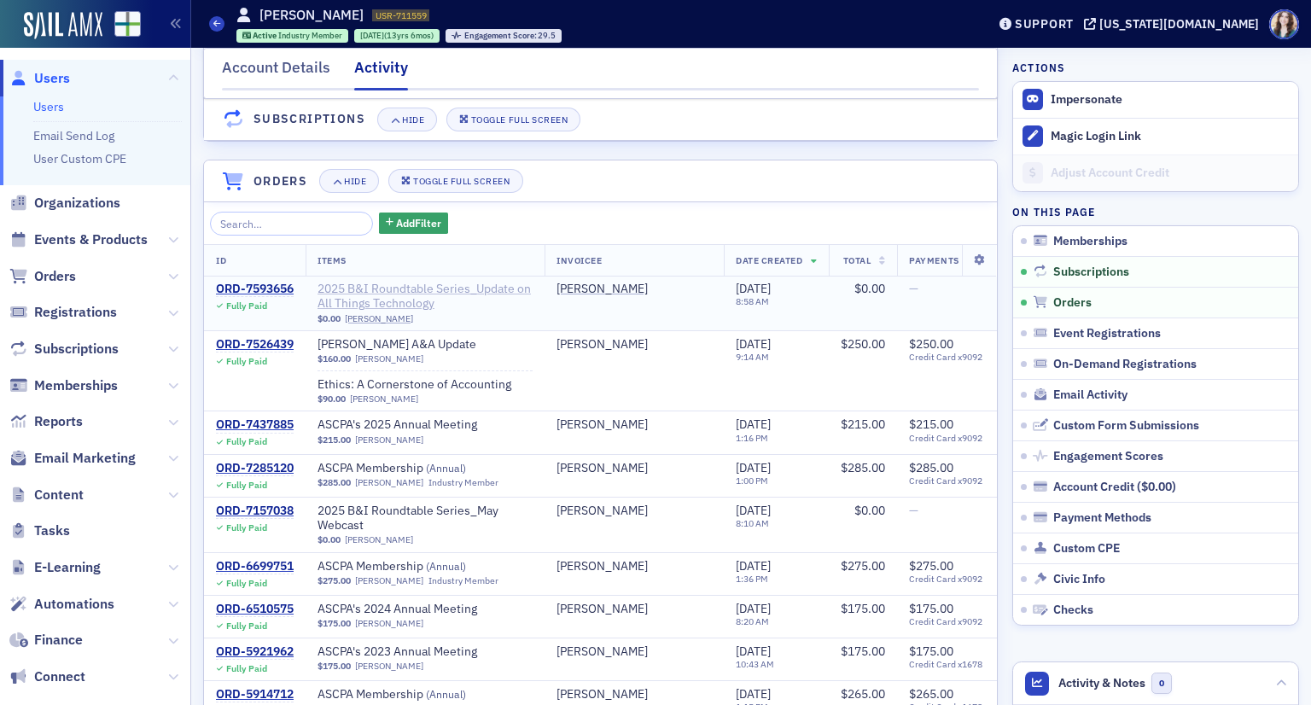
click at [403, 305] on span "2025 B&I Roundtable Series_Update on All Things Technology" at bounding box center [425, 297] width 215 height 30
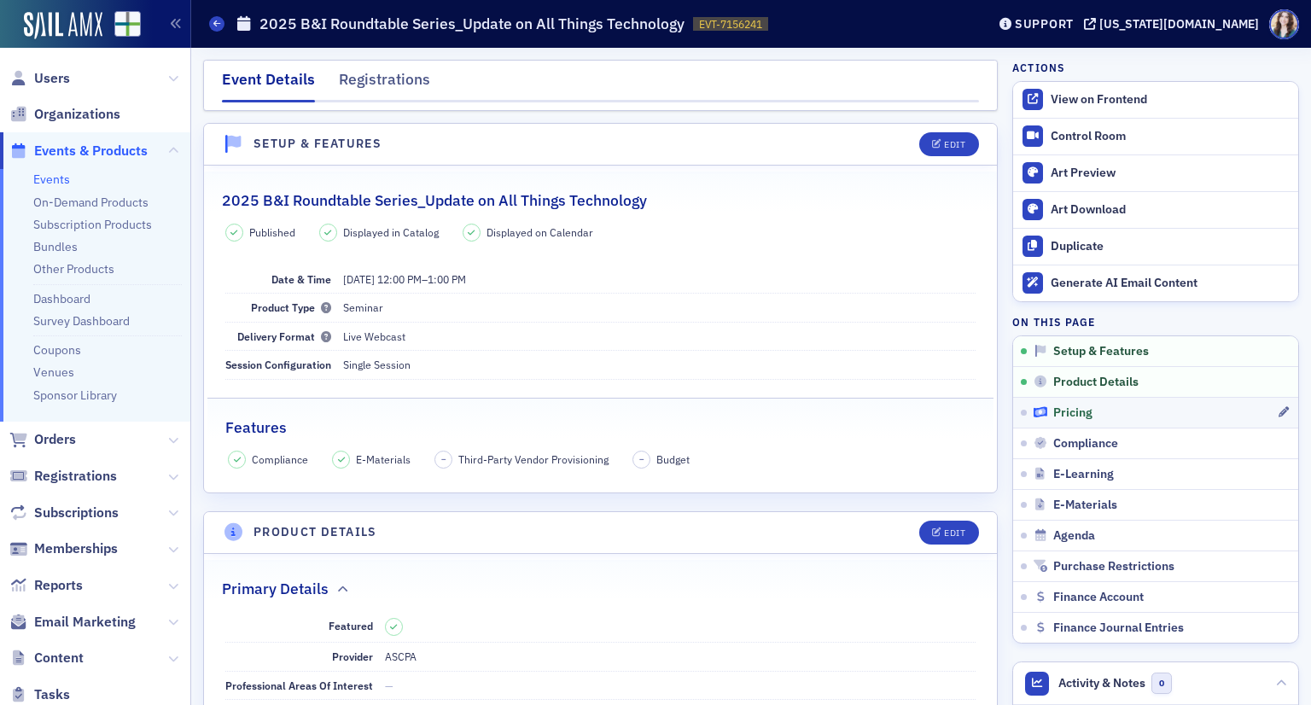
click at [1086, 414] on div "Pricing" at bounding box center [1154, 412] width 243 height 15
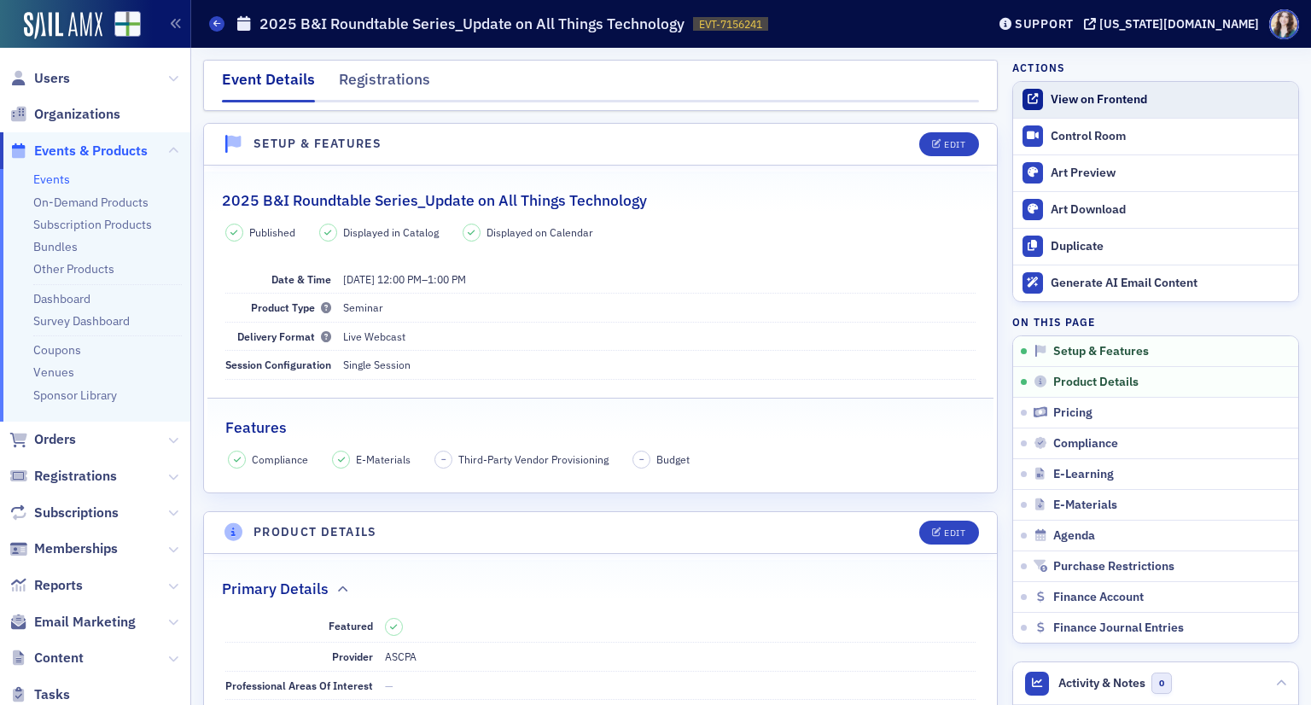
click at [1129, 106] on div "View on Frontend" at bounding box center [1170, 99] width 239 height 15
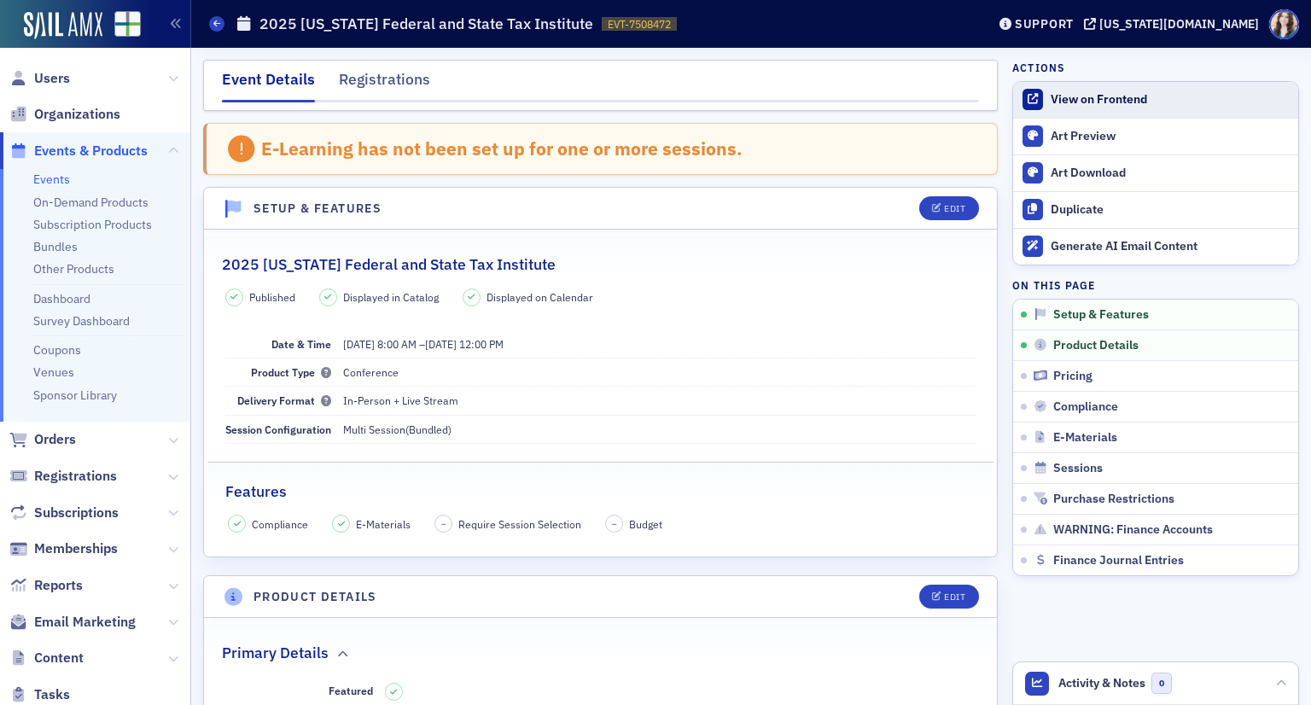
click at [1196, 100] on div "View on Frontend" at bounding box center [1170, 99] width 239 height 15
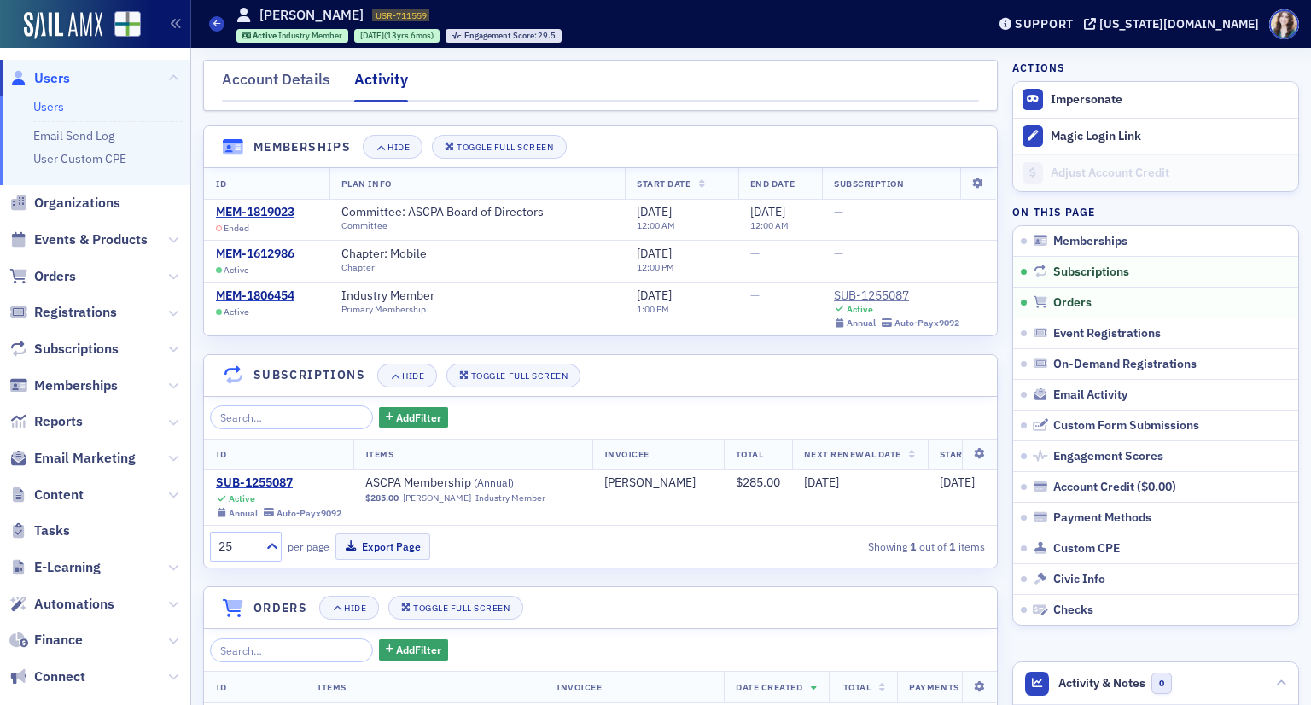
scroll to position [427, 0]
